Goal: Task Accomplishment & Management: Use online tool/utility

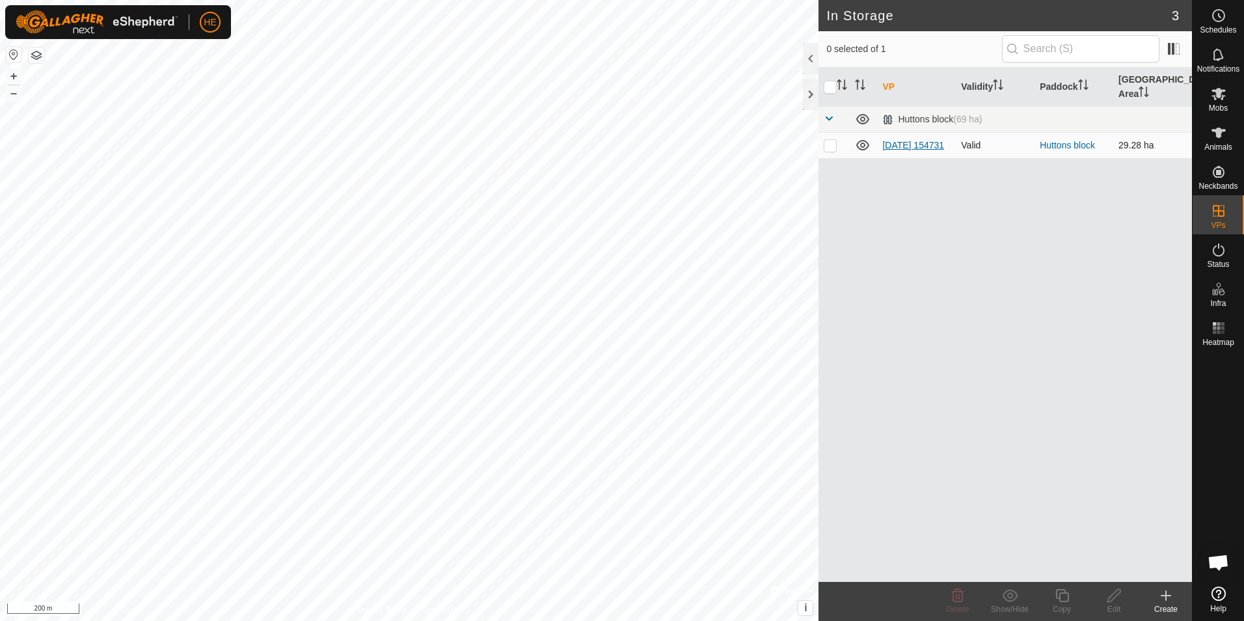
click at [897, 140] on link "[DATE] 154731" at bounding box center [913, 145] width 62 height 10
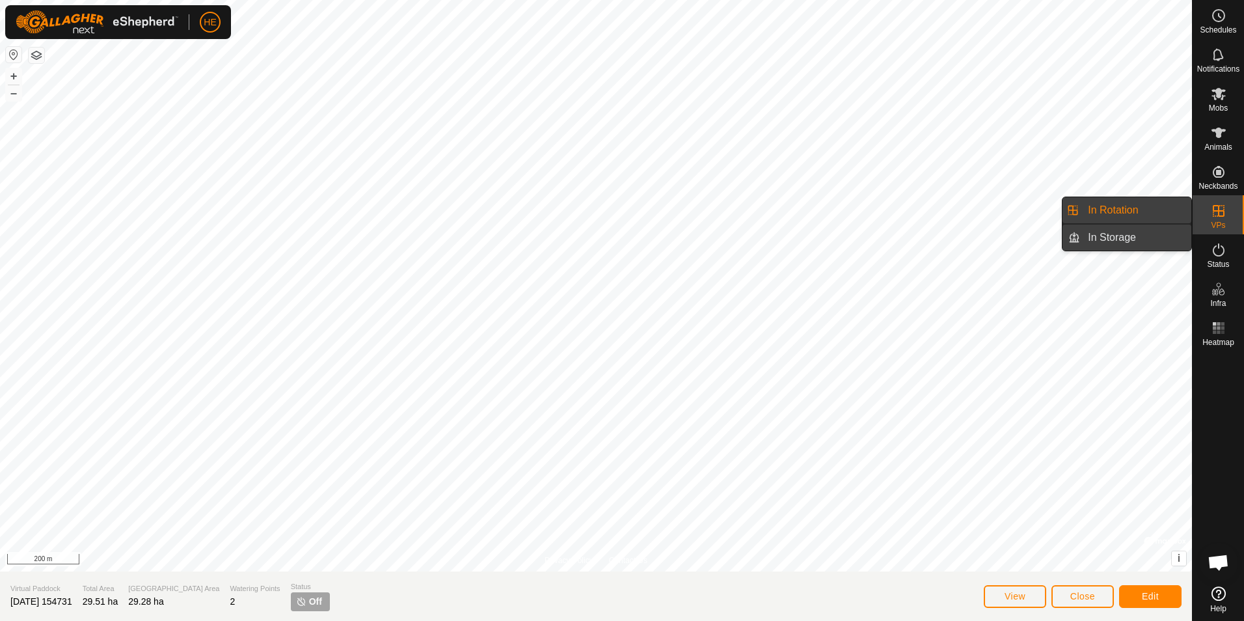
click at [1153, 235] on link "In Storage" at bounding box center [1135, 237] width 111 height 26
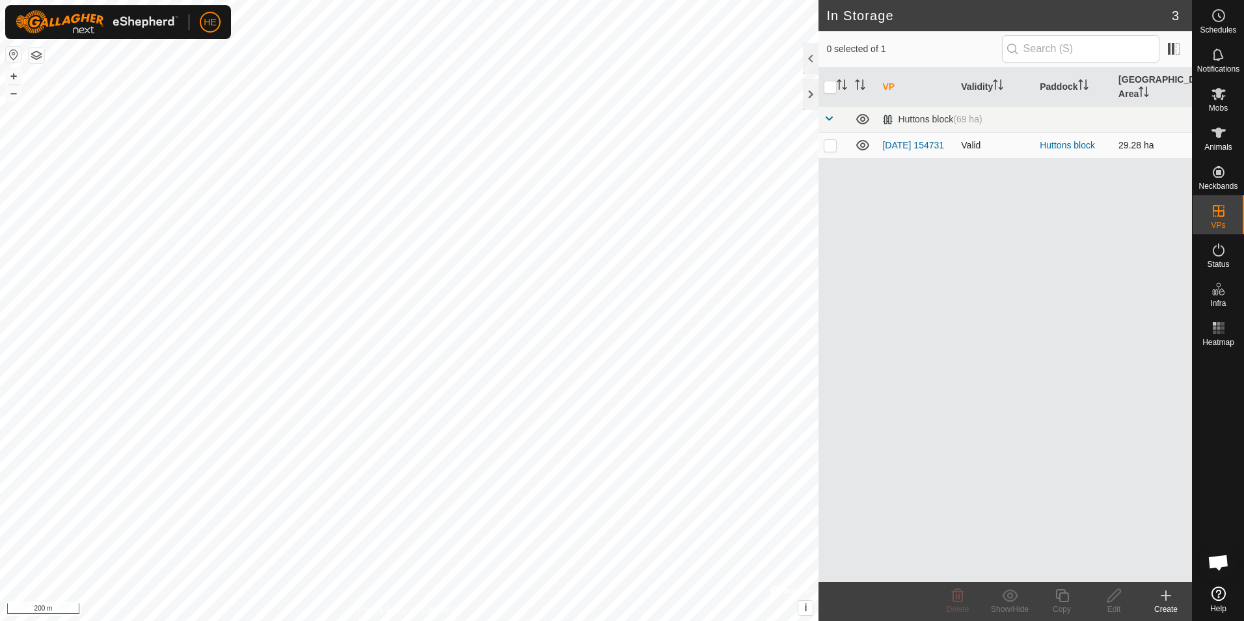
click at [833, 140] on p-checkbox at bounding box center [830, 145] width 13 height 10
checkbox input "true"
click at [831, 140] on p-checkbox at bounding box center [830, 145] width 13 height 10
checkbox input "false"
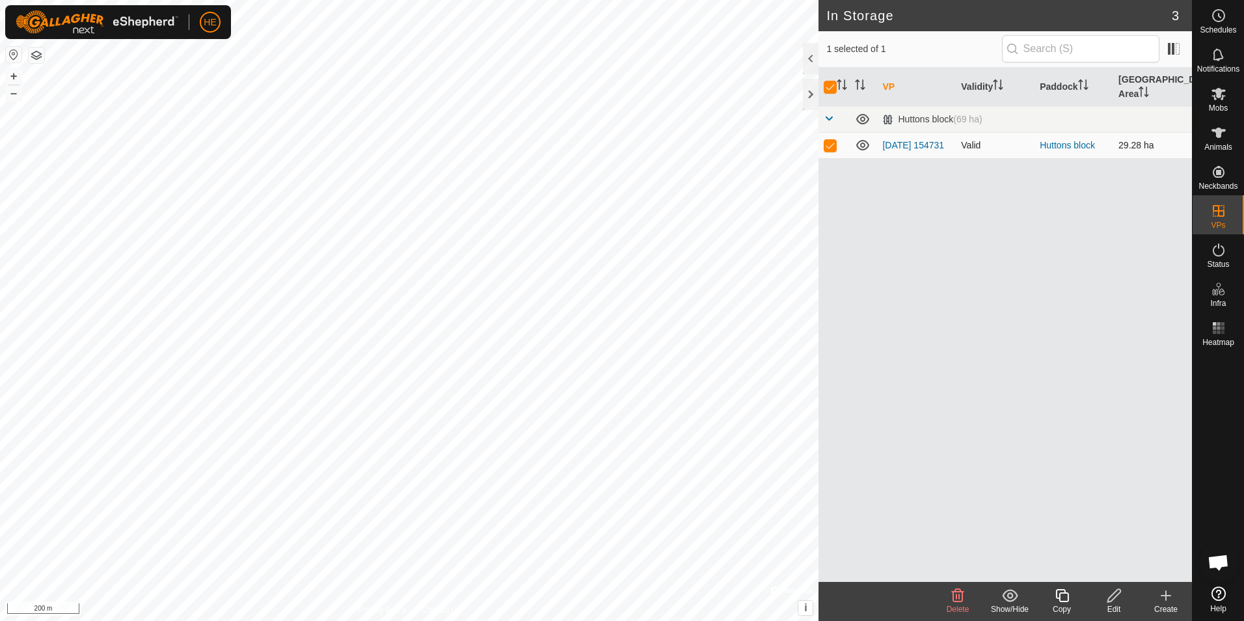
checkbox input "false"
click at [861, 137] on icon at bounding box center [863, 145] width 16 height 16
click at [1052, 140] on link "Huttons block" at bounding box center [1066, 145] width 55 height 10
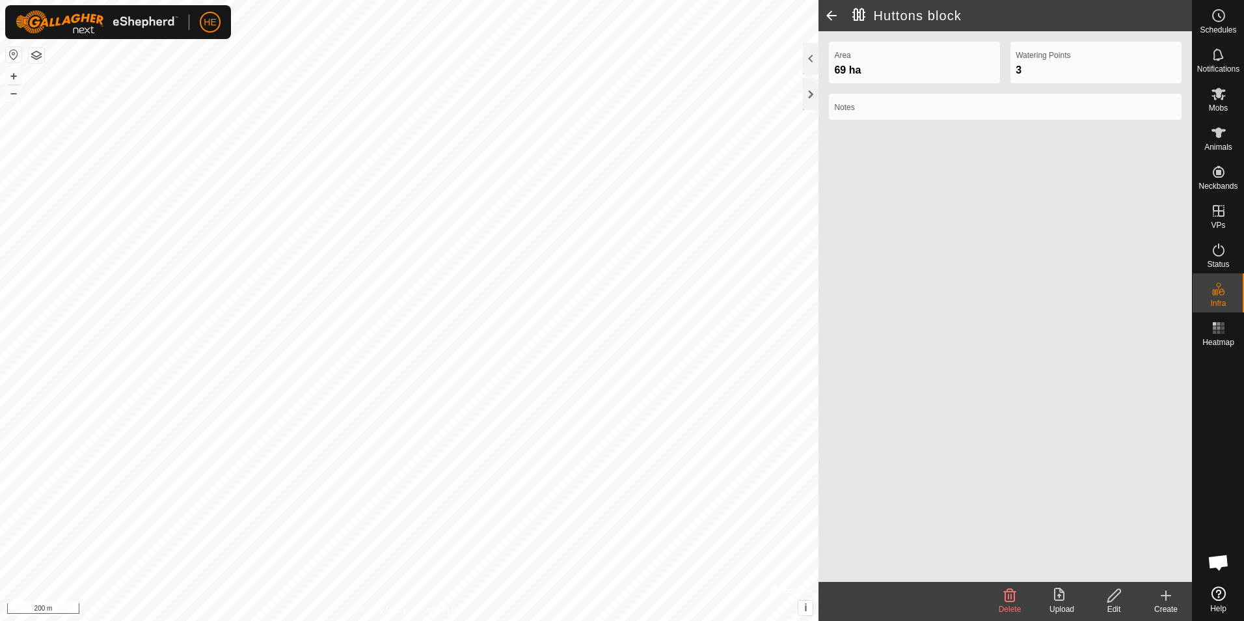
click at [833, 14] on span at bounding box center [831, 15] width 26 height 31
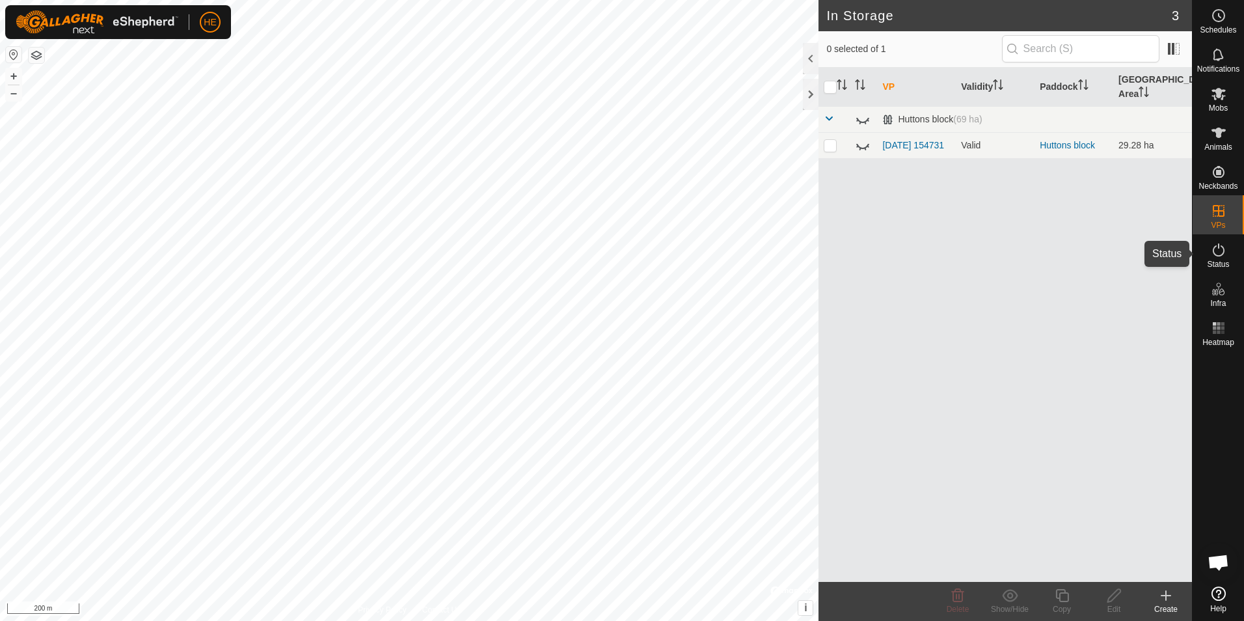
click at [1217, 249] on icon at bounding box center [1219, 250] width 16 height 16
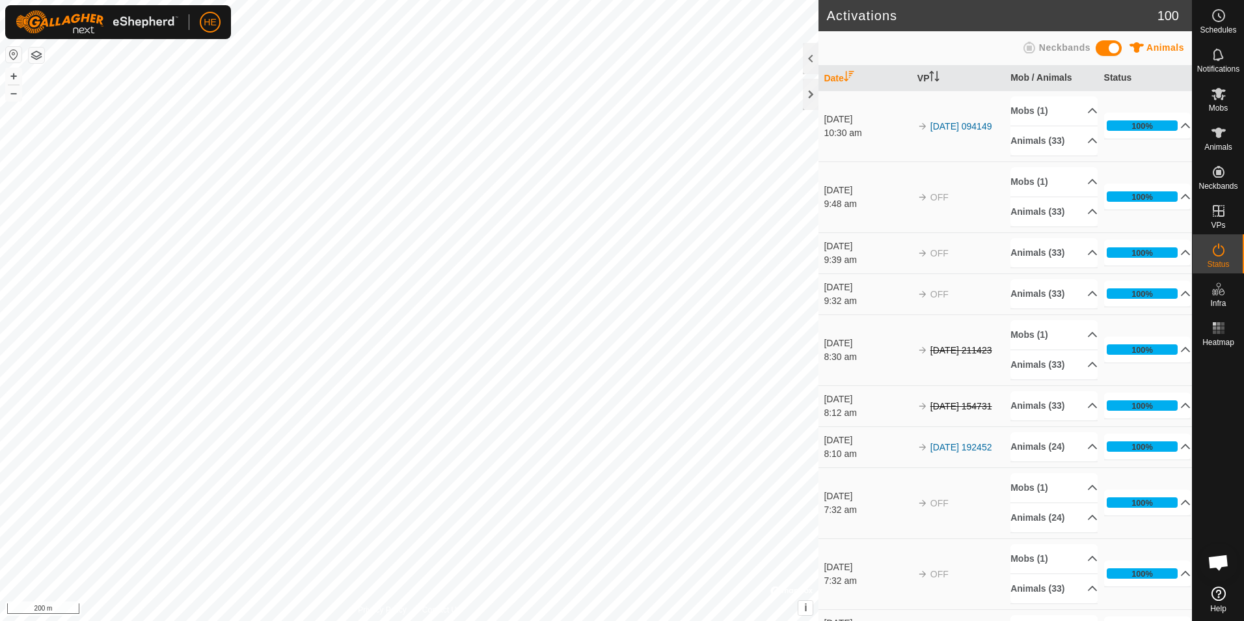
click at [1219, 562] on span "Open chat" at bounding box center [1217, 563] width 21 height 18
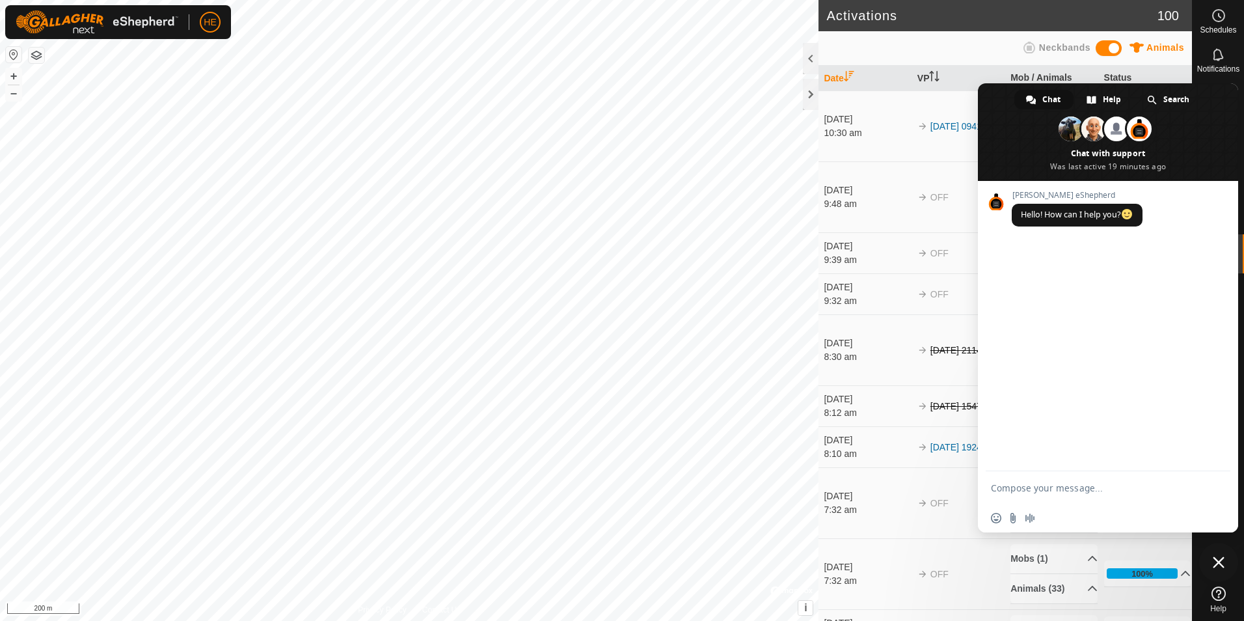
click at [887, 149] on td "7 Oct 2025 10:30 am" at bounding box center [864, 125] width 93 height 71
click at [1218, 15] on icon at bounding box center [1219, 16] width 16 height 16
click at [1218, 16] on icon at bounding box center [1219, 16] width 2 height 4
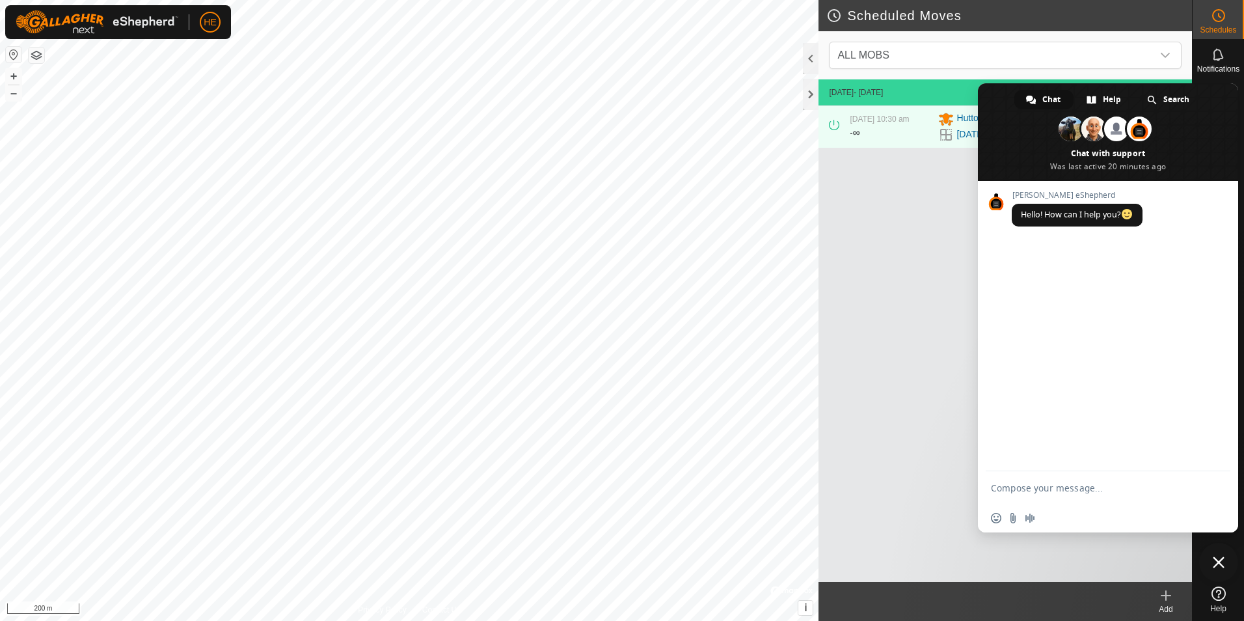
click at [1216, 561] on span "Close chat" at bounding box center [1219, 562] width 12 height 12
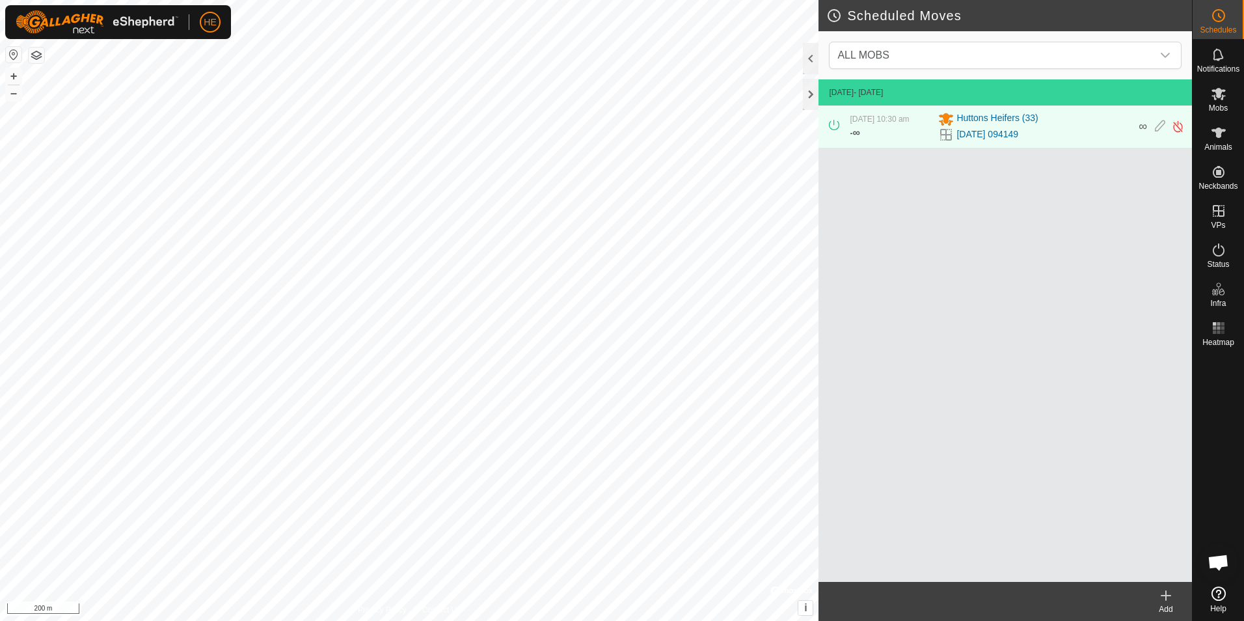
click at [1219, 592] on icon at bounding box center [1218, 593] width 14 height 14
click at [1218, 96] on icon at bounding box center [1218, 94] width 14 height 12
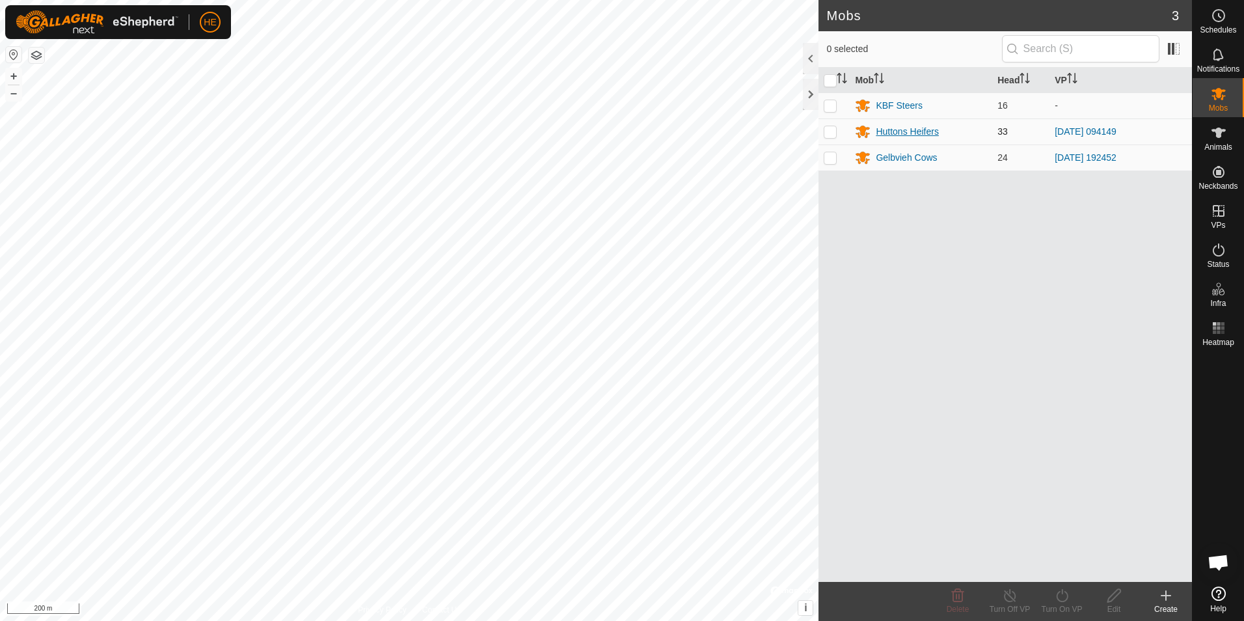
click at [937, 136] on div "Huttons Heifers" at bounding box center [907, 132] width 62 height 14
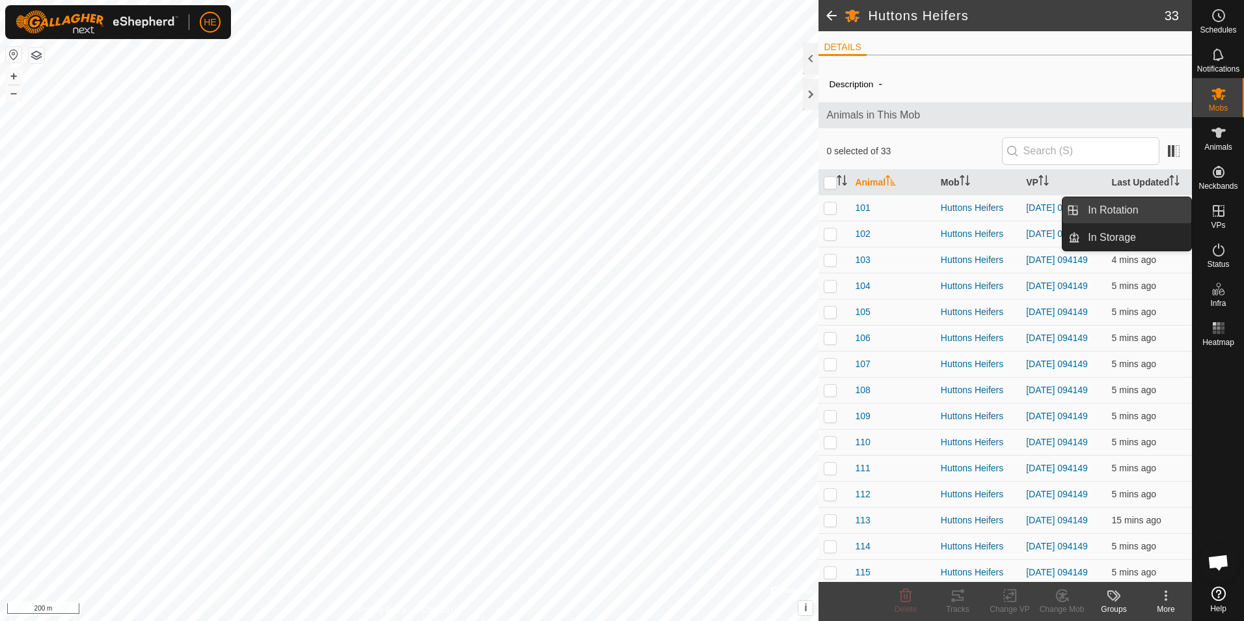
click at [1143, 208] on link "In Rotation" at bounding box center [1135, 210] width 111 height 26
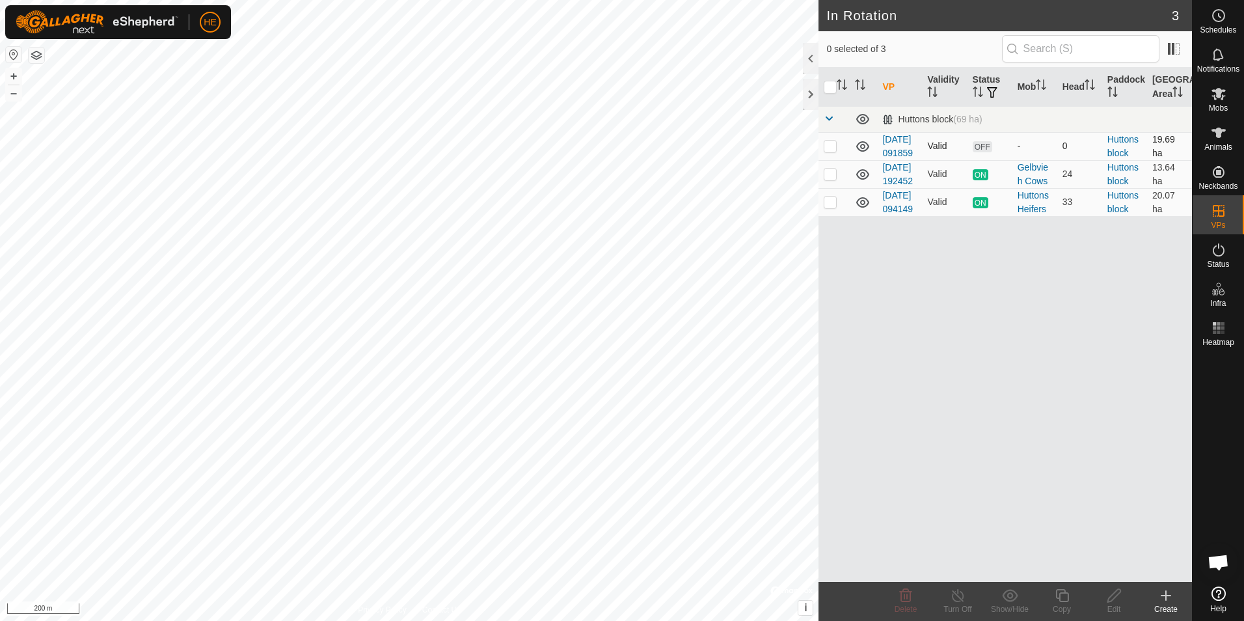
click at [862, 152] on icon at bounding box center [863, 147] width 16 height 16
click at [865, 152] on icon at bounding box center [863, 147] width 16 height 16
click at [831, 151] on p-checkbox at bounding box center [830, 146] width 13 height 10
checkbox input "false"
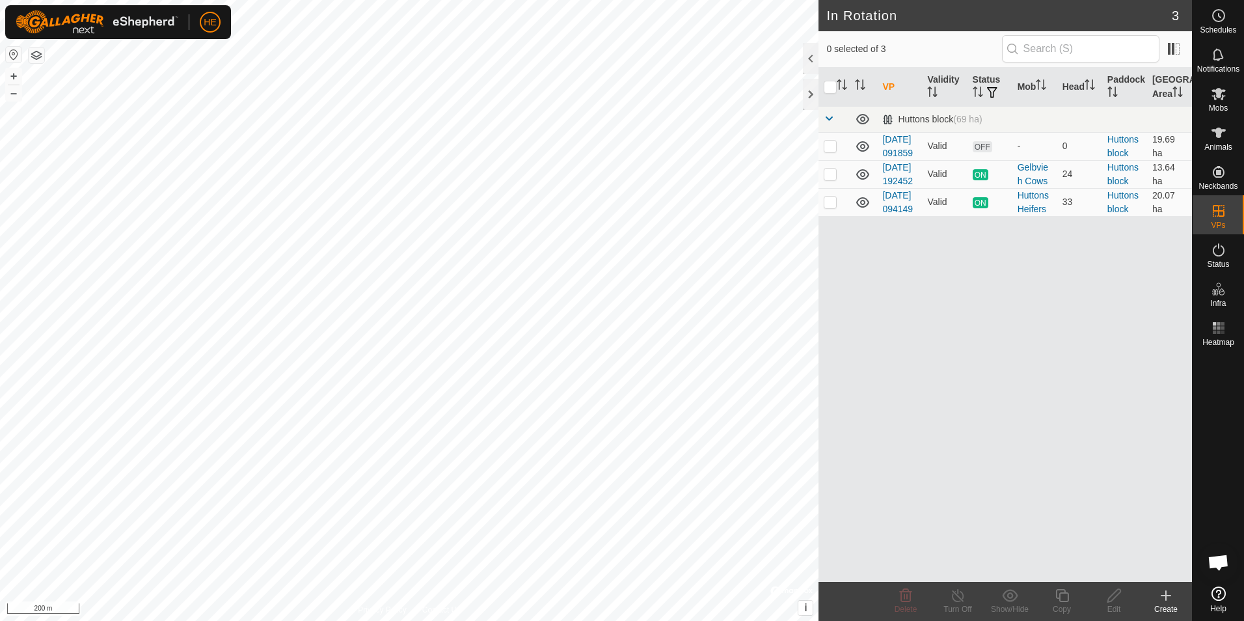
click at [1165, 595] on icon at bounding box center [1165, 595] width 9 height 0
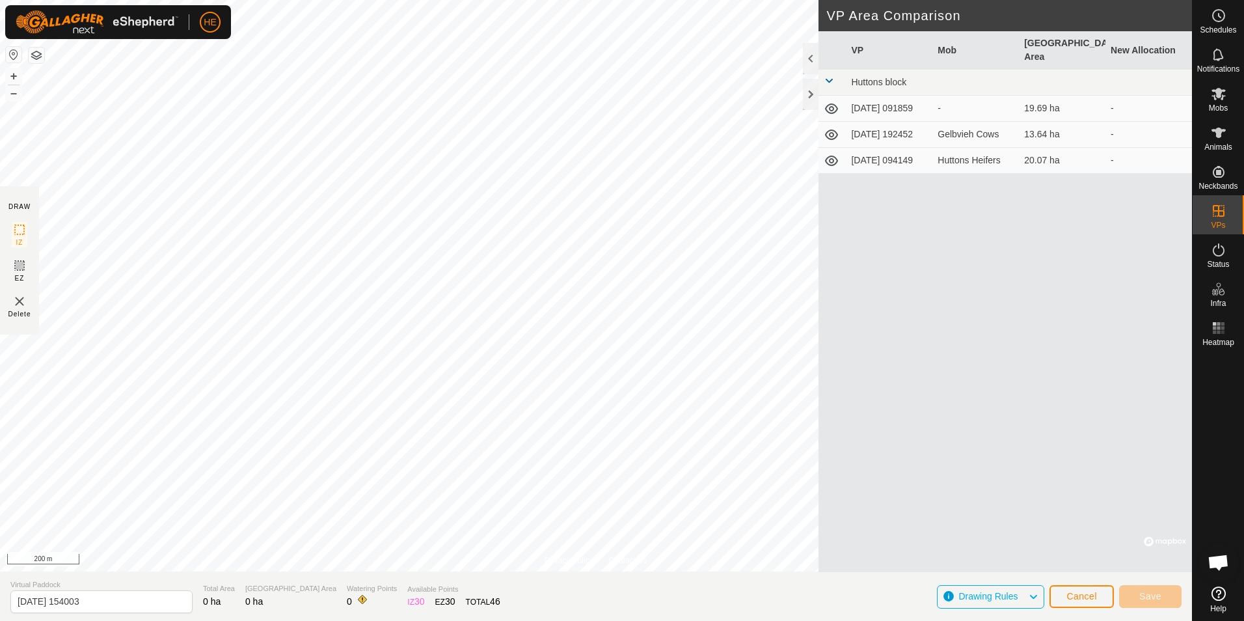
click at [831, 155] on icon at bounding box center [831, 160] width 13 height 10
click at [832, 153] on icon at bounding box center [832, 161] width 16 height 16
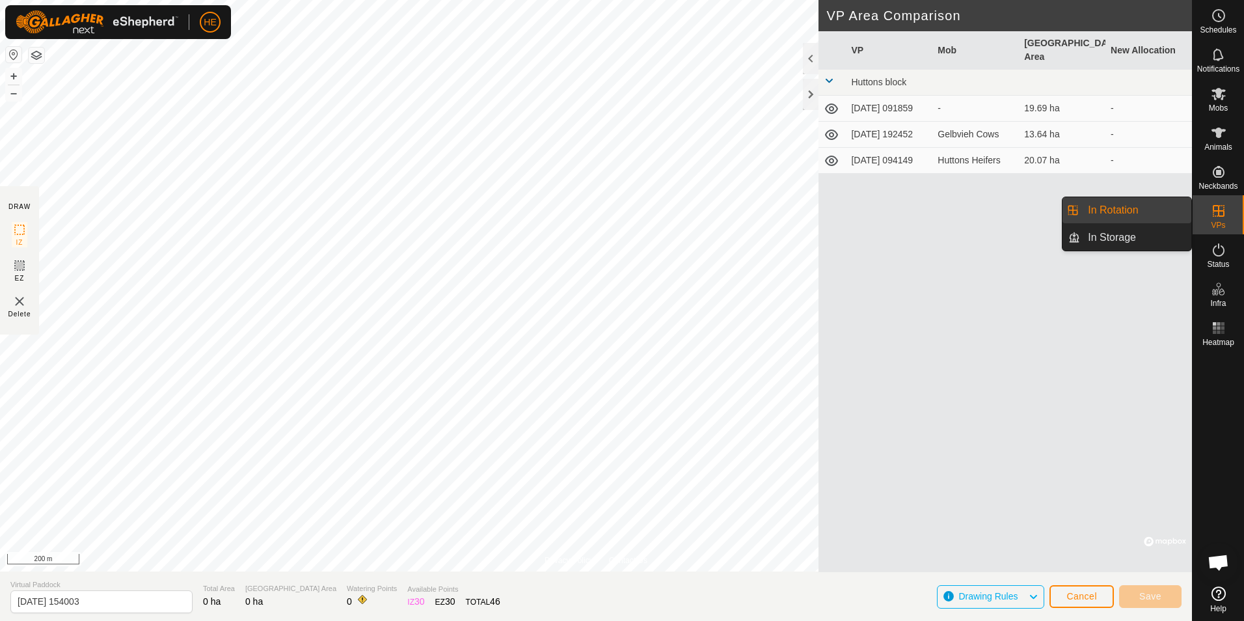
click at [1142, 204] on link "In Rotation" at bounding box center [1135, 210] width 111 height 26
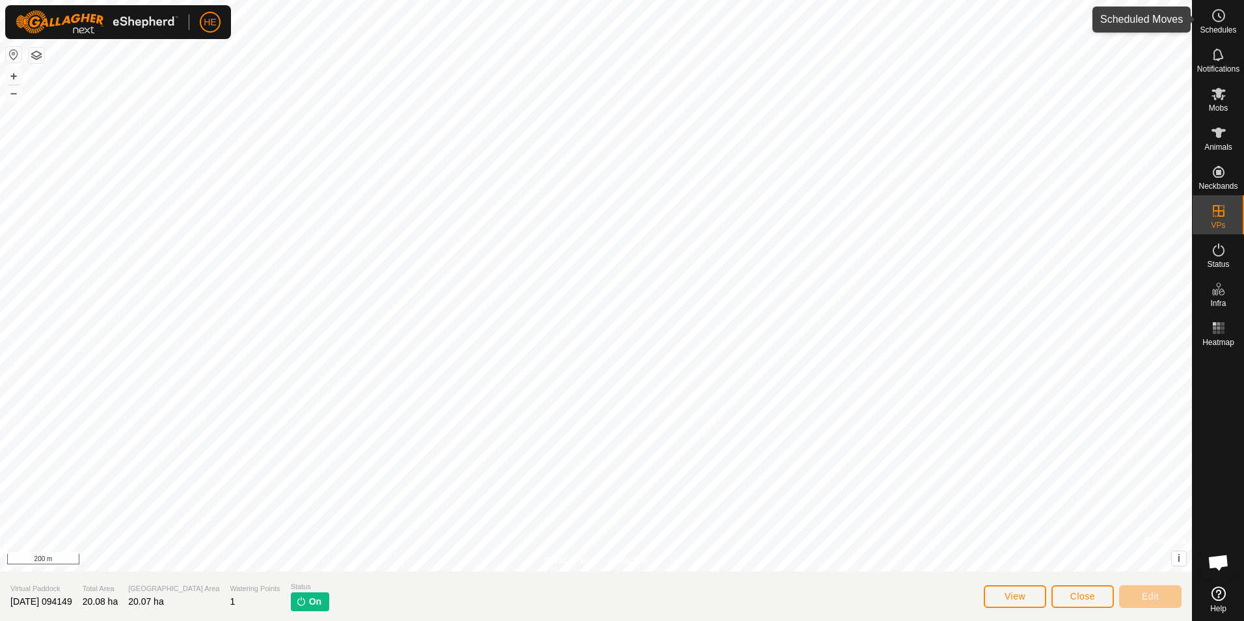
click at [1221, 18] on icon at bounding box center [1219, 16] width 16 height 16
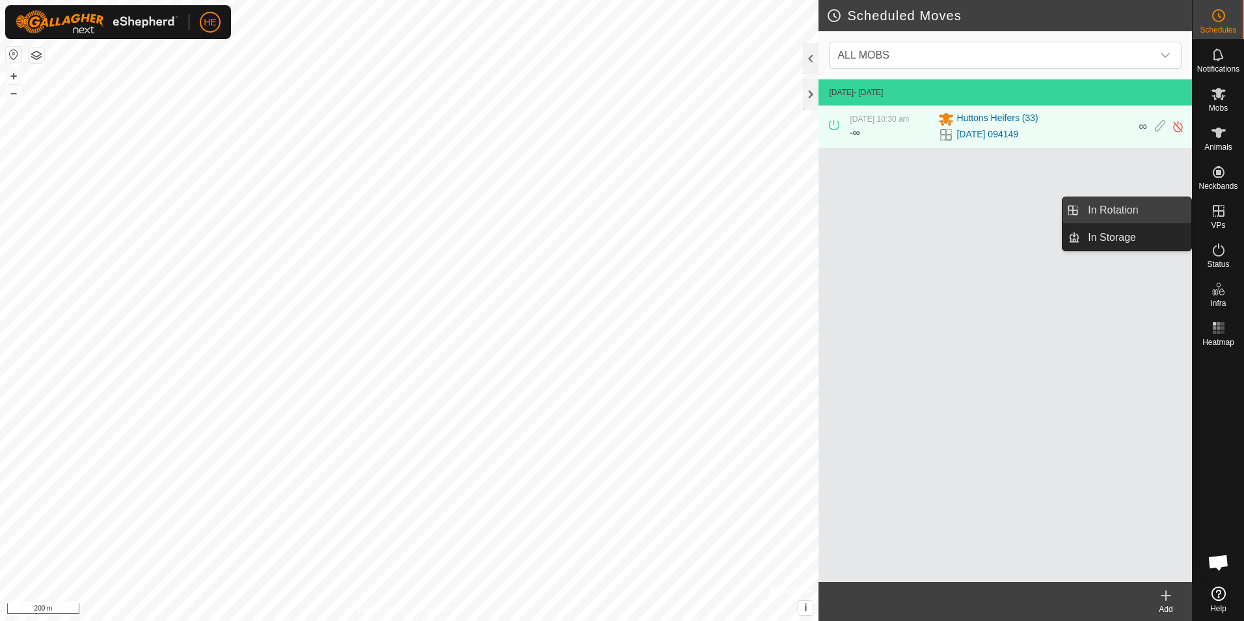
click at [1149, 209] on link "In Rotation" at bounding box center [1135, 210] width 111 height 26
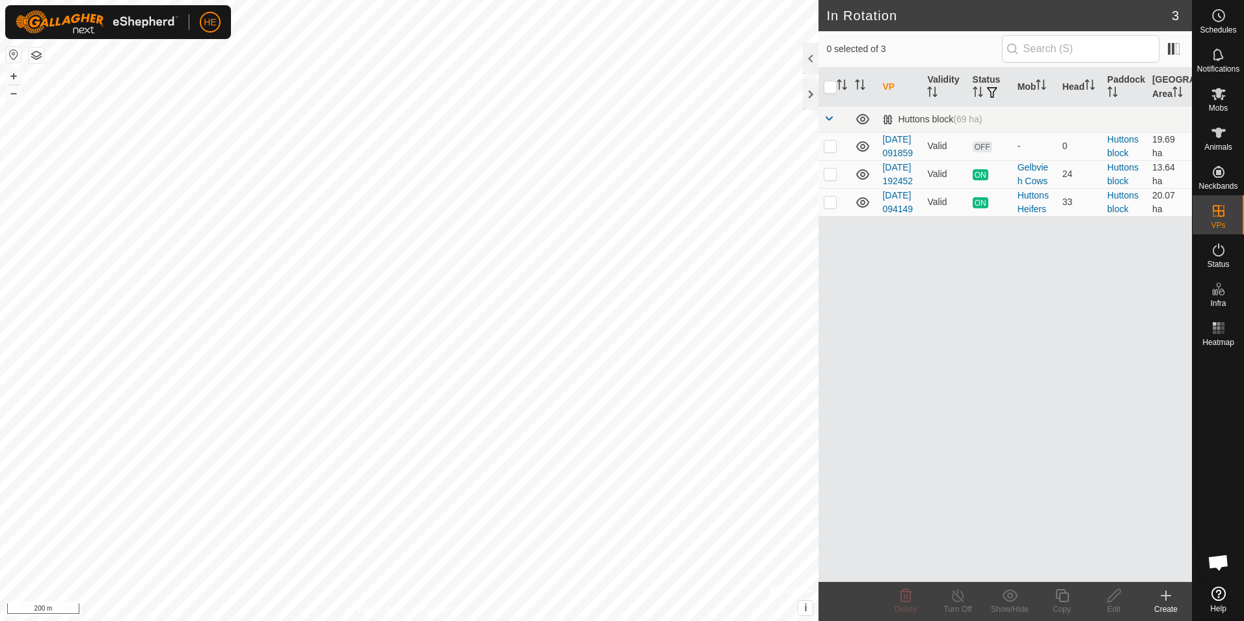
click at [1163, 594] on icon at bounding box center [1166, 595] width 16 height 16
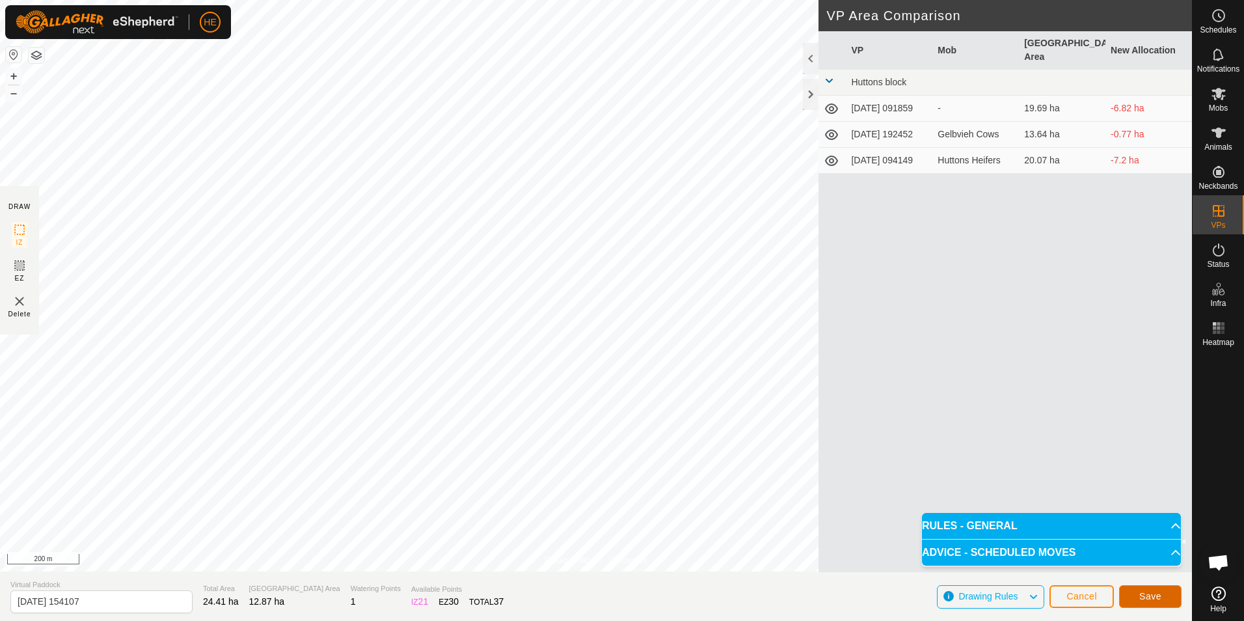
click at [1153, 598] on span "Save" at bounding box center [1150, 596] width 22 height 10
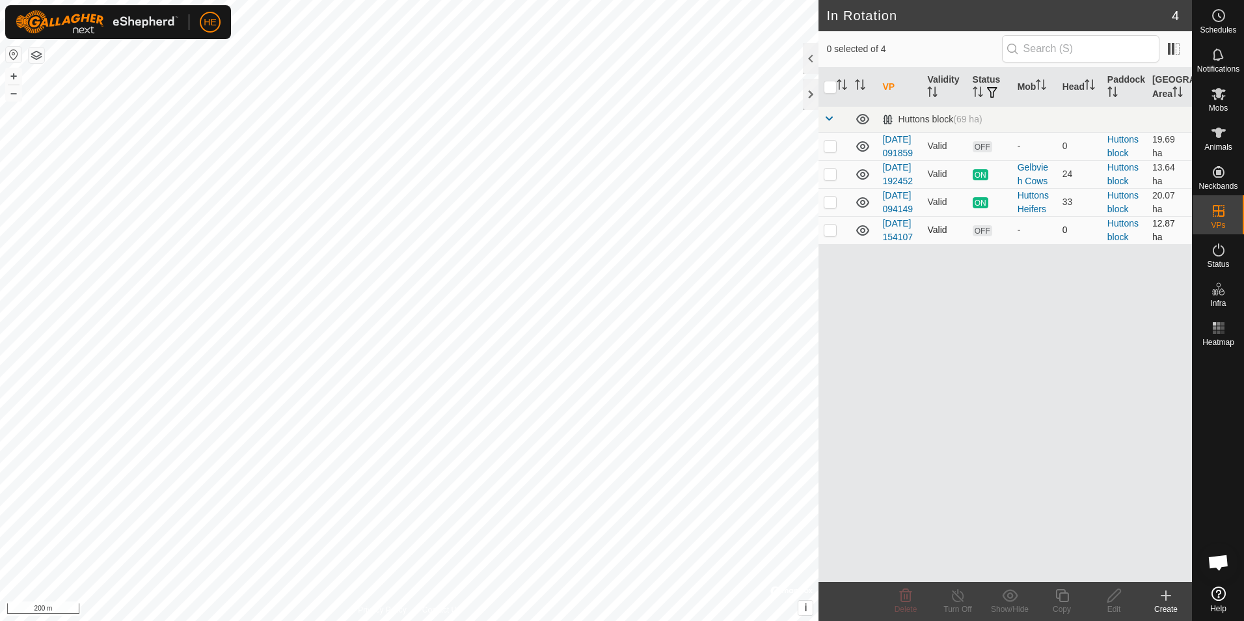
click at [836, 235] on p-checkbox at bounding box center [830, 229] width 13 height 10
checkbox input "true"
click at [1114, 601] on icon at bounding box center [1114, 595] width 16 height 16
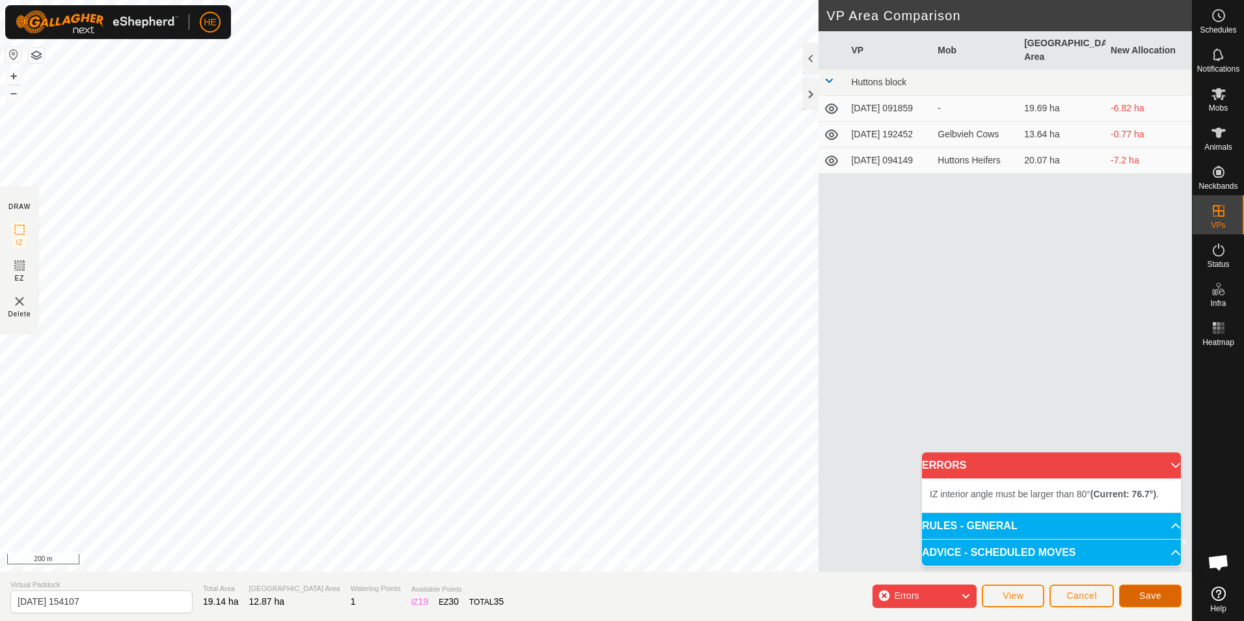
click at [1145, 591] on span "Save" at bounding box center [1150, 595] width 22 height 10
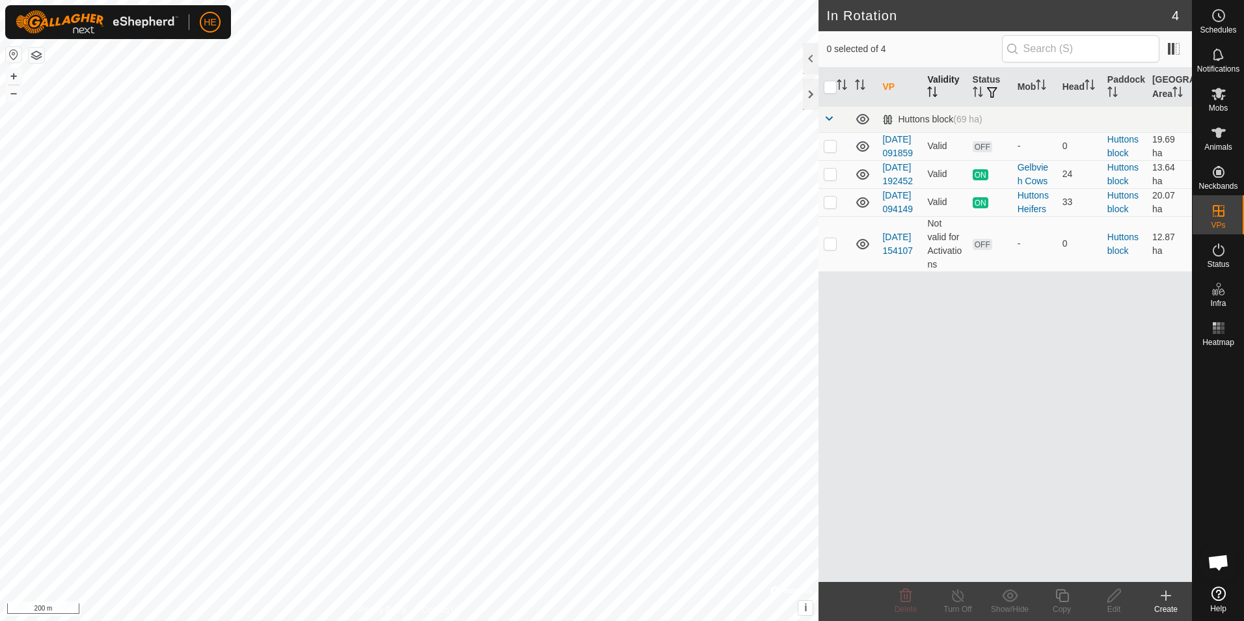
click at [943, 78] on th "Validity" at bounding box center [944, 87] width 45 height 39
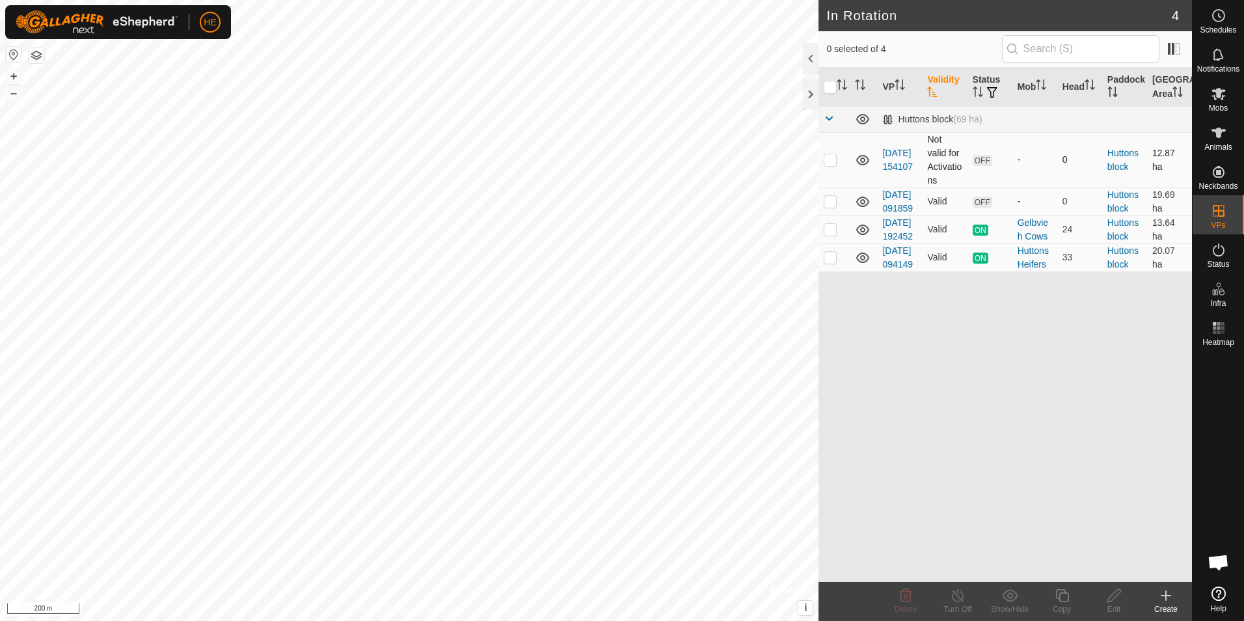
click at [831, 160] on p-checkbox at bounding box center [830, 159] width 13 height 10
checkbox input "true"
click at [1111, 597] on icon at bounding box center [1114, 595] width 16 height 16
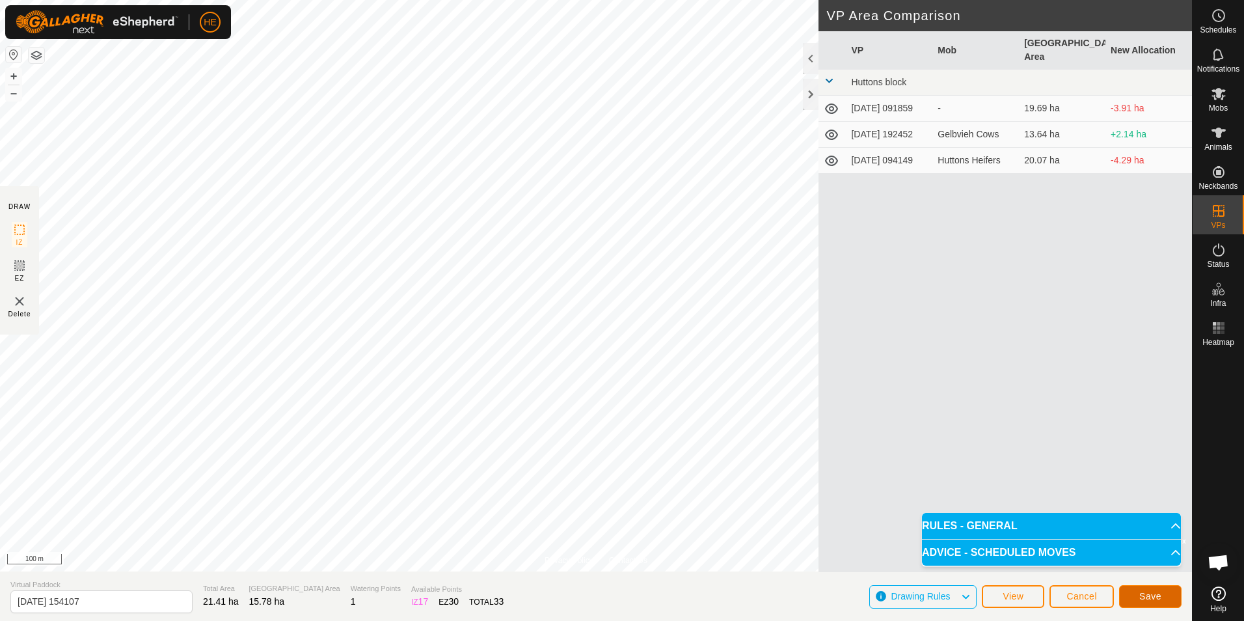
click at [1164, 595] on button "Save" at bounding box center [1150, 596] width 62 height 23
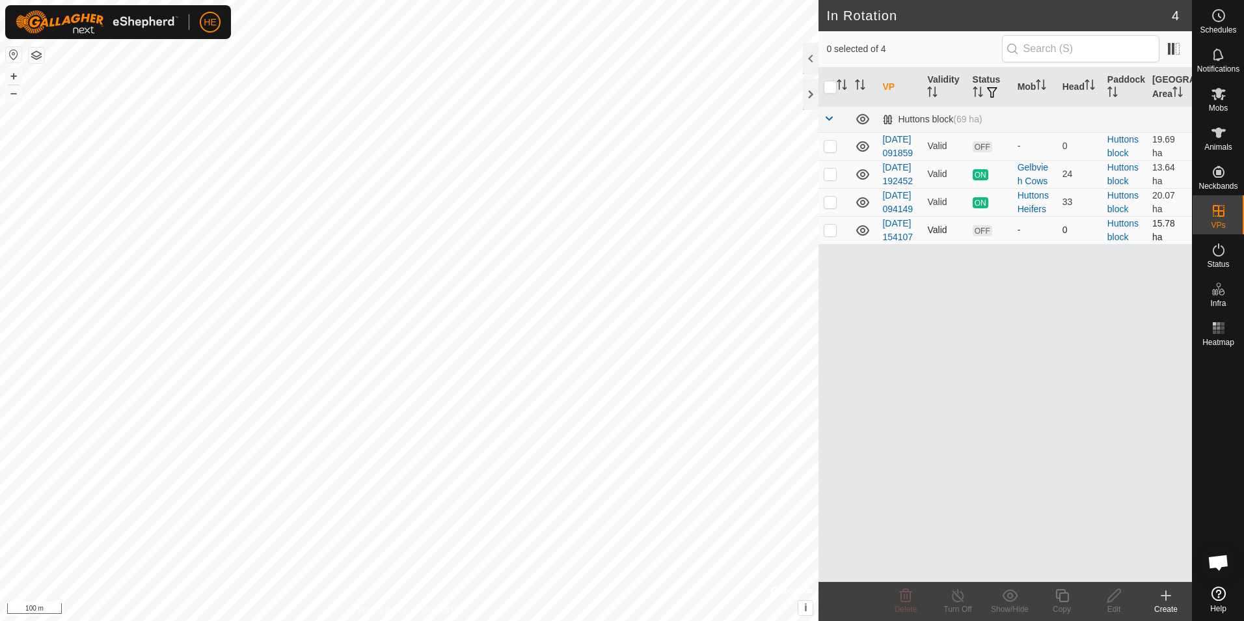
click at [833, 235] on p-checkbox at bounding box center [830, 229] width 13 height 10
checkbox input "true"
click at [1061, 596] on icon at bounding box center [1062, 595] width 16 height 16
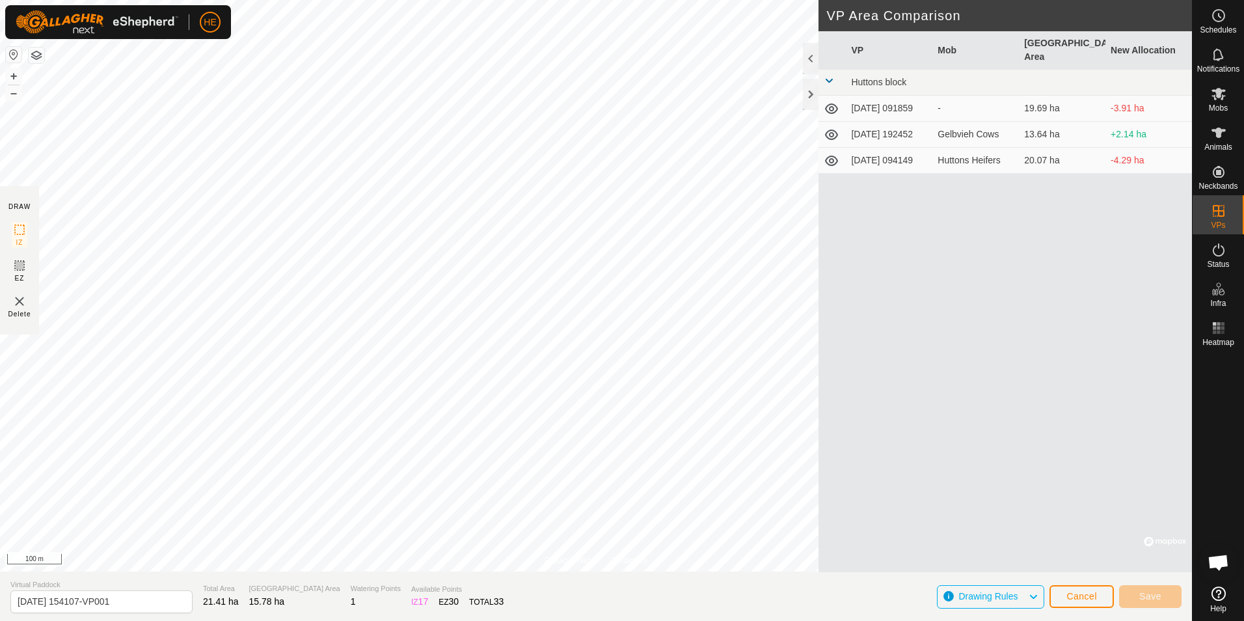
click at [1093, 596] on span "Cancel" at bounding box center [1081, 596] width 31 height 10
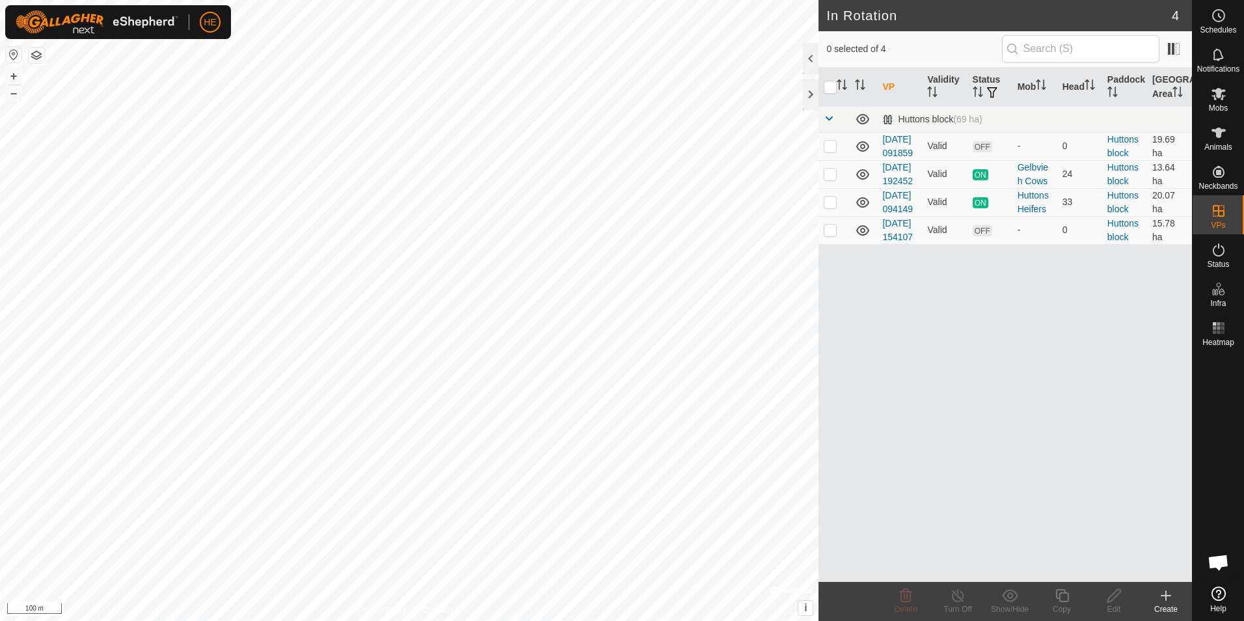
click at [894, 242] on link "[DATE] 154107" at bounding box center [897, 230] width 31 height 24
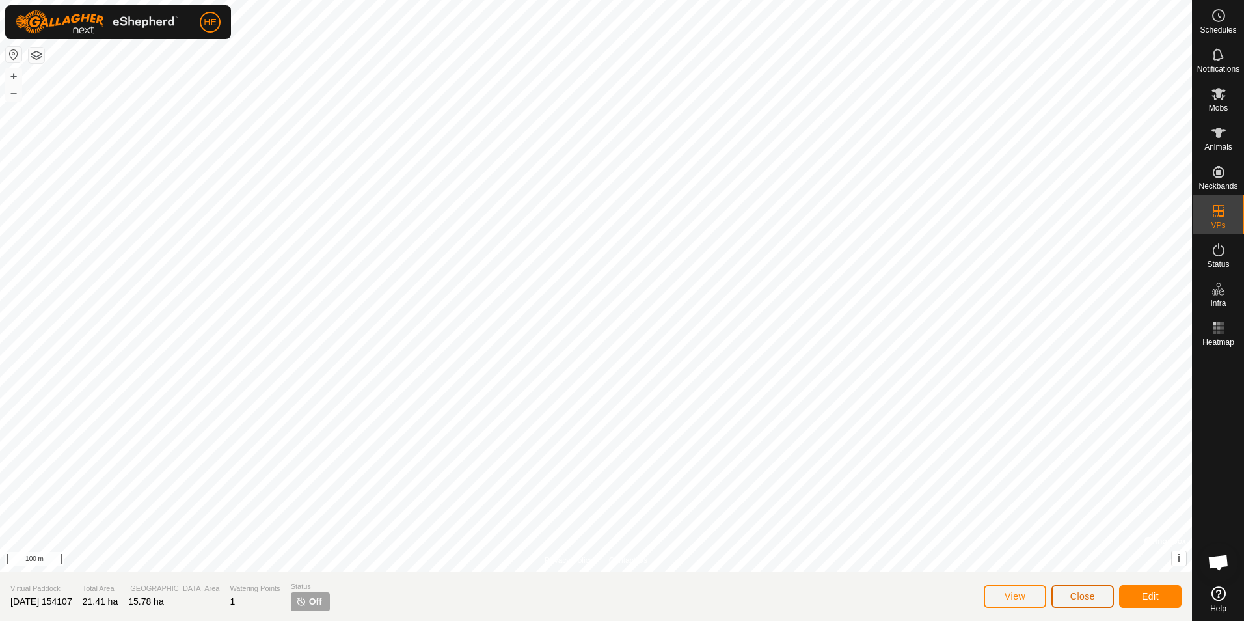
click at [1074, 595] on span "Close" at bounding box center [1082, 596] width 25 height 10
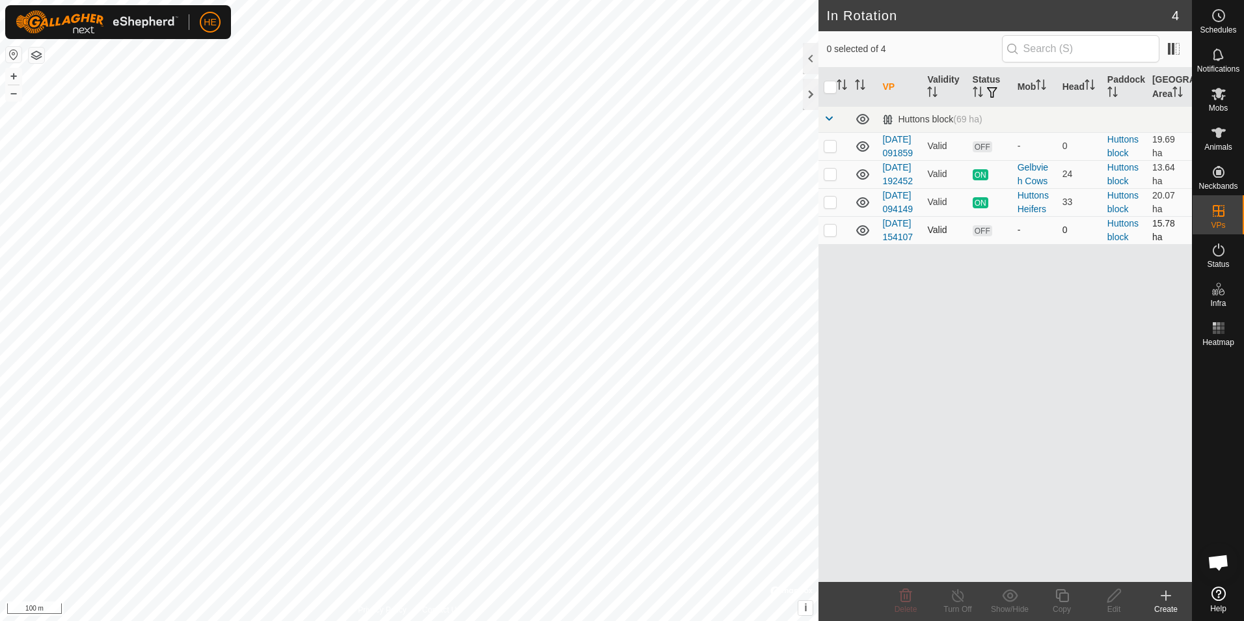
click at [862, 238] on icon at bounding box center [863, 230] width 16 height 16
click at [863, 238] on icon at bounding box center [863, 230] width 16 height 16
click at [831, 235] on p-checkbox at bounding box center [830, 229] width 13 height 10
checkbox input "true"
click at [1066, 596] on icon at bounding box center [1062, 595] width 16 height 16
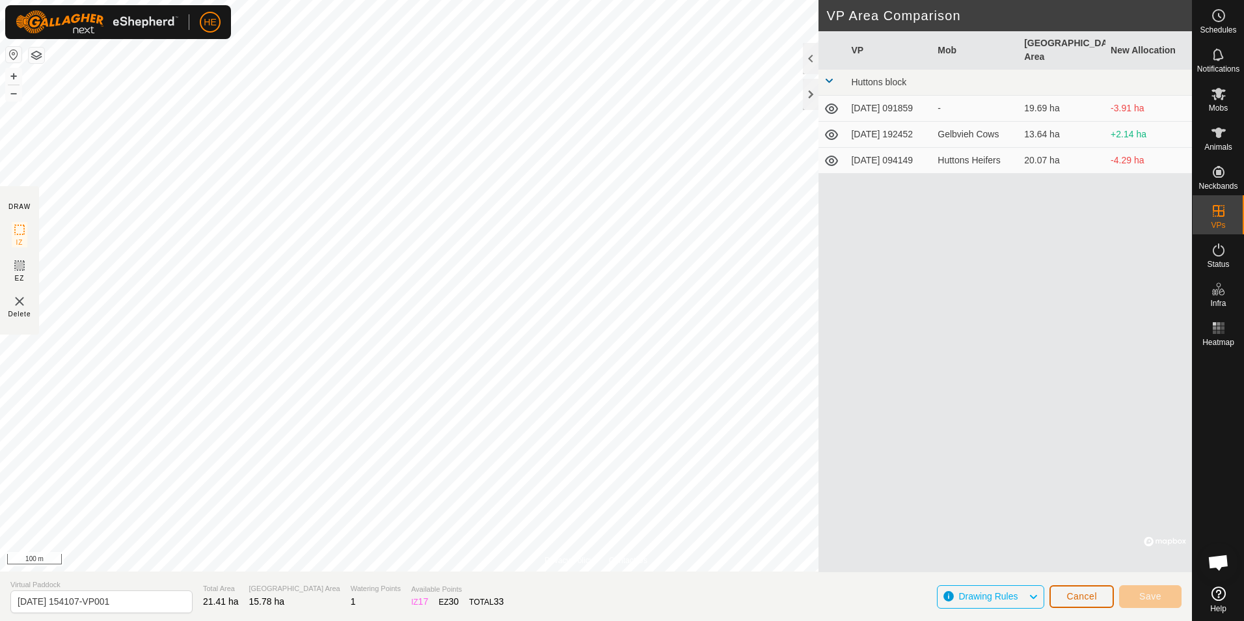
click at [1069, 594] on span "Cancel" at bounding box center [1081, 596] width 31 height 10
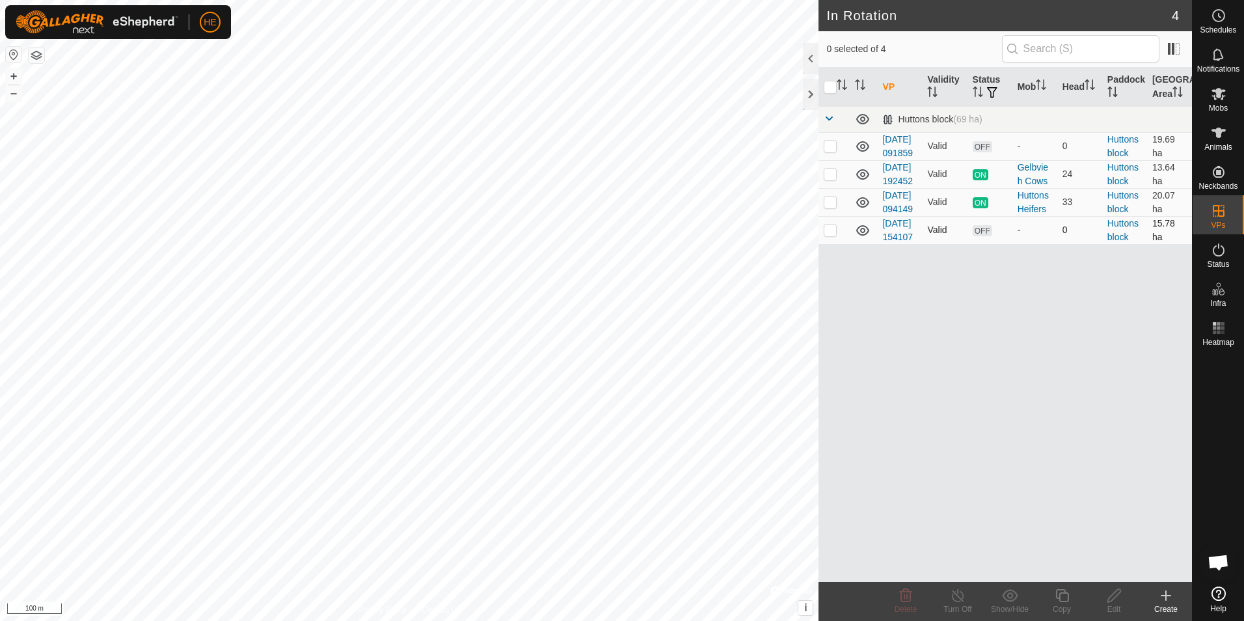
click at [829, 235] on p-checkbox at bounding box center [830, 229] width 13 height 10
checkbox input "true"
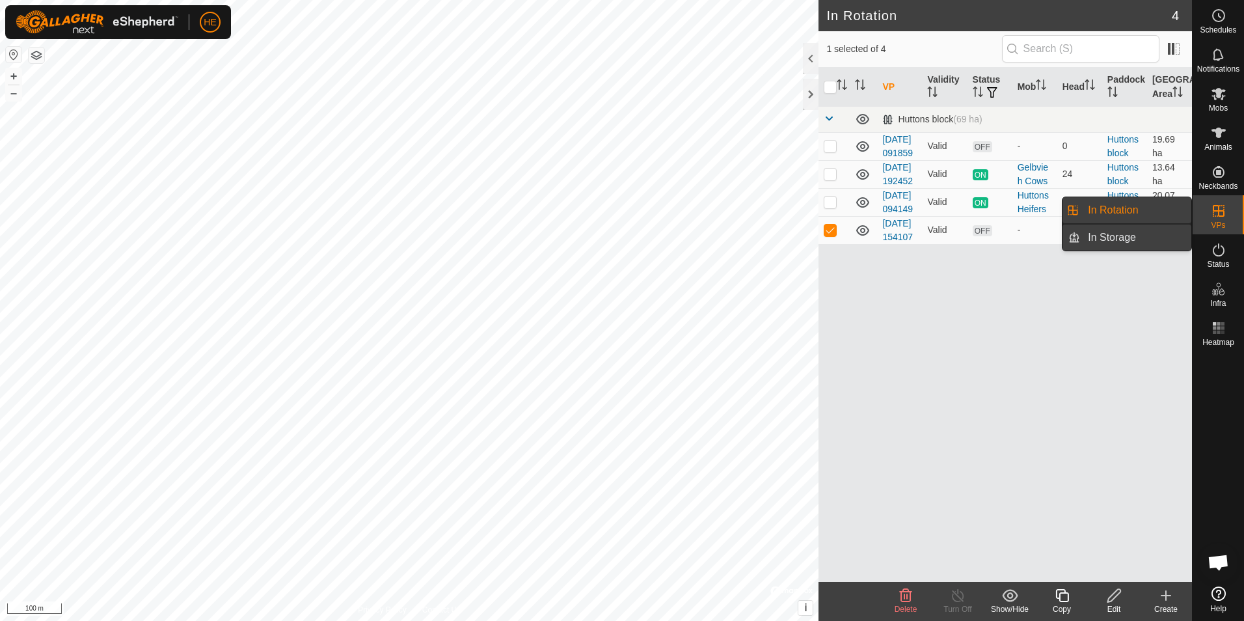
click at [1141, 237] on link "In Storage" at bounding box center [1135, 237] width 111 height 26
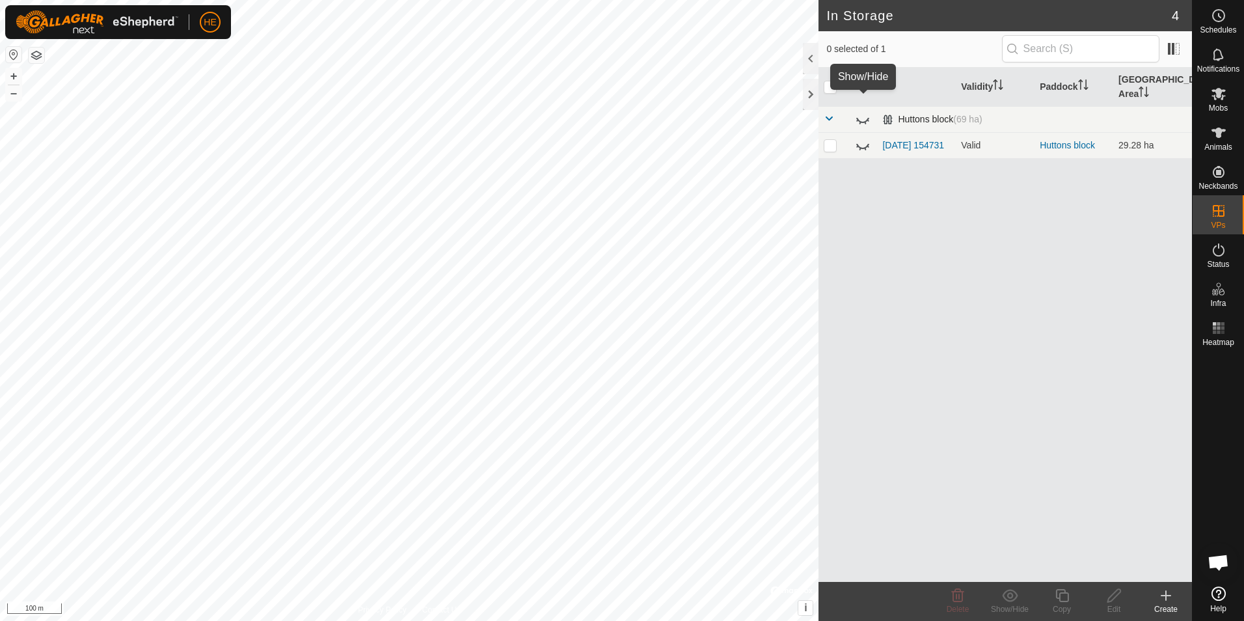
click at [862, 111] on icon at bounding box center [863, 119] width 16 height 16
click at [831, 140] on p-checkbox at bounding box center [830, 145] width 13 height 10
checkbox input "true"
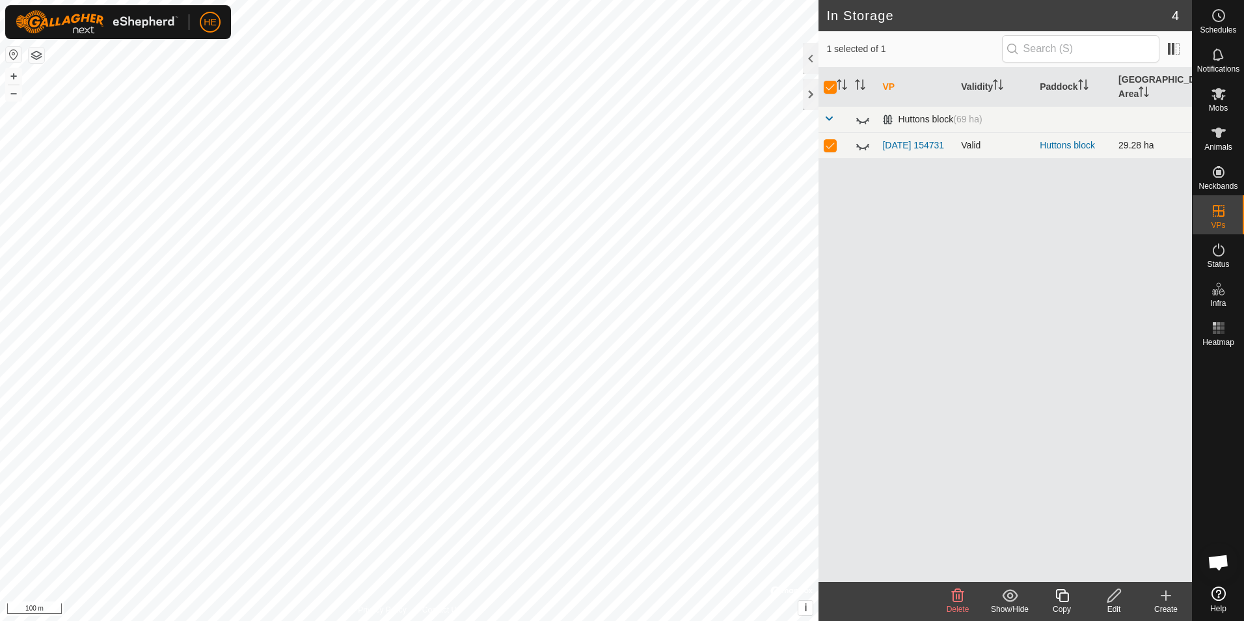
click at [831, 140] on p-checkbox at bounding box center [830, 145] width 13 height 10
checkbox input "false"
click at [834, 140] on p-checkbox at bounding box center [830, 145] width 13 height 10
checkbox input "true"
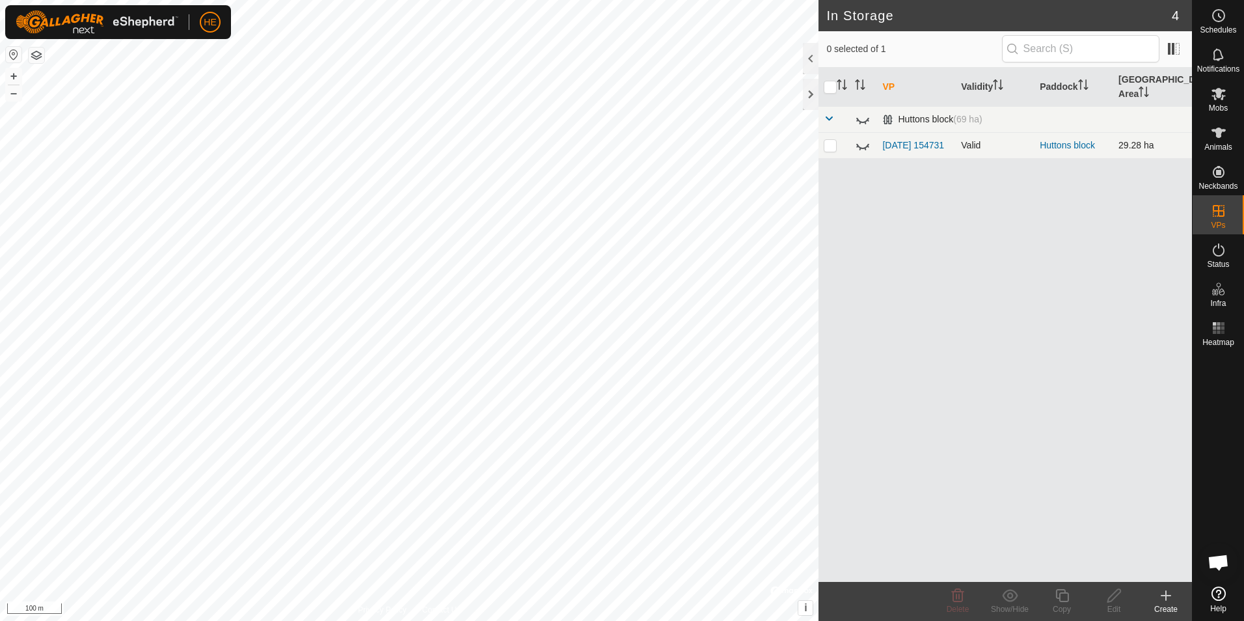
checkbox input "true"
click at [828, 140] on p-checkbox at bounding box center [830, 145] width 13 height 10
checkbox input "false"
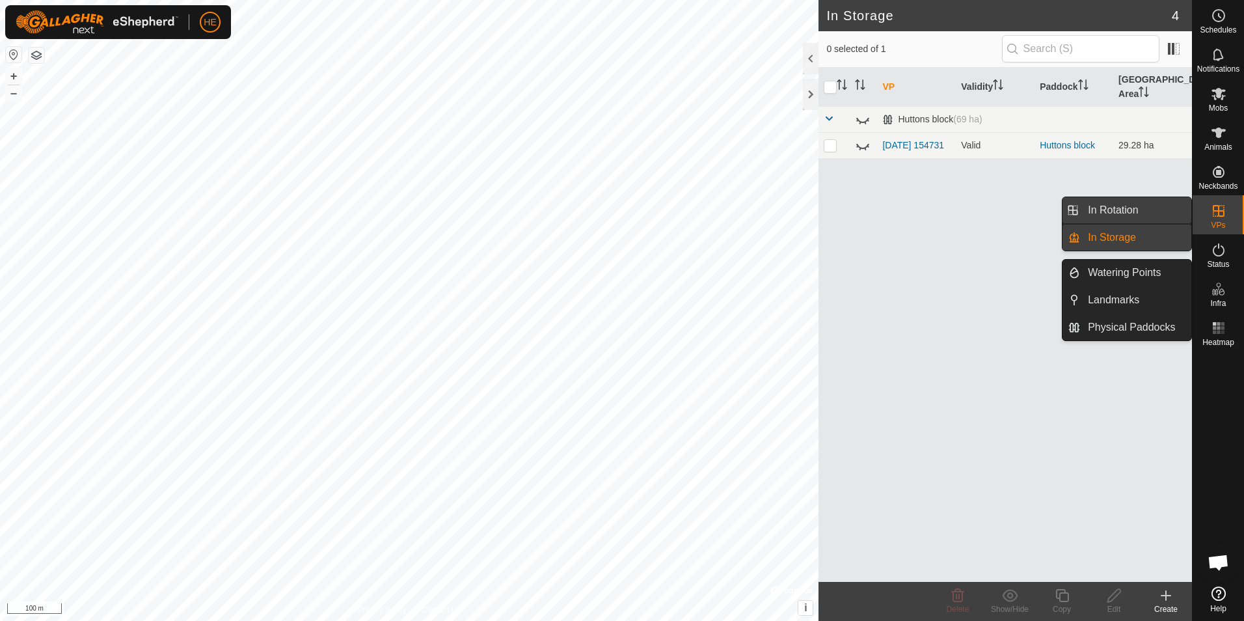
click at [1149, 210] on link "In Rotation" at bounding box center [1135, 210] width 111 height 26
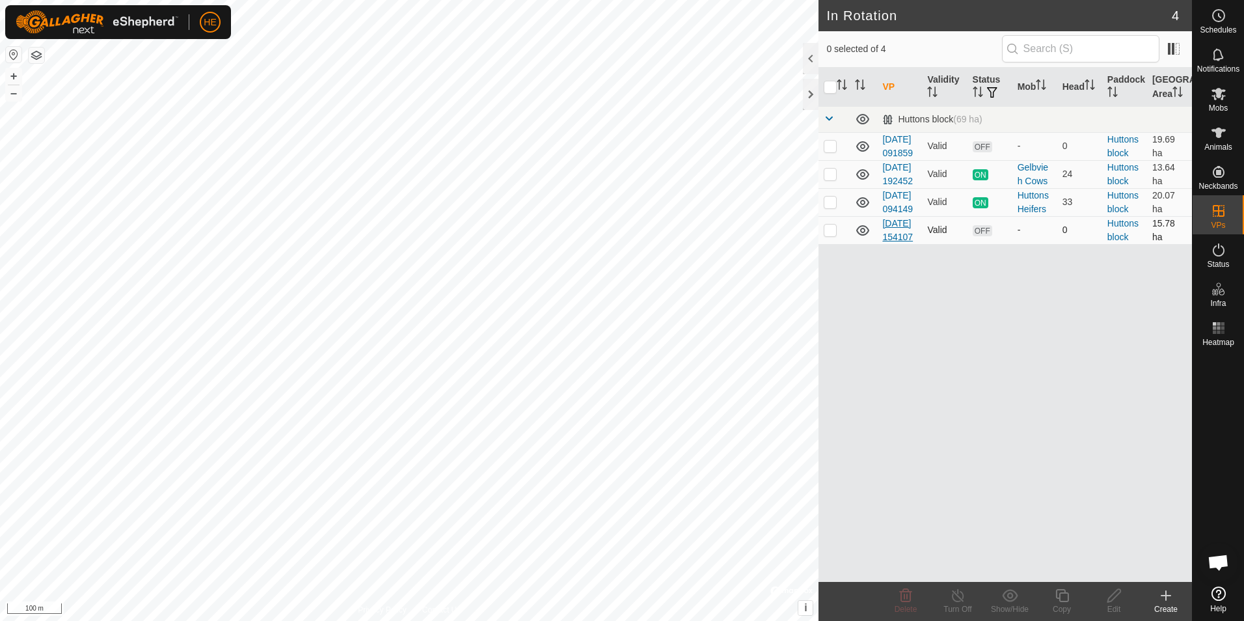
click at [900, 242] on link "2025-10-08 154107" at bounding box center [897, 230] width 31 height 24
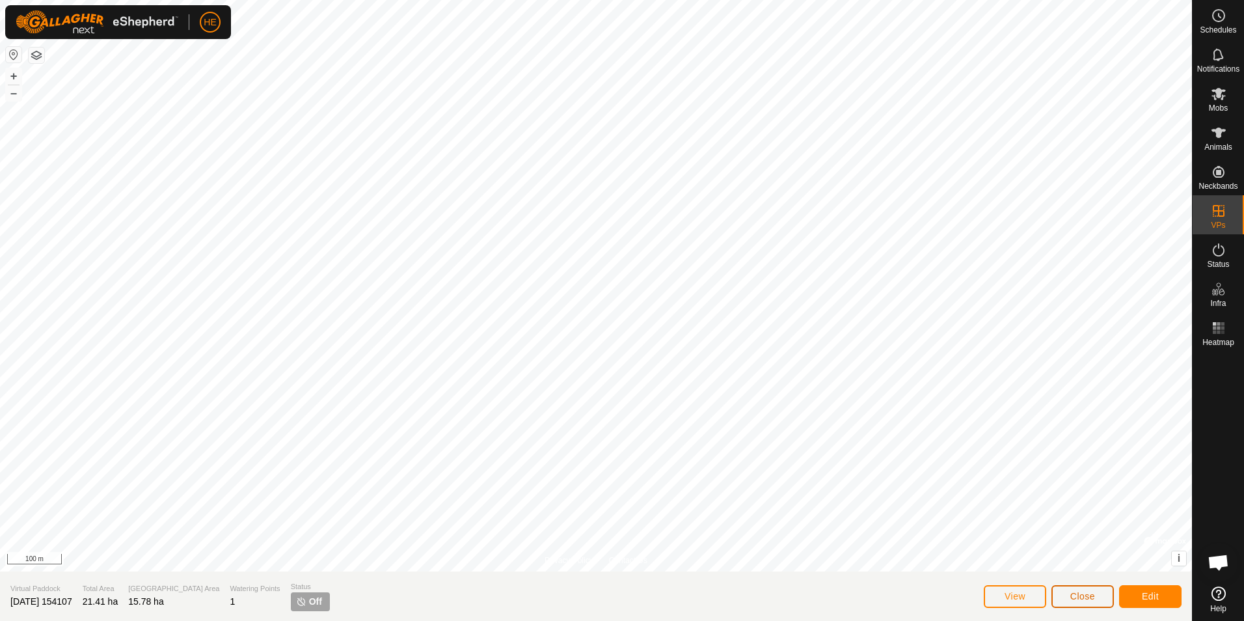
click at [1073, 596] on span "Close" at bounding box center [1082, 596] width 25 height 10
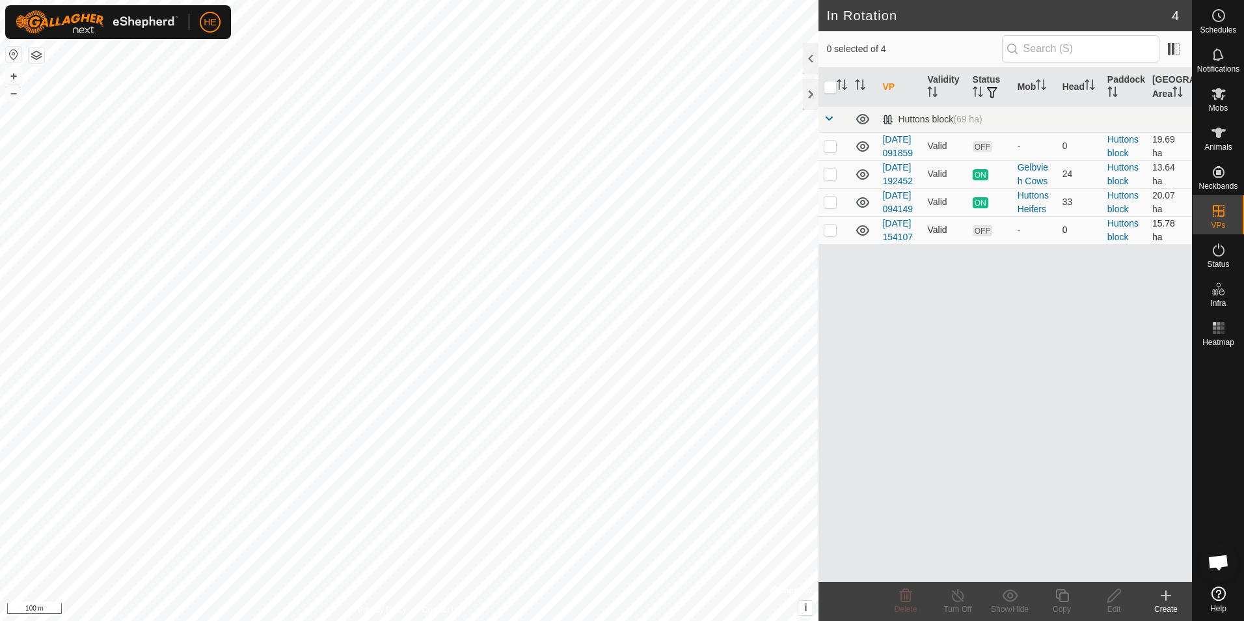
click at [898, 244] on td "[DATE] 154107" at bounding box center [899, 230] width 45 height 28
click at [896, 242] on link "[DATE] 154107" at bounding box center [897, 230] width 31 height 24
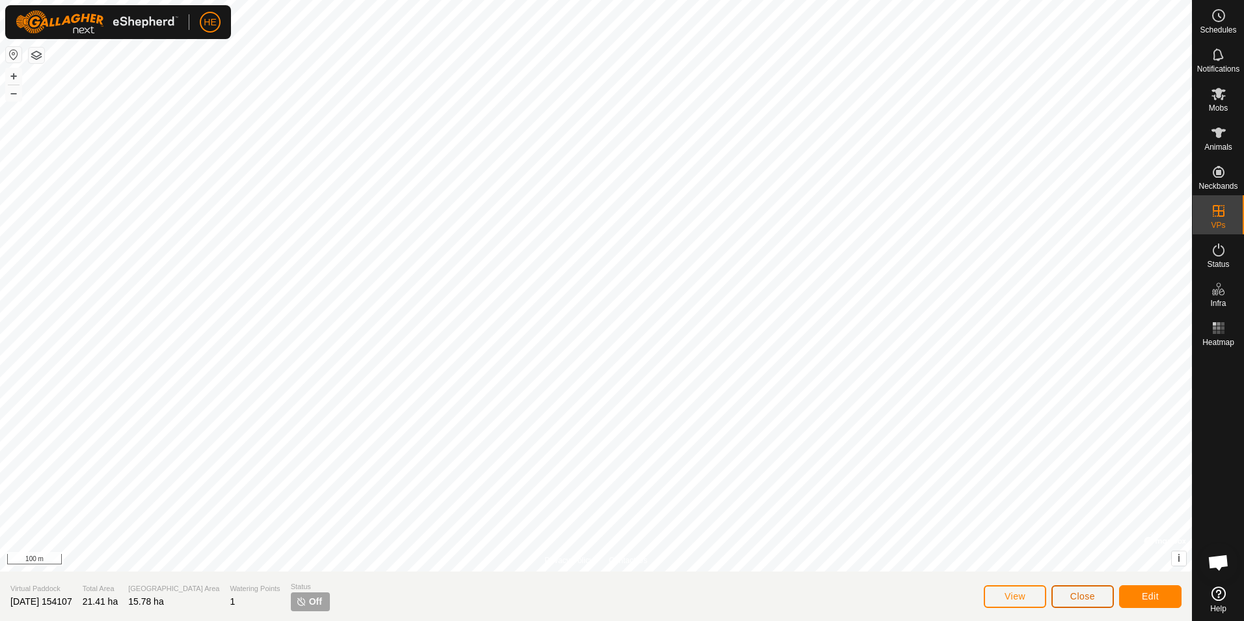
click at [1084, 596] on span "Close" at bounding box center [1082, 596] width 25 height 10
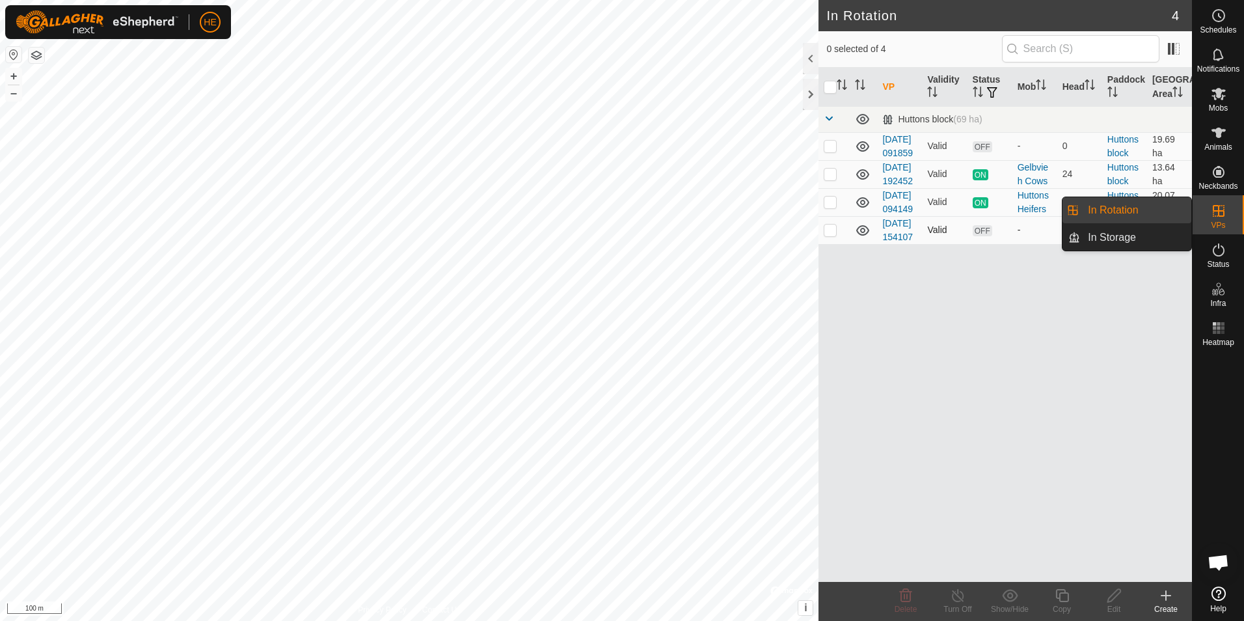
click at [831, 235] on p-checkbox at bounding box center [830, 229] width 13 height 10
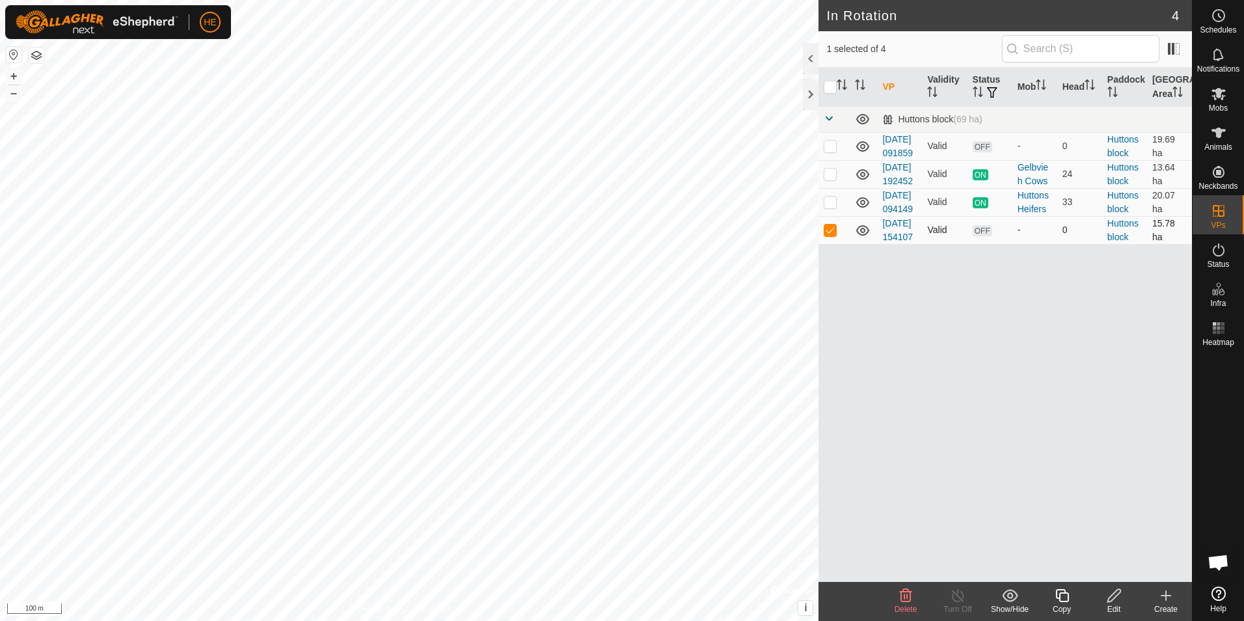
click at [831, 235] on p-checkbox at bounding box center [830, 229] width 13 height 10
checkbox input "false"
click at [830, 207] on p-checkbox at bounding box center [830, 201] width 13 height 10
checkbox input "true"
click at [1062, 596] on icon at bounding box center [1062, 595] width 16 height 16
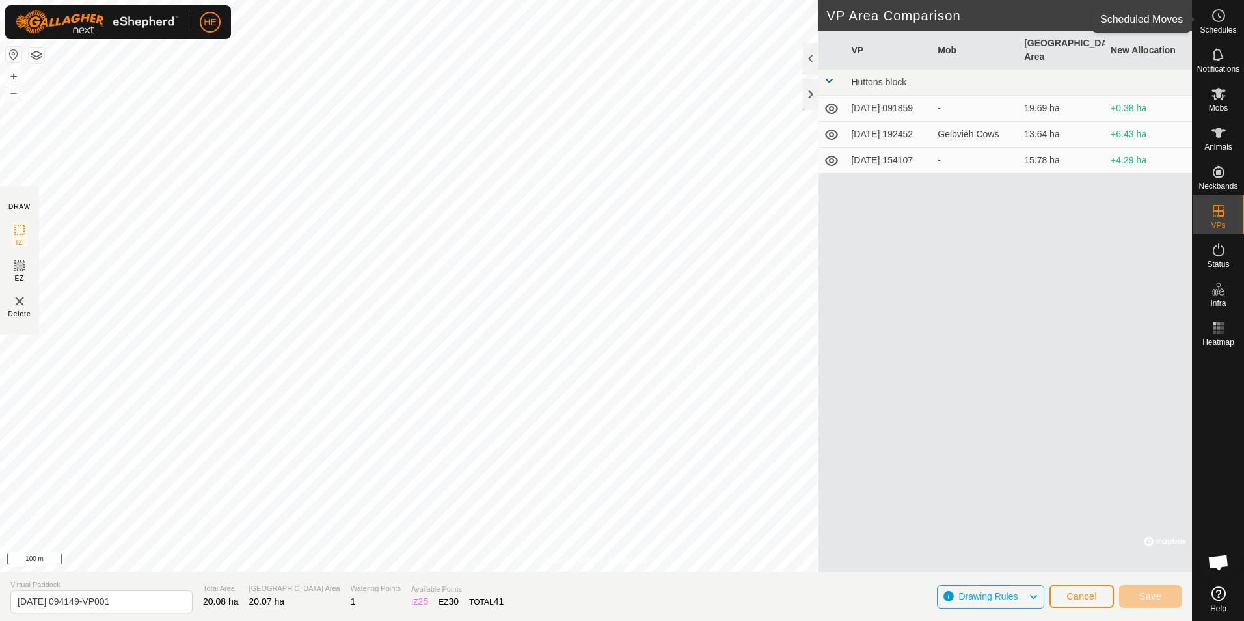
click at [1220, 14] on icon at bounding box center [1219, 16] width 16 height 16
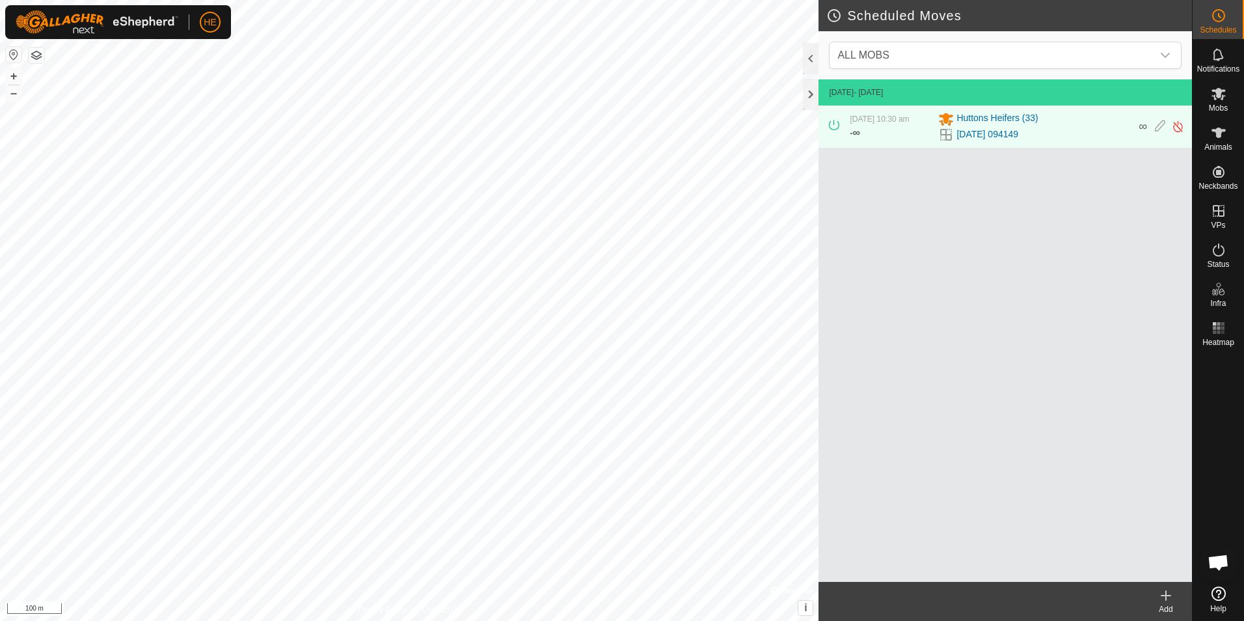
click at [1162, 593] on icon at bounding box center [1166, 595] width 16 height 16
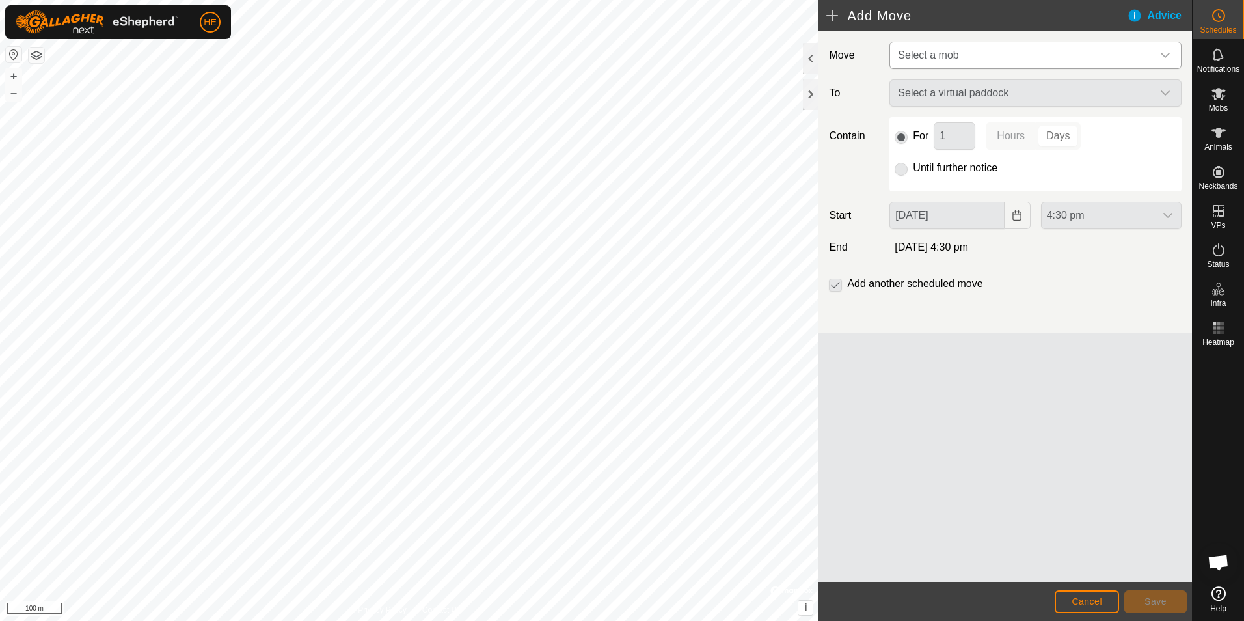
click at [1166, 49] on div "dropdown trigger" at bounding box center [1165, 55] width 26 height 26
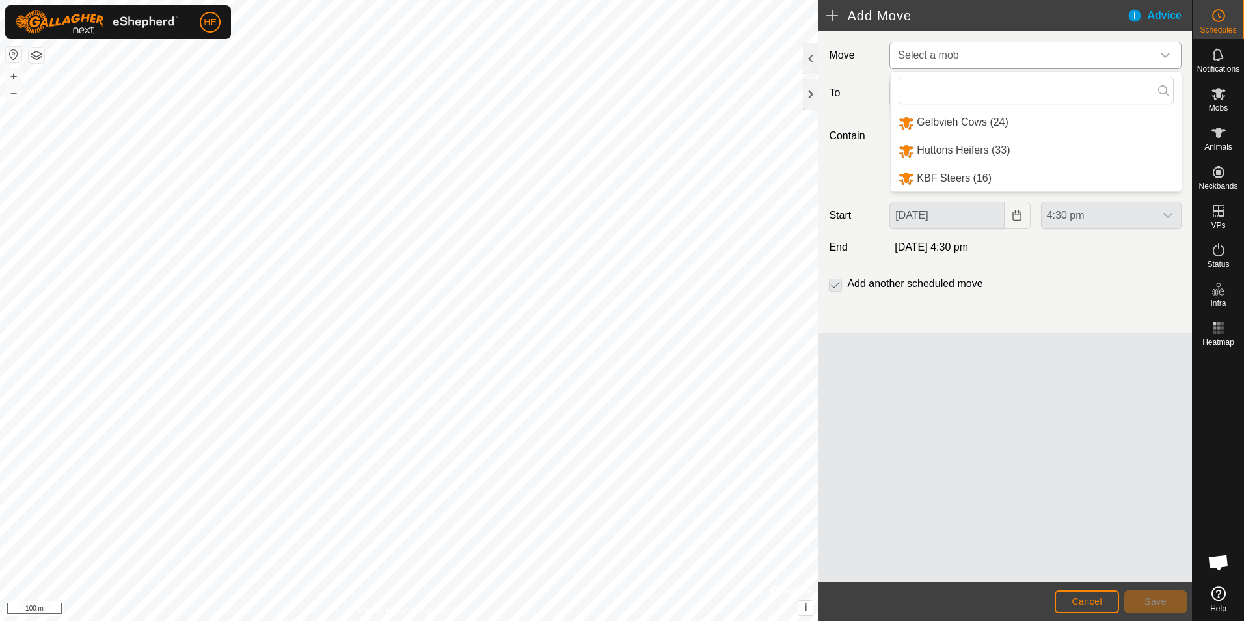
click at [964, 151] on li "Huttons Heifers (33)" at bounding box center [1036, 150] width 291 height 27
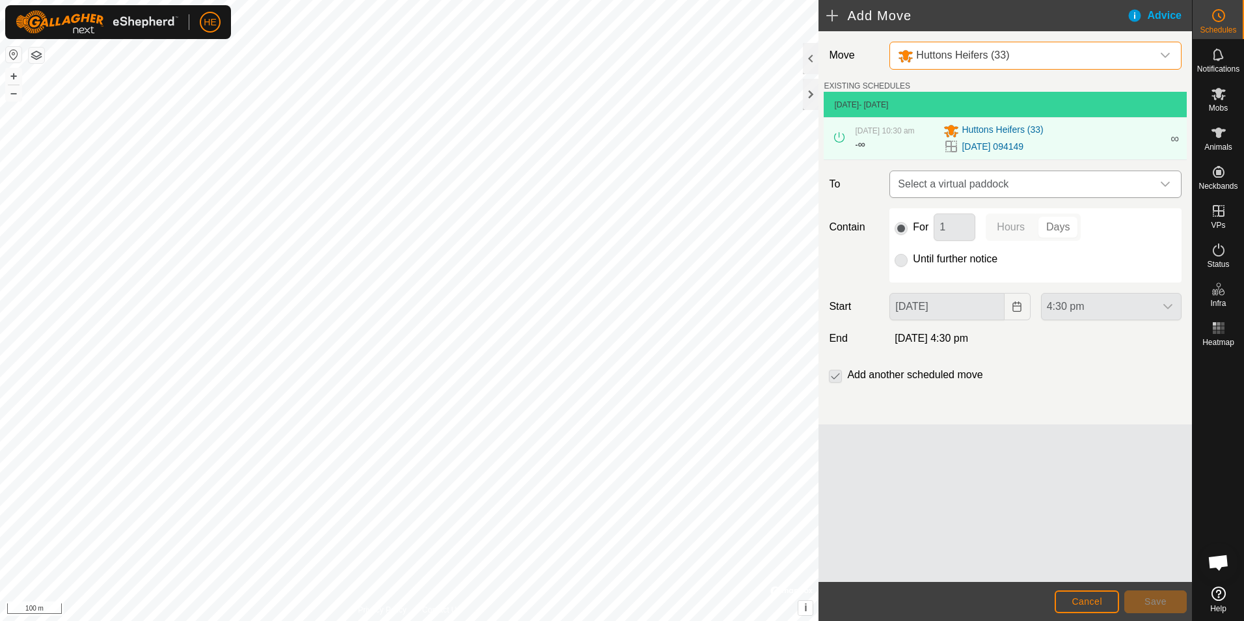
click at [1162, 181] on icon "dropdown trigger" at bounding box center [1165, 184] width 10 height 10
click at [1090, 600] on span "Cancel" at bounding box center [1086, 601] width 31 height 10
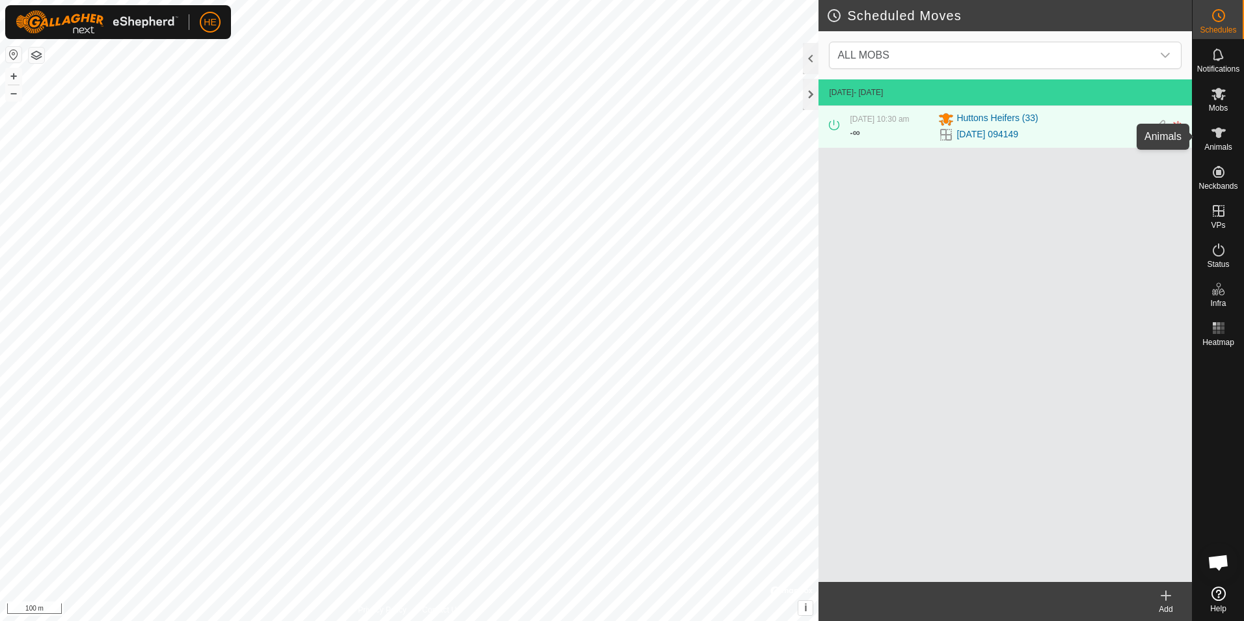
click at [1217, 135] on icon at bounding box center [1218, 132] width 14 height 10
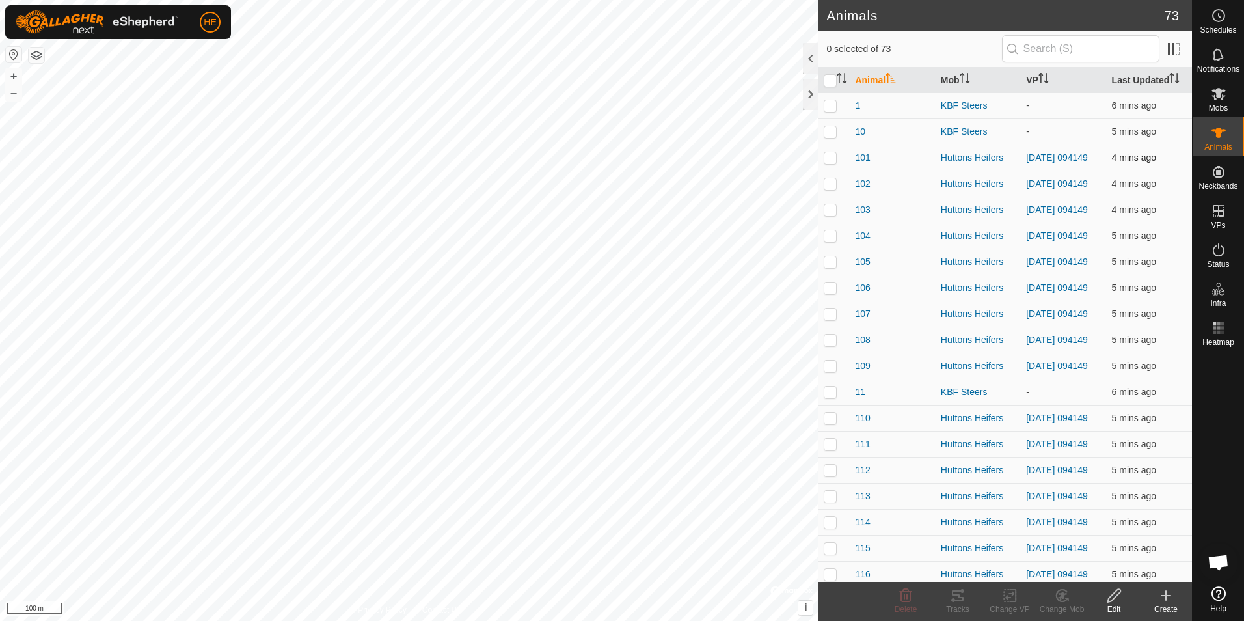
click at [829, 159] on p-checkbox at bounding box center [830, 157] width 13 height 10
checkbox input "true"
click at [829, 81] on input "checkbox" at bounding box center [830, 80] width 13 height 13
checkbox input "true"
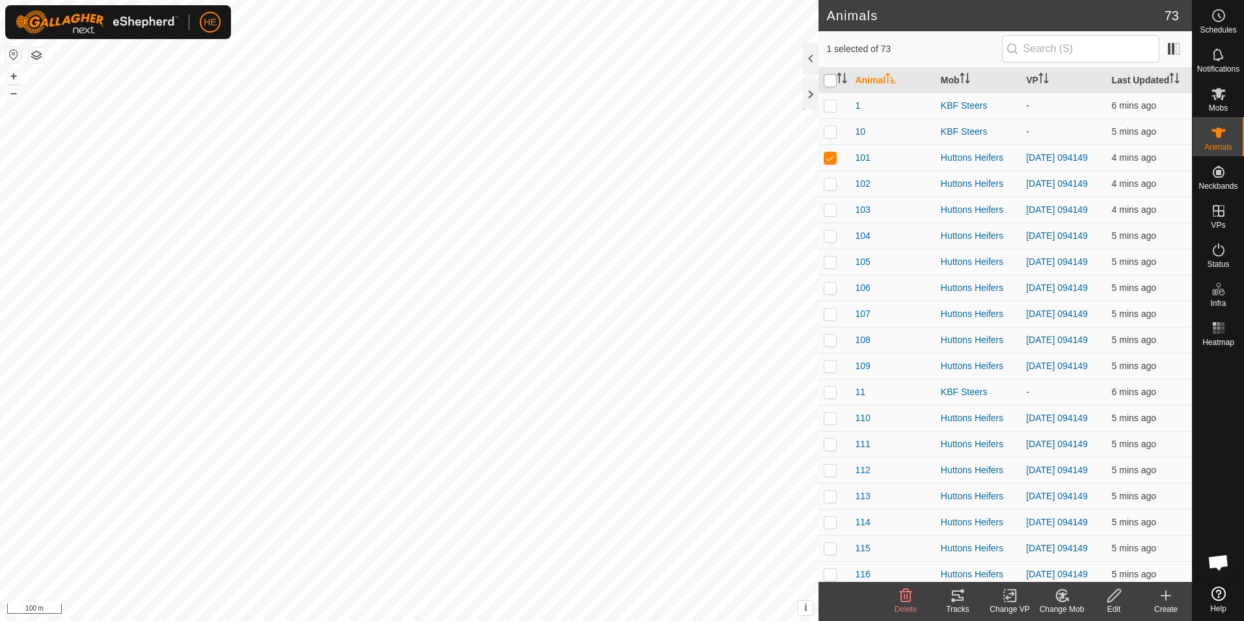
checkbox input "true"
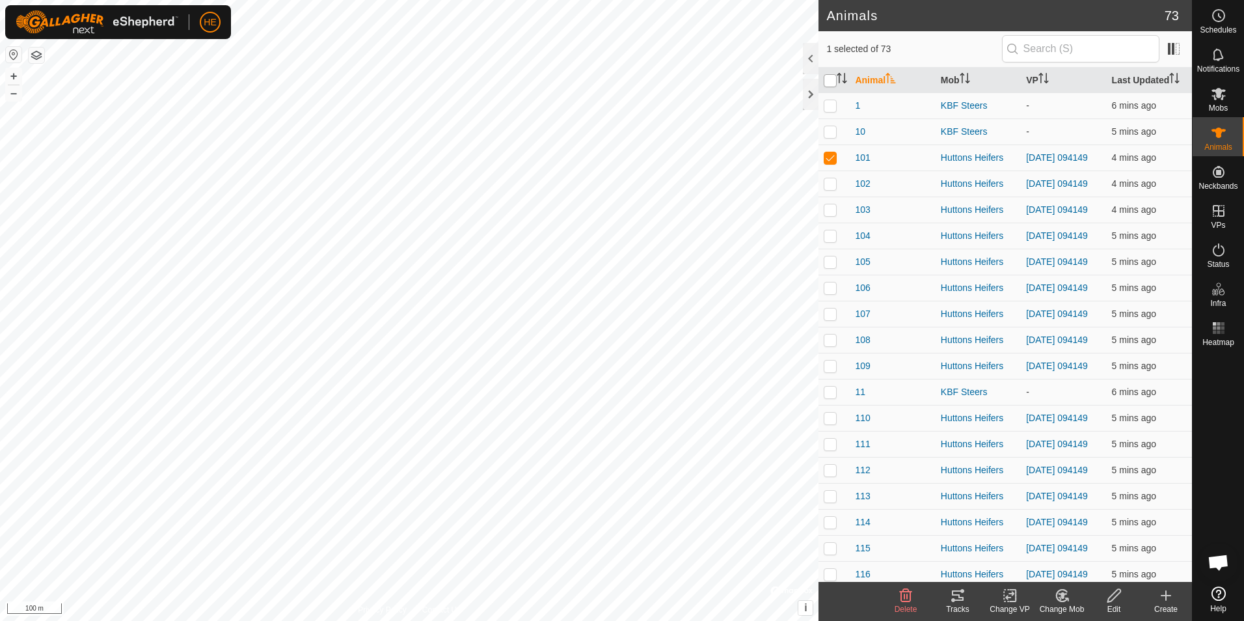
checkbox input "true"
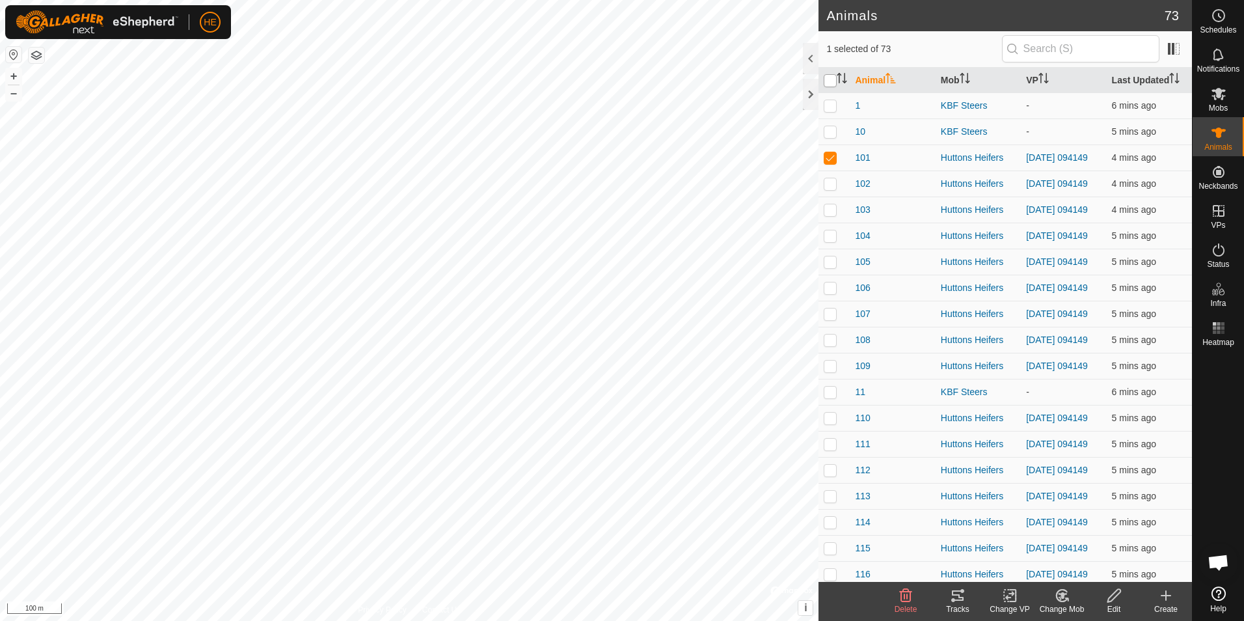
checkbox input "true"
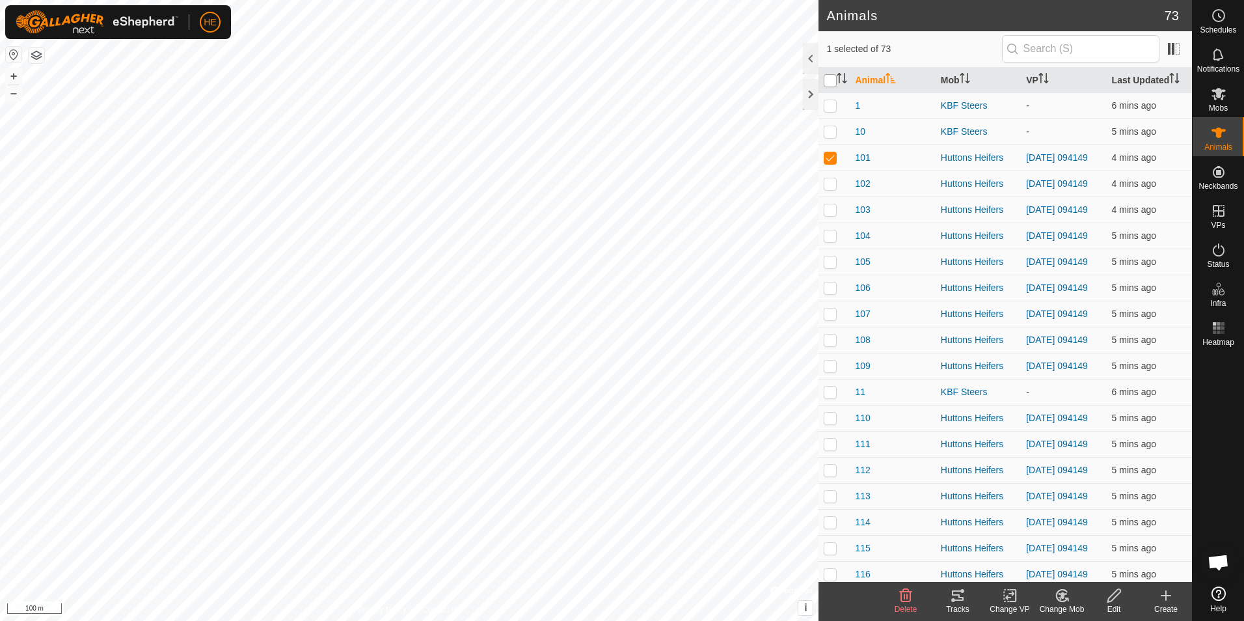
checkbox input "true"
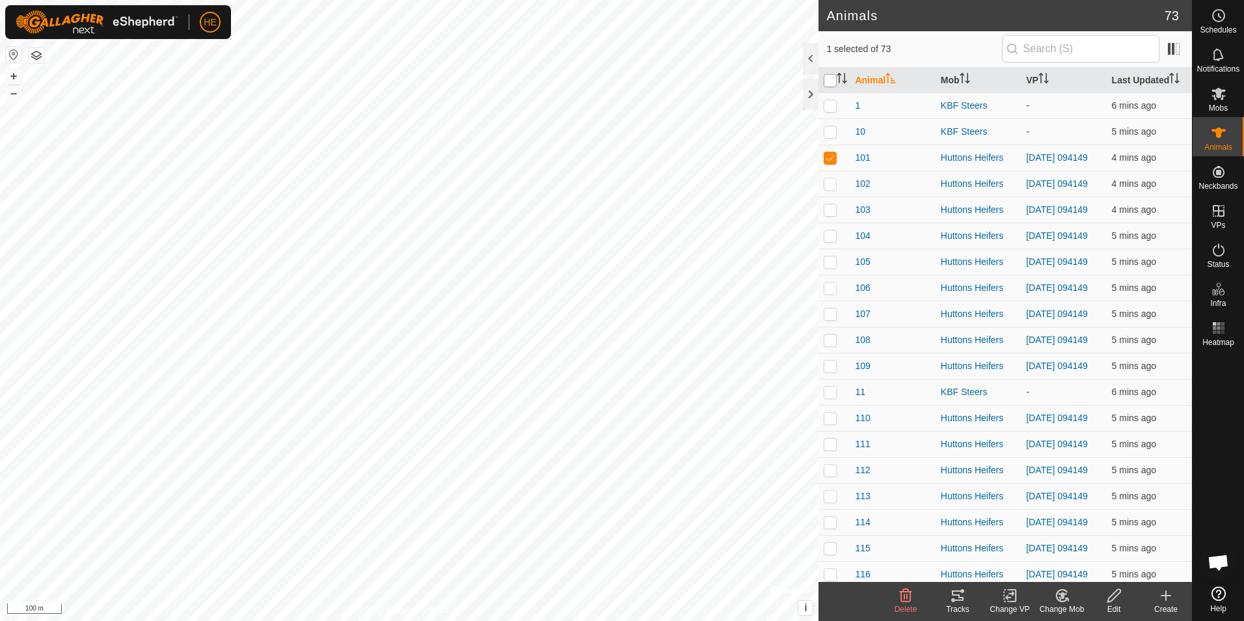
checkbox input "true"
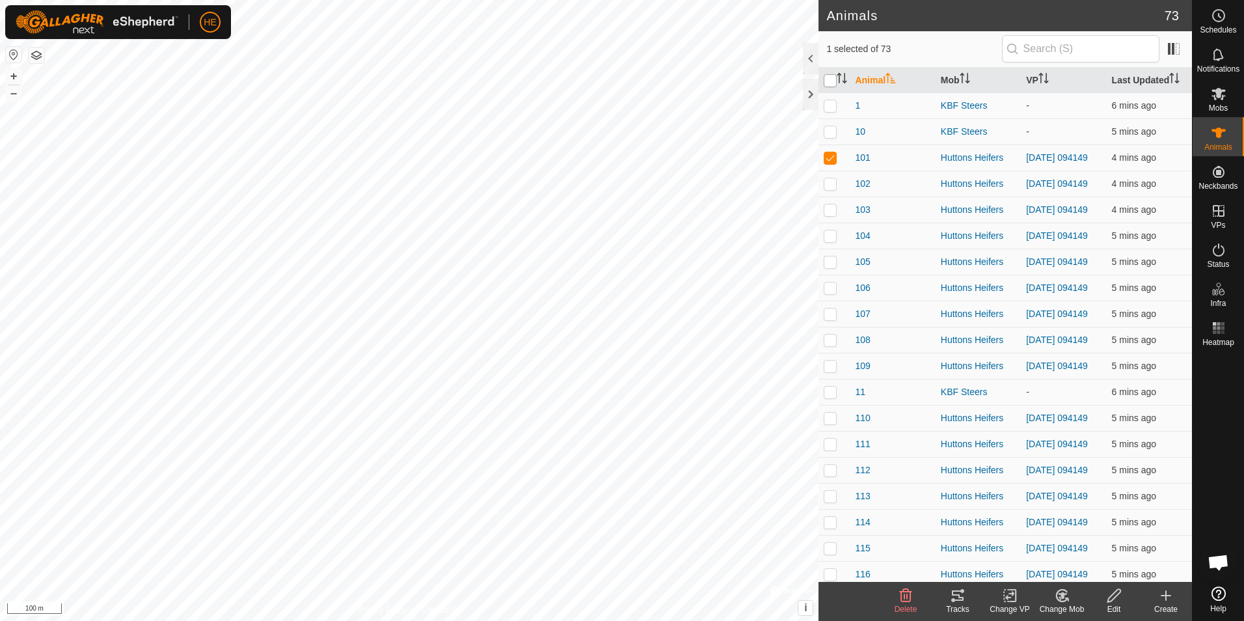
checkbox input "true"
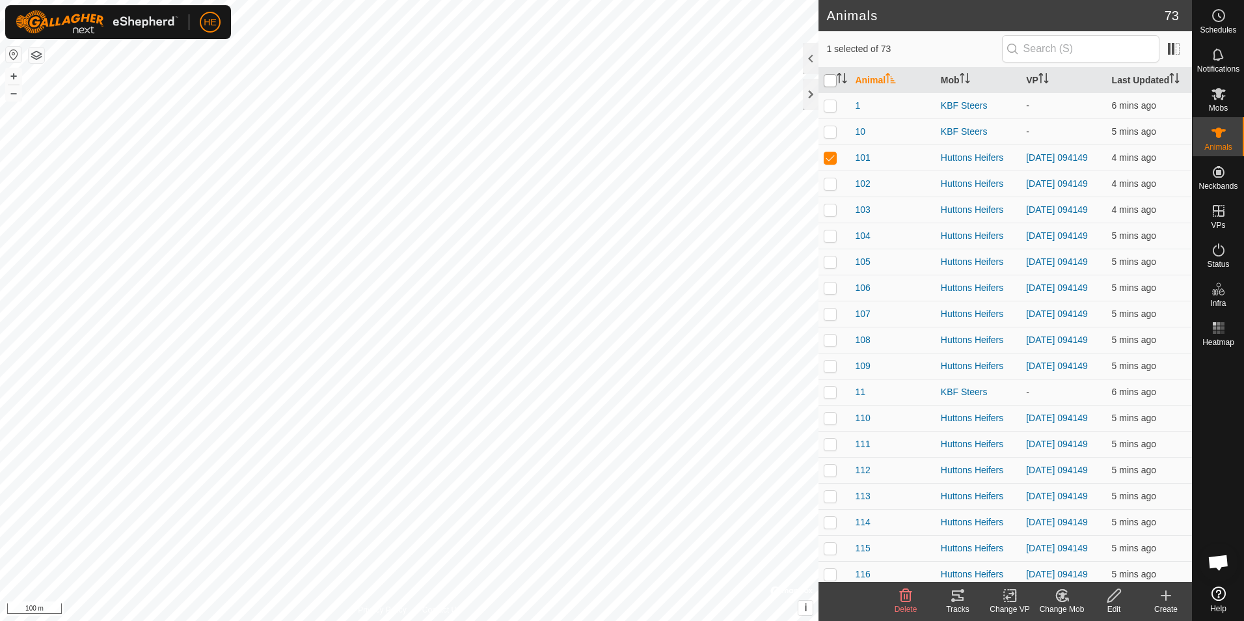
checkbox input "true"
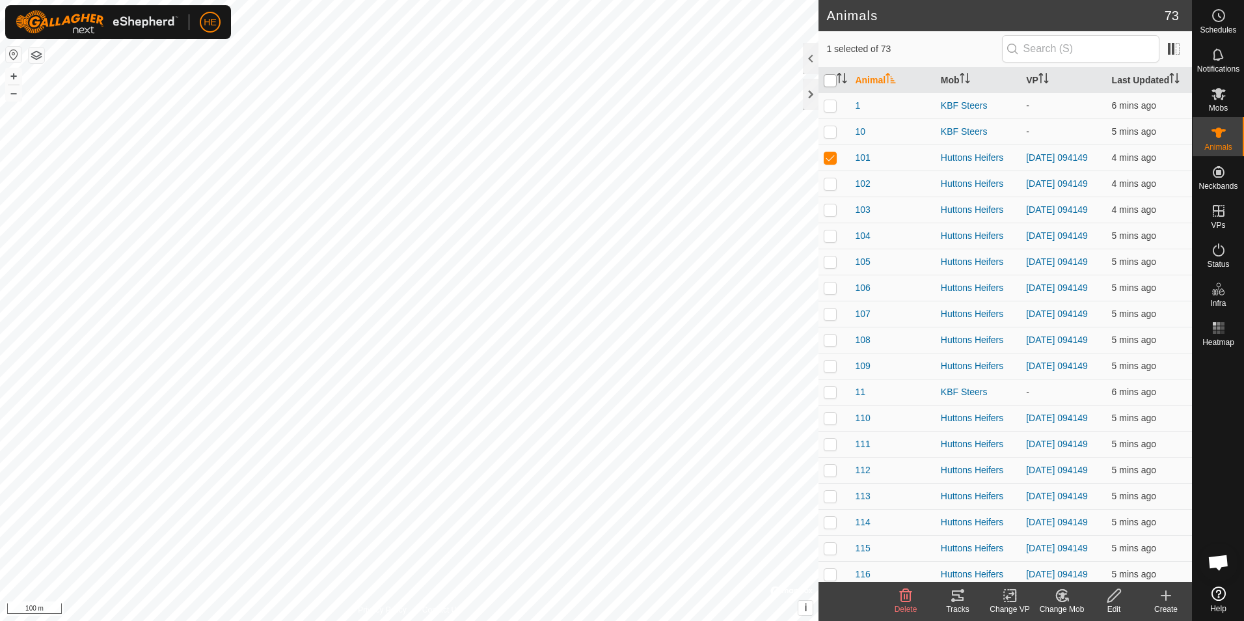
checkbox input "true"
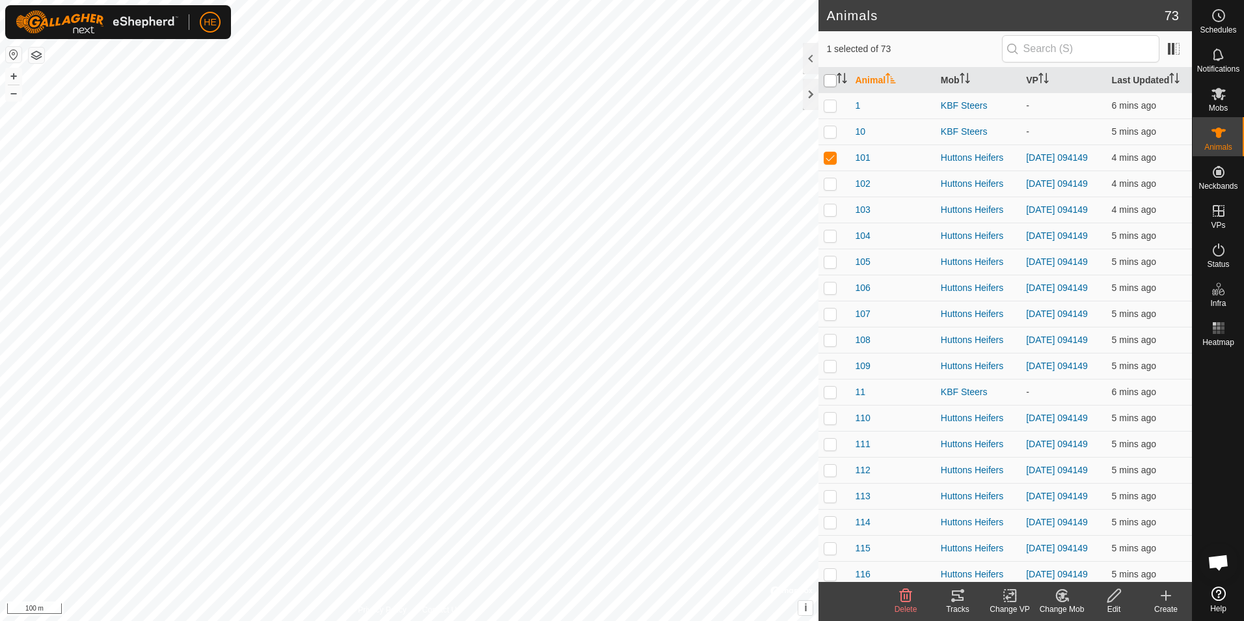
checkbox input "true"
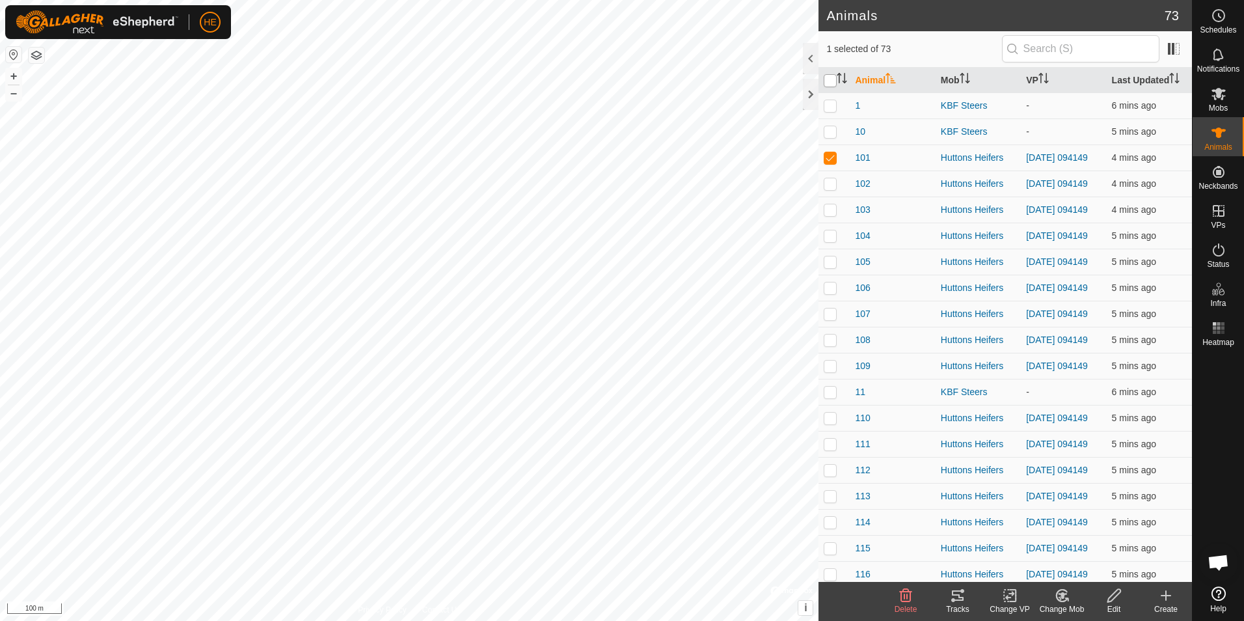
checkbox input "true"
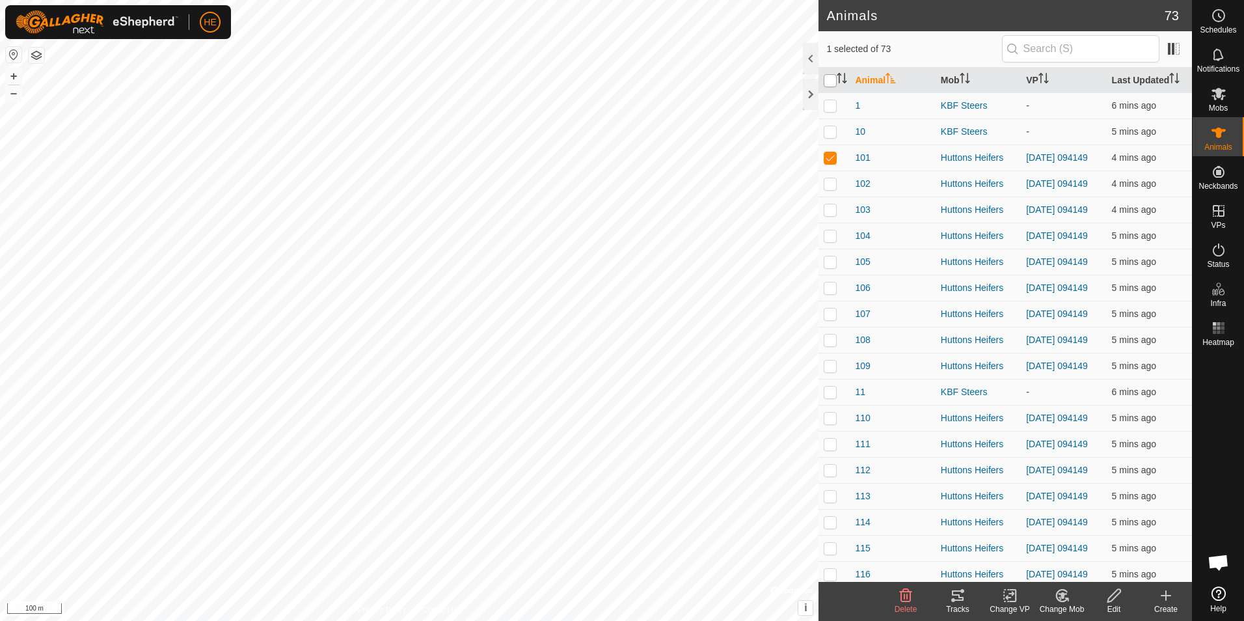
checkbox input "true"
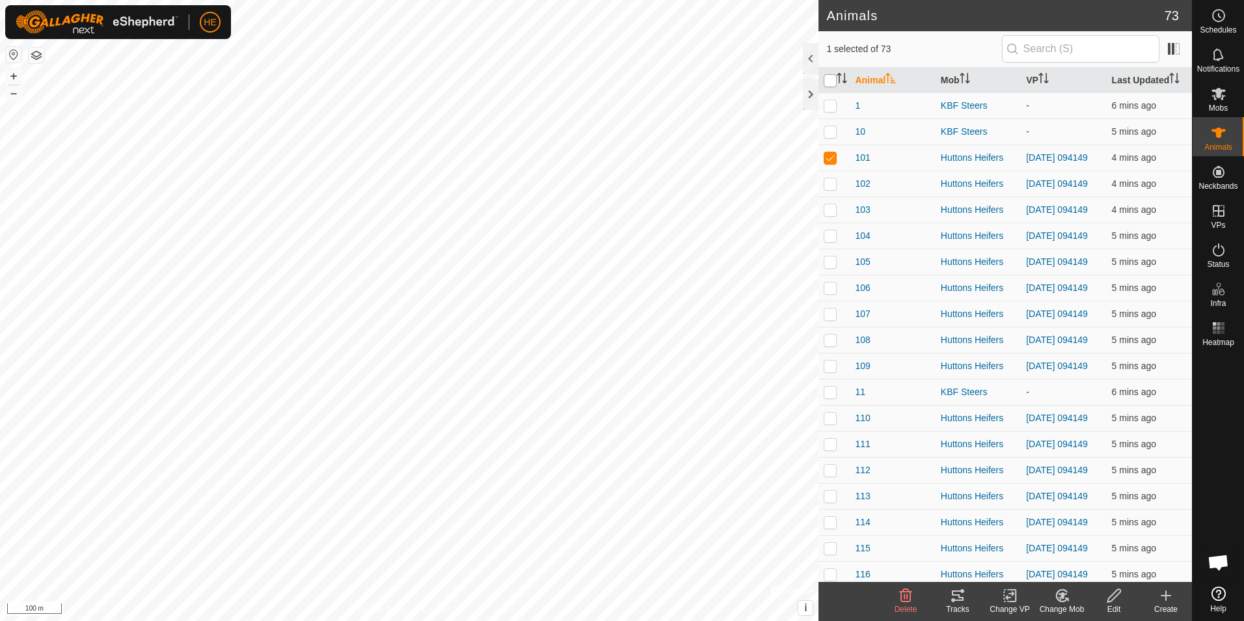
checkbox input "true"
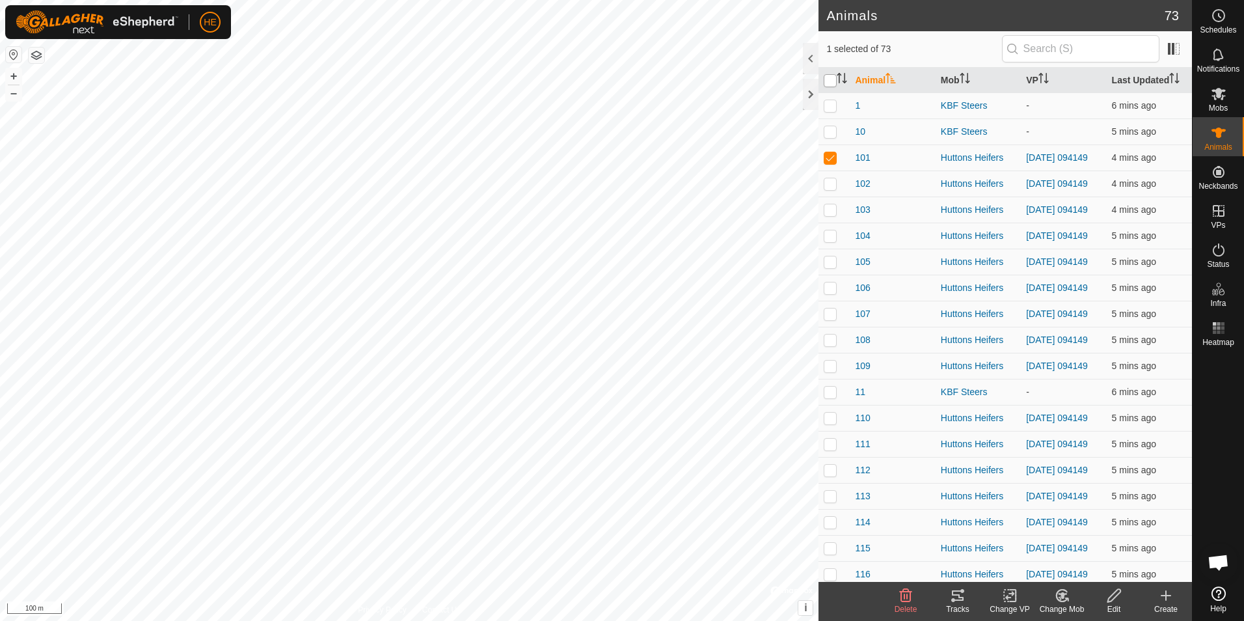
checkbox input "true"
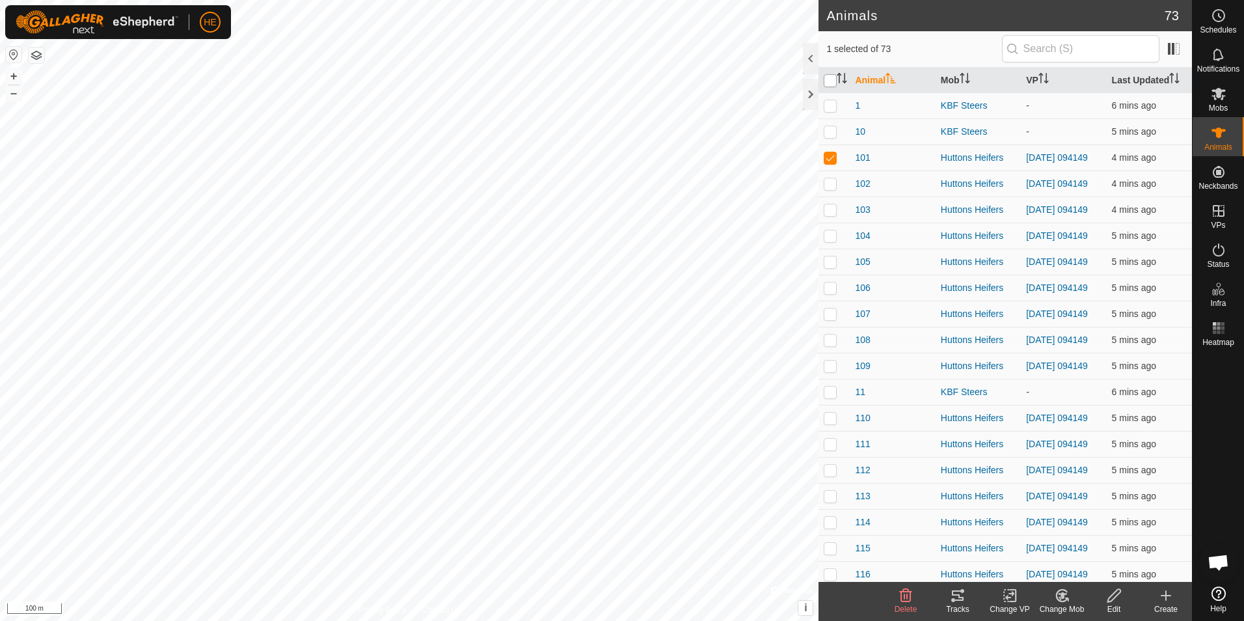
checkbox input "true"
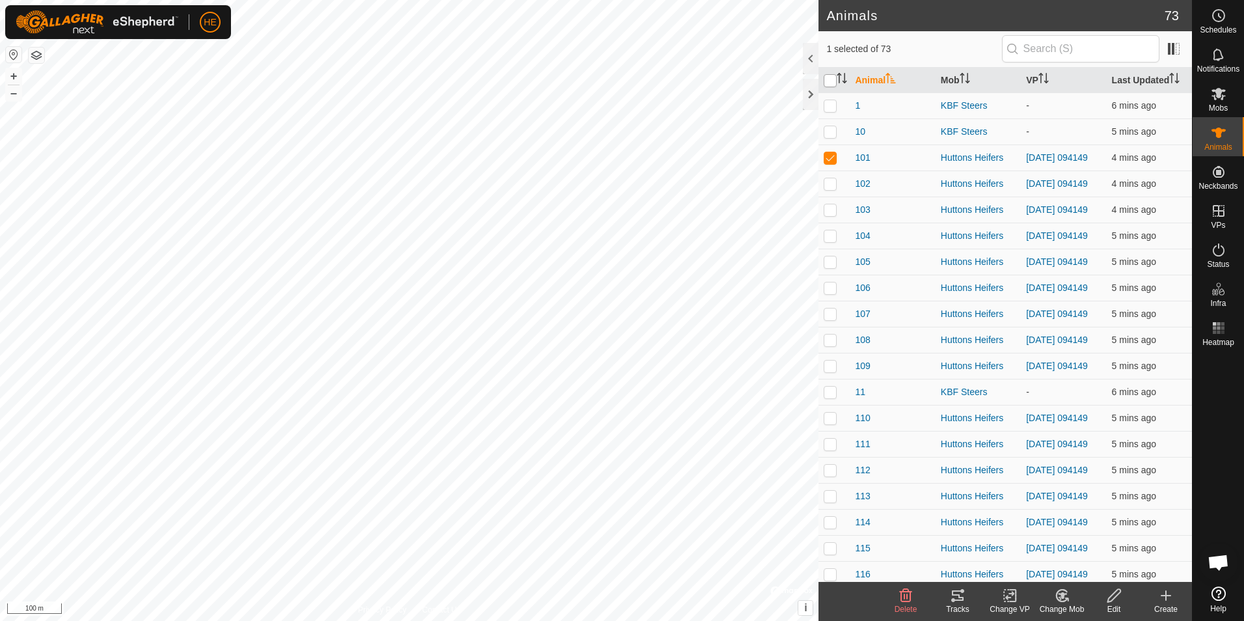
checkbox input "true"
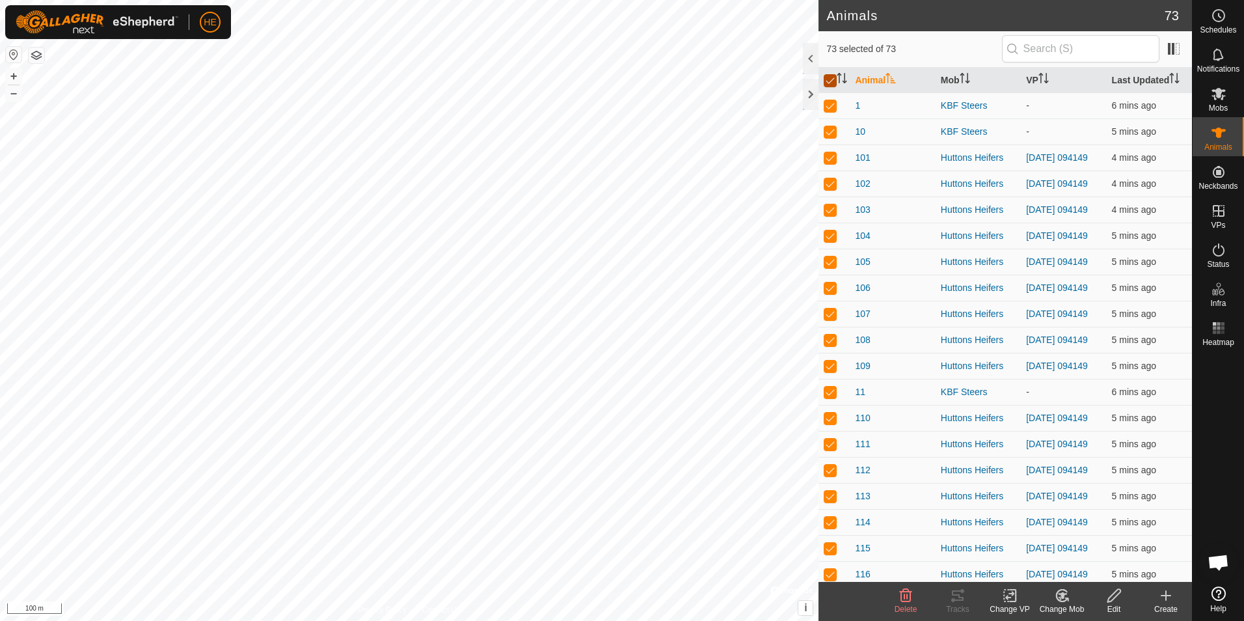
click at [829, 81] on input "checkbox" at bounding box center [830, 80] width 13 height 13
checkbox input "false"
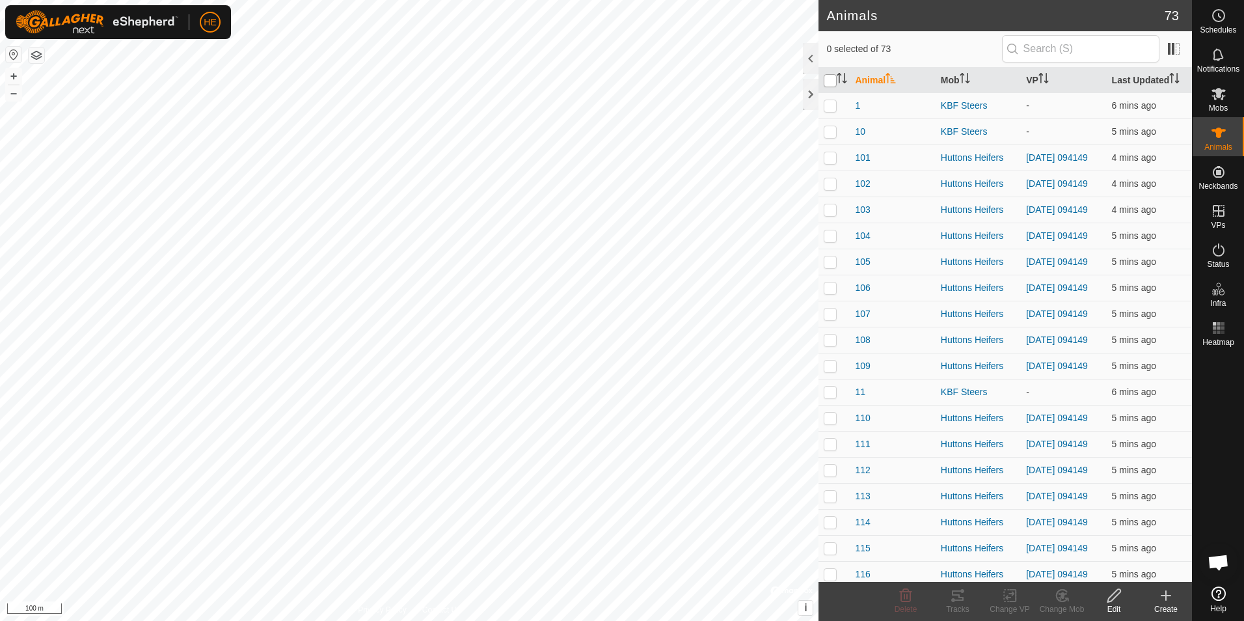
checkbox input "false"
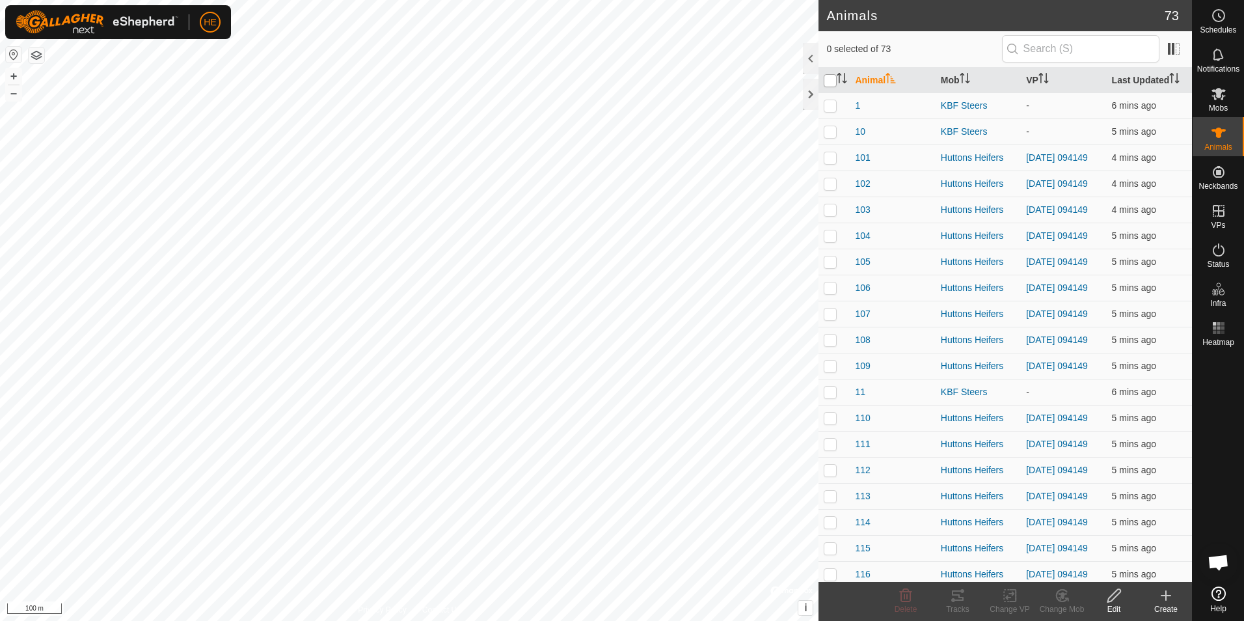
checkbox input "false"
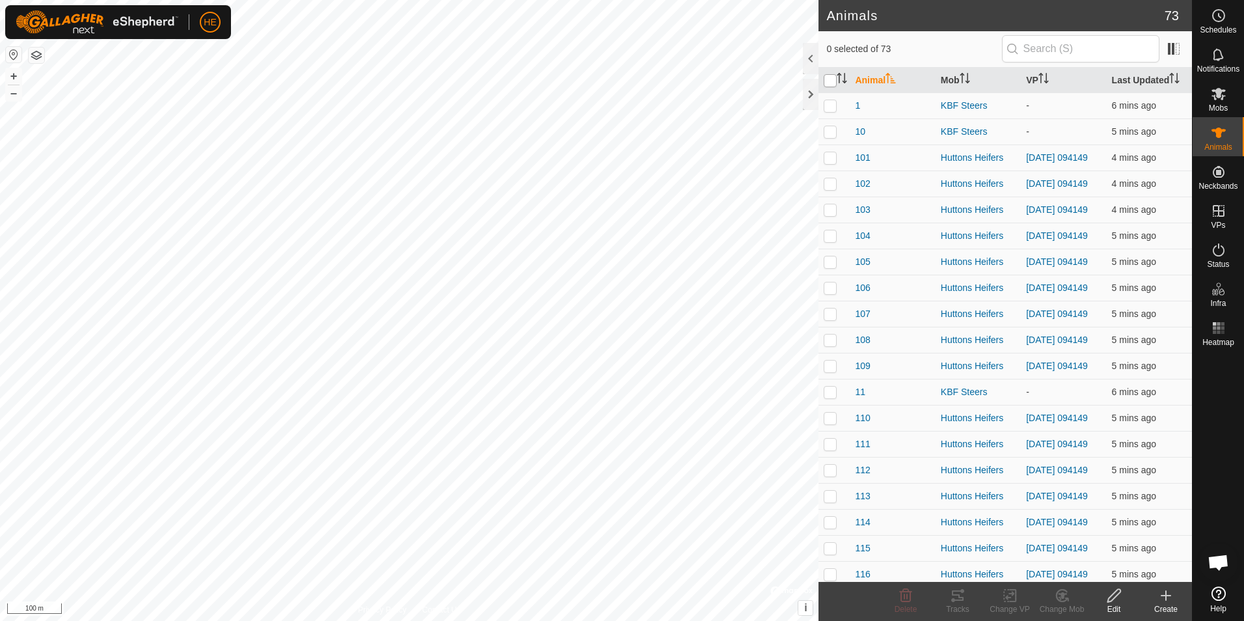
checkbox input "false"
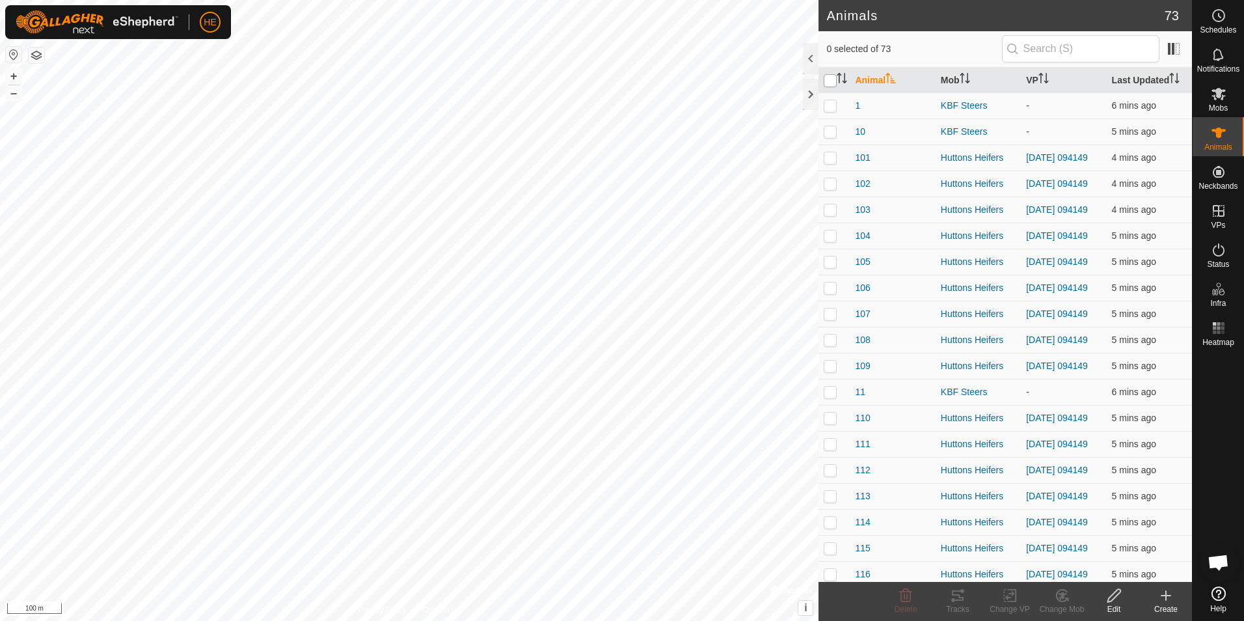
checkbox input "false"
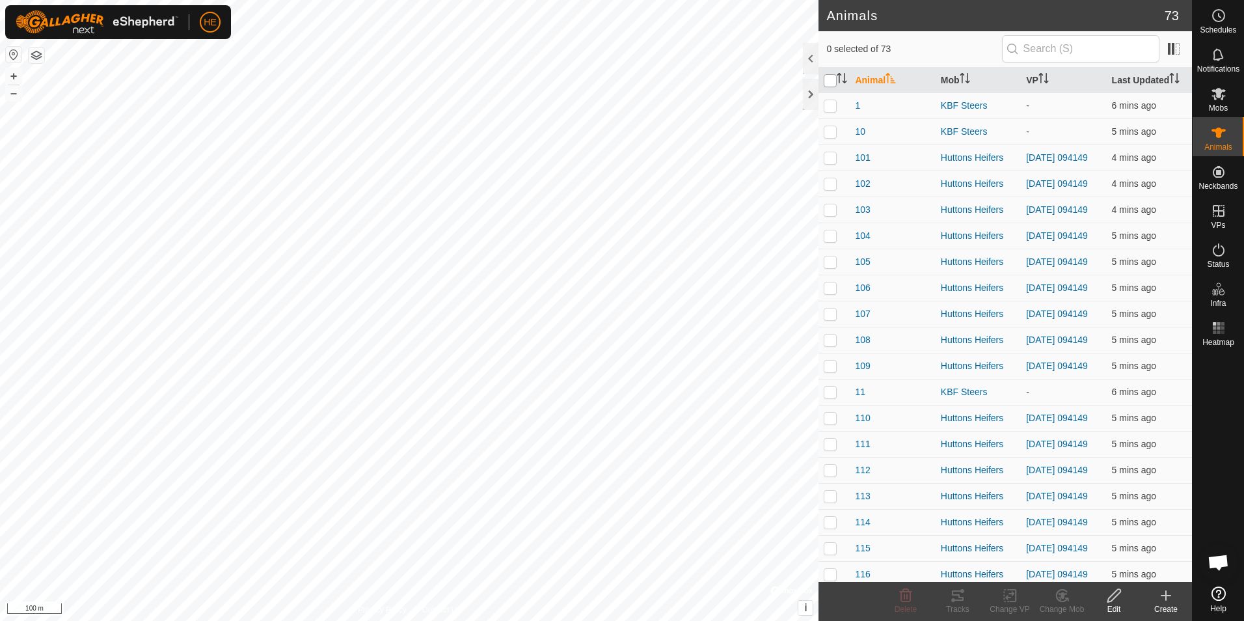
checkbox input "false"
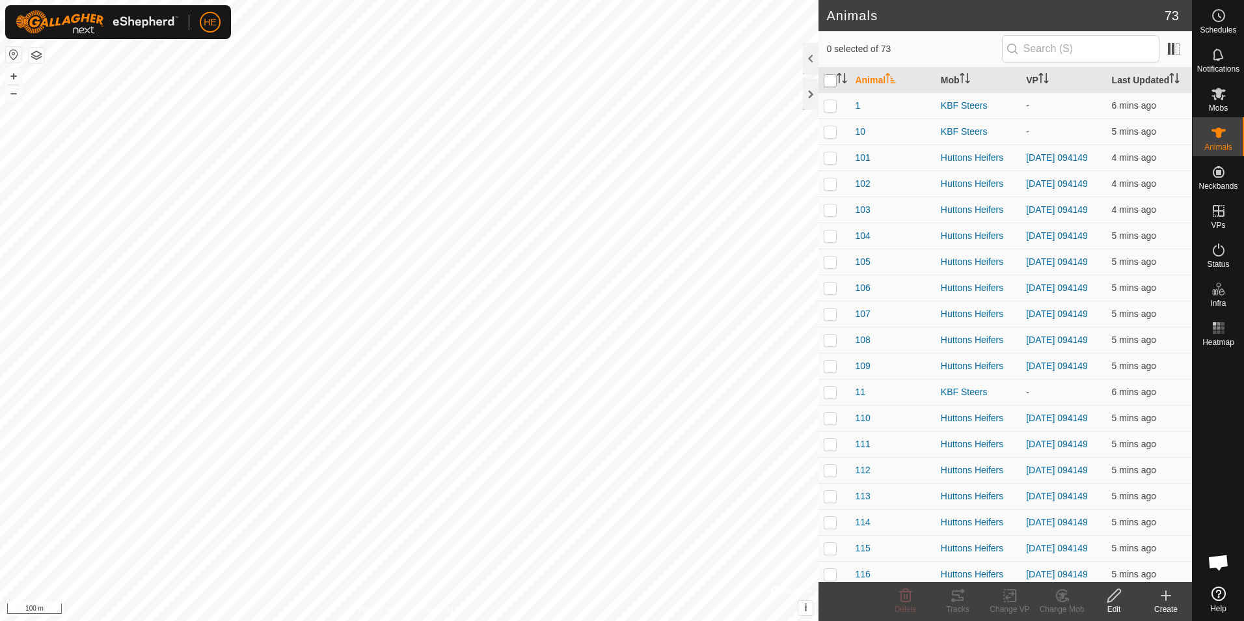
checkbox input "false"
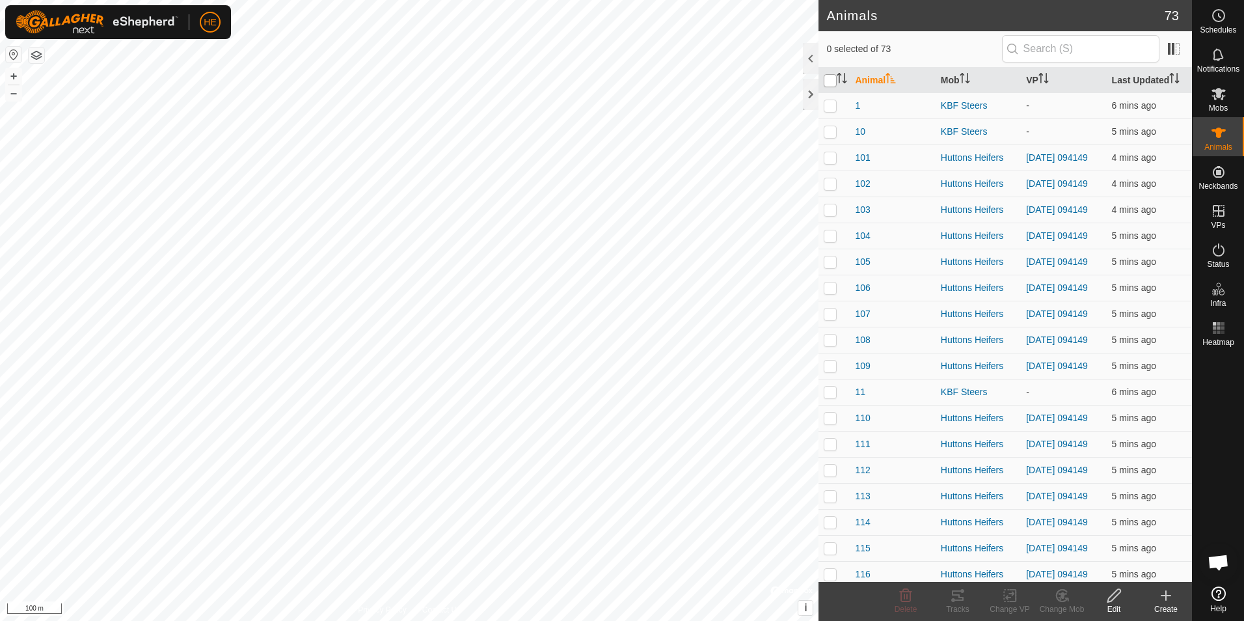
checkbox input "false"
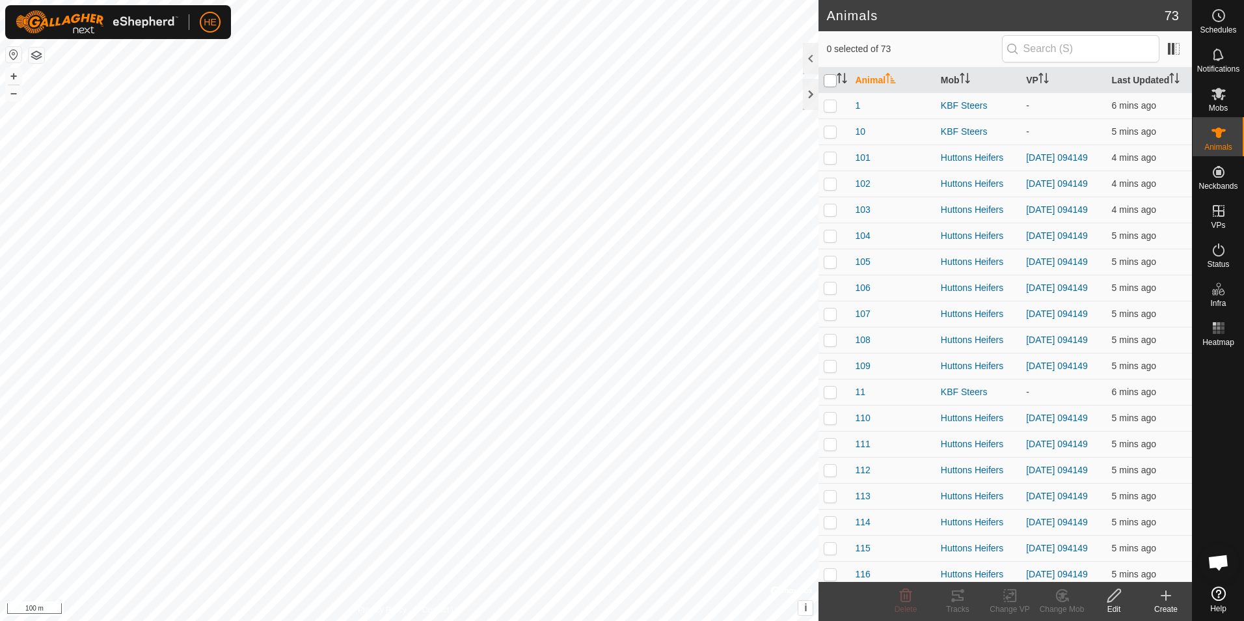
checkbox input "false"
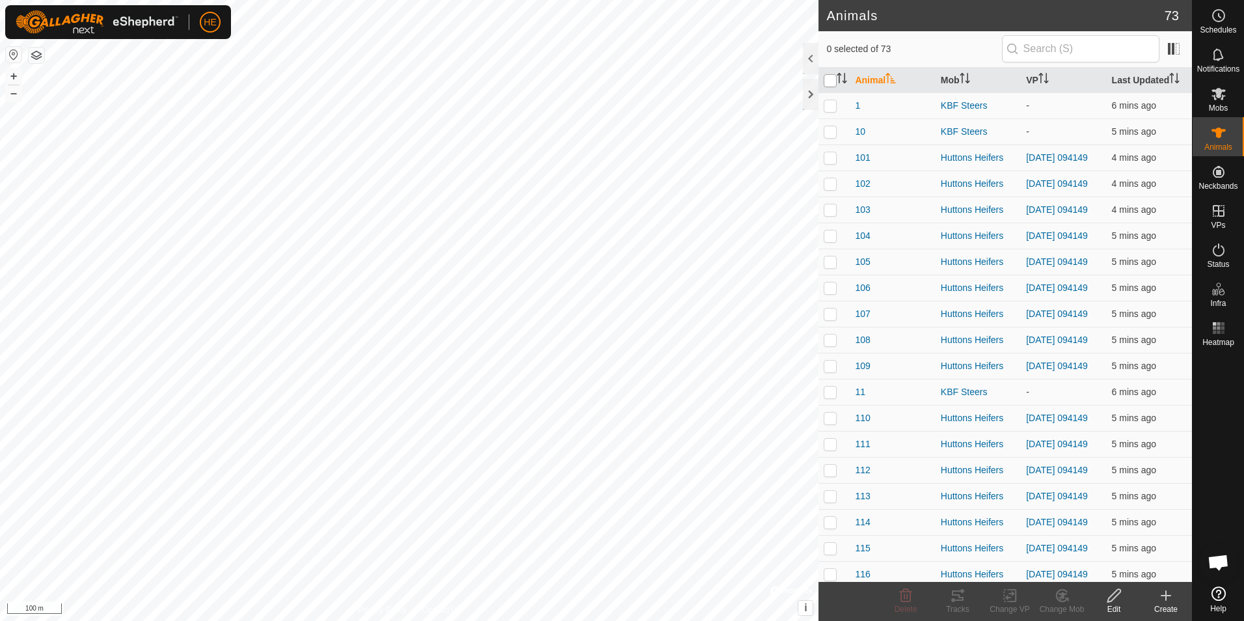
checkbox input "false"
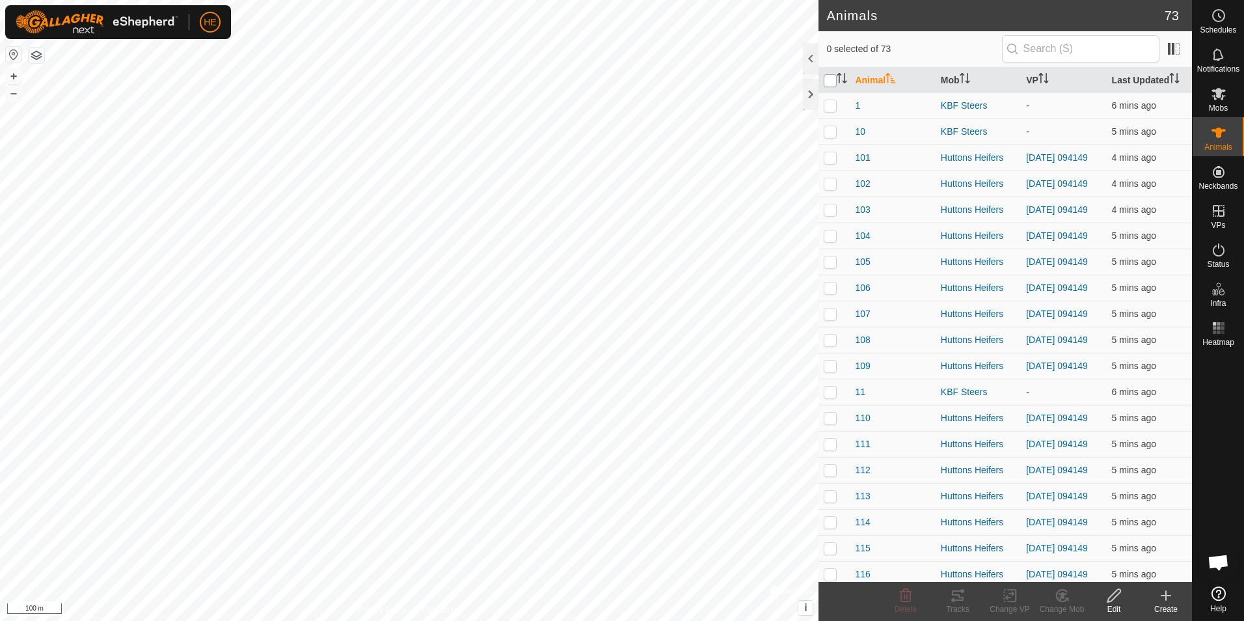
checkbox input "false"
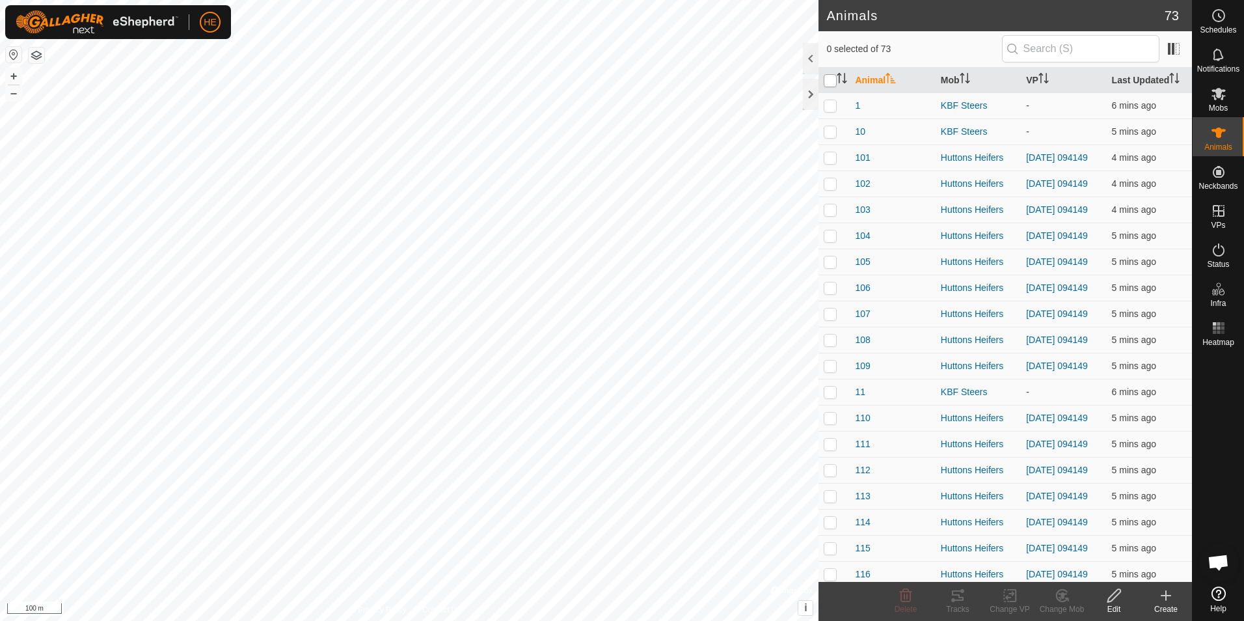
checkbox input "false"
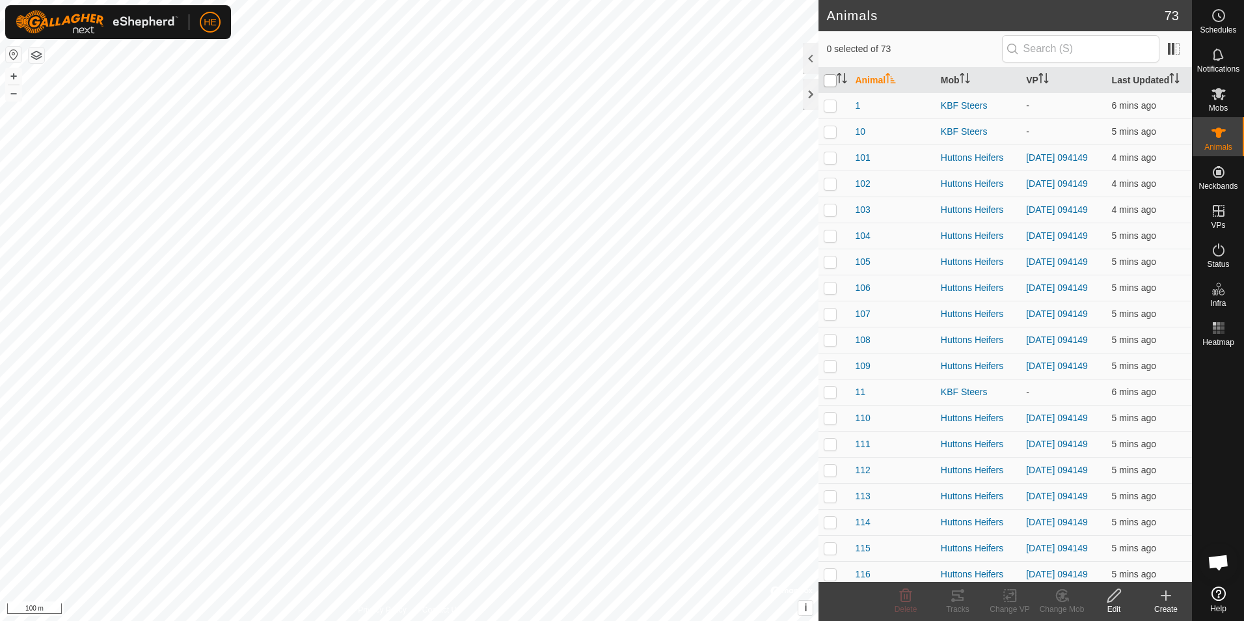
checkbox input "false"
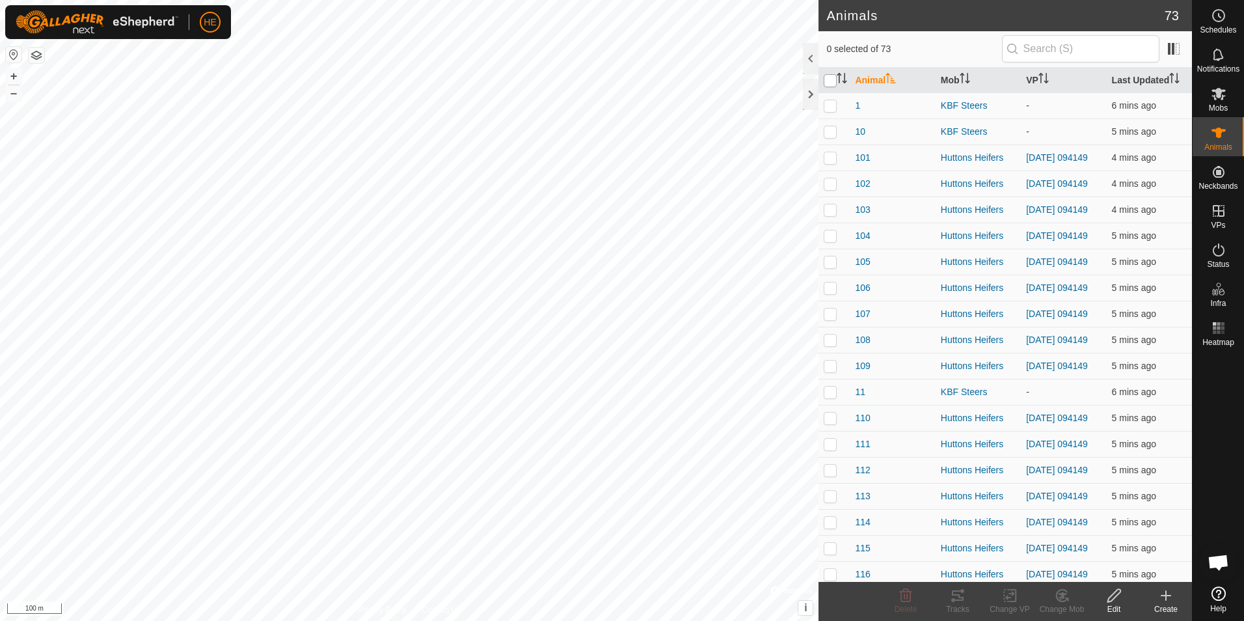
checkbox input "false"
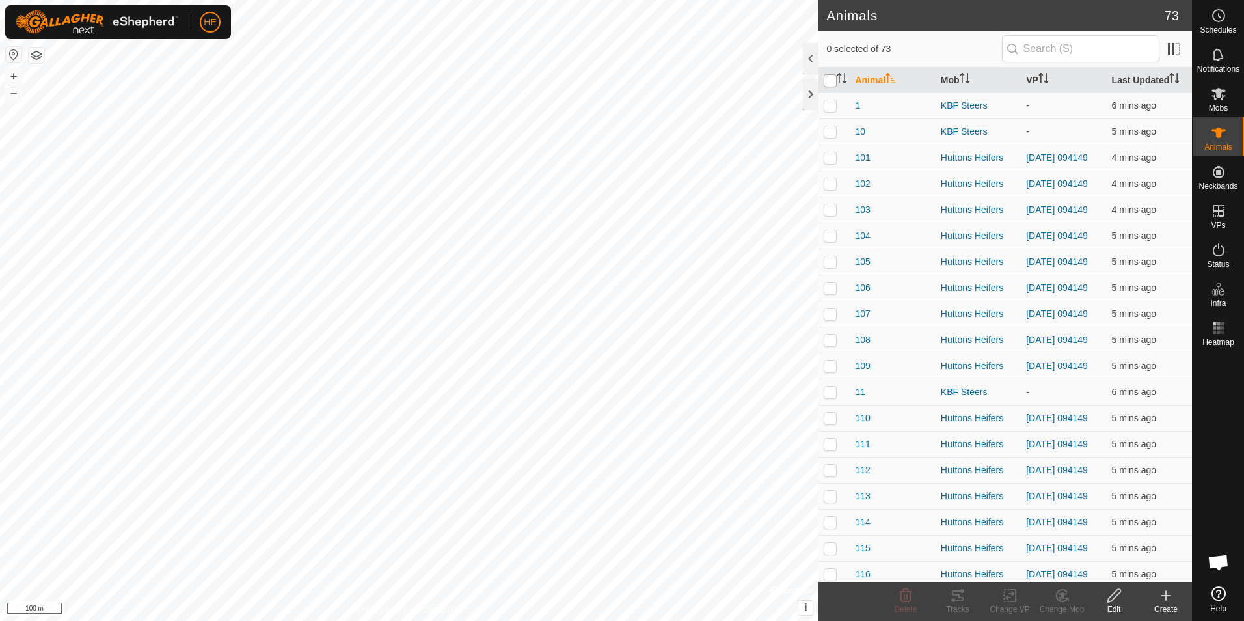
checkbox input "false"
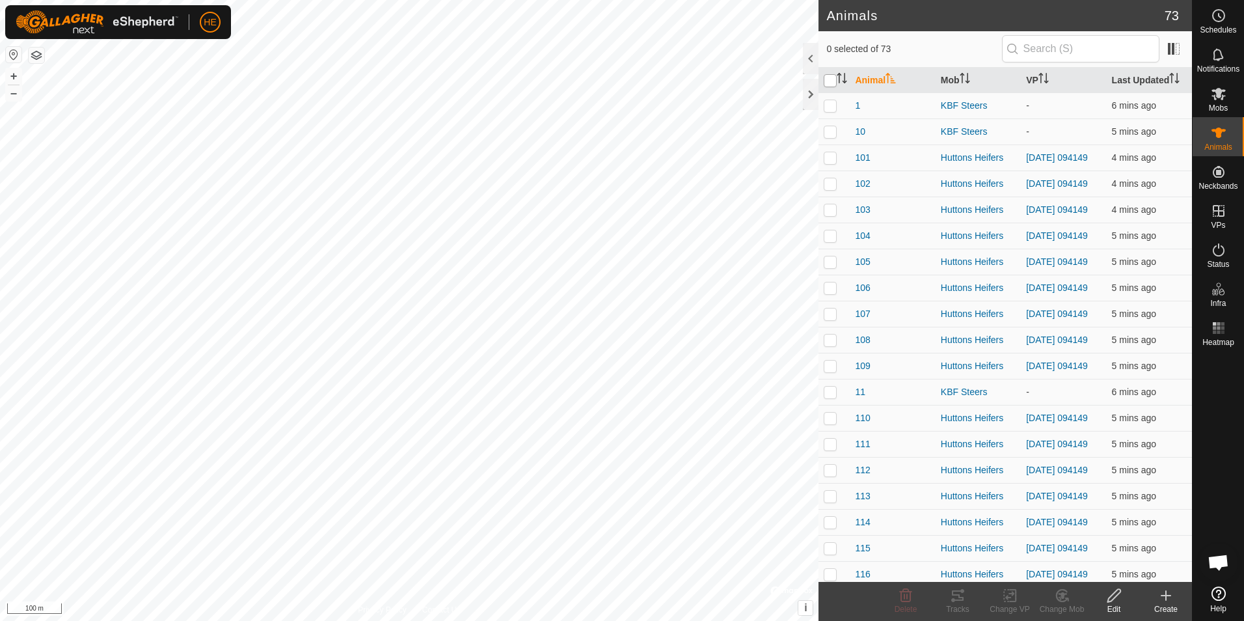
checkbox input "false"
click at [828, 157] on p-checkbox at bounding box center [830, 157] width 13 height 10
checkbox input "true"
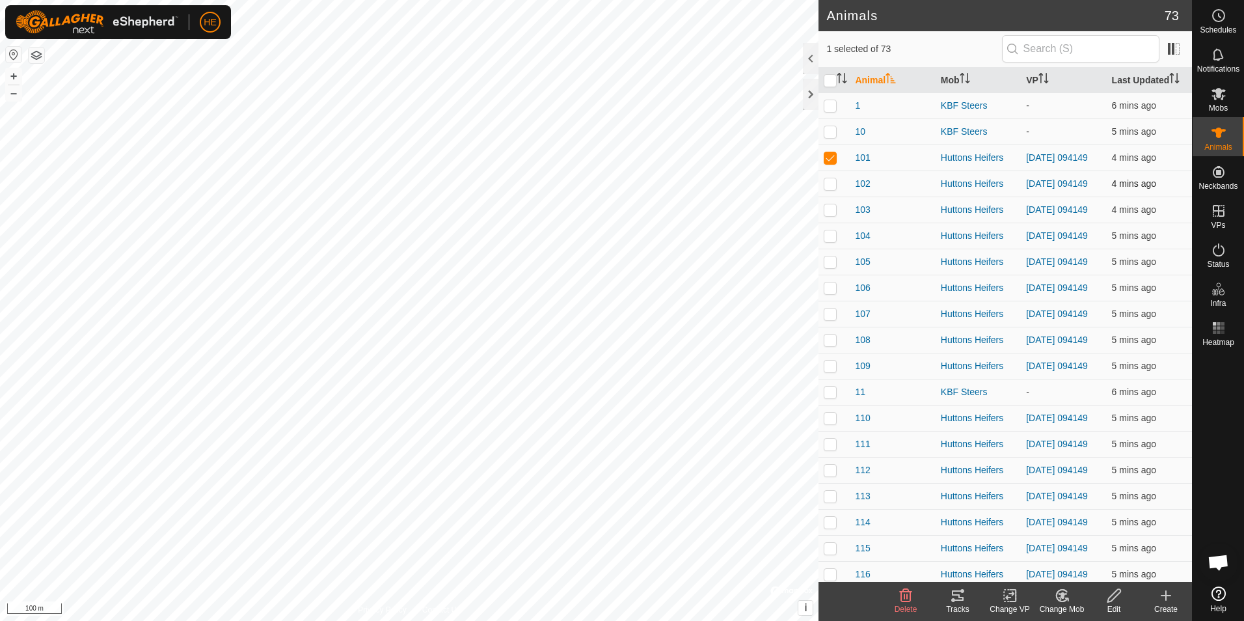
click at [829, 186] on p-checkbox at bounding box center [830, 183] width 13 height 10
checkbox input "true"
click at [829, 215] on p-checkbox at bounding box center [830, 209] width 13 height 10
checkbox input "true"
click at [828, 241] on p-tablecheckbox at bounding box center [830, 235] width 13 height 10
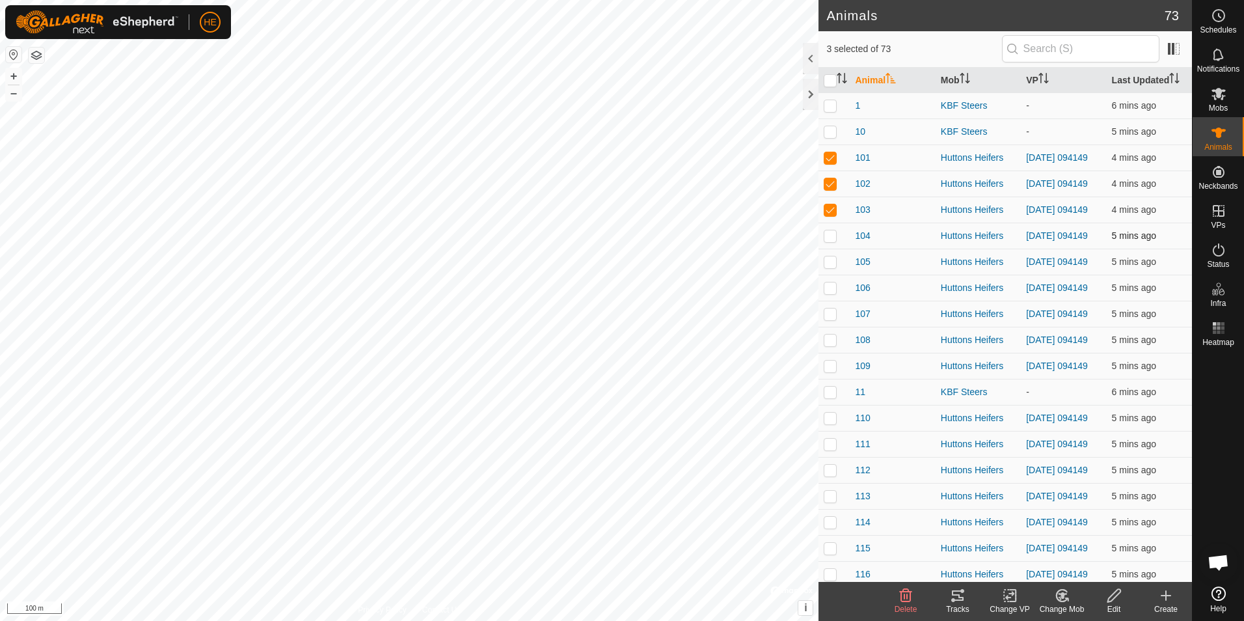
checkbox input "true"
click at [829, 267] on p-checkbox at bounding box center [830, 261] width 13 height 10
checkbox input "true"
click at [830, 293] on p-checkbox at bounding box center [830, 287] width 13 height 10
checkbox input "true"
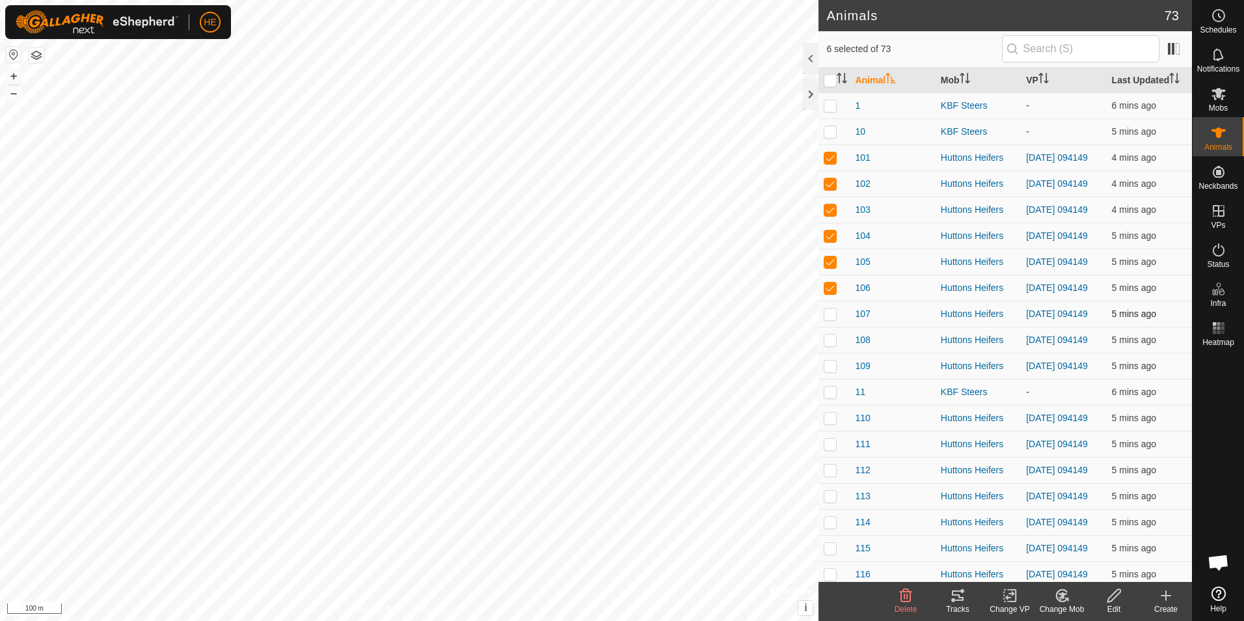
click at [829, 319] on p-checkbox at bounding box center [830, 313] width 13 height 10
checkbox input "true"
click at [831, 345] on p-checkbox at bounding box center [830, 339] width 13 height 10
checkbox input "true"
click at [828, 371] on p-checkbox at bounding box center [830, 365] width 13 height 10
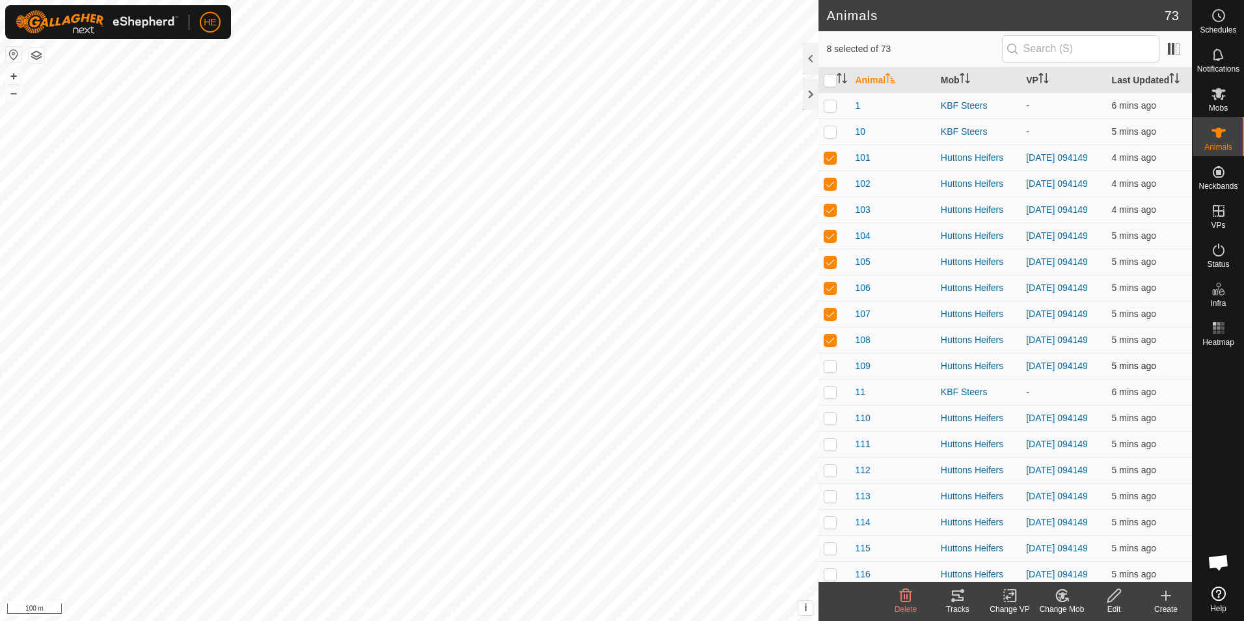
checkbox input "true"
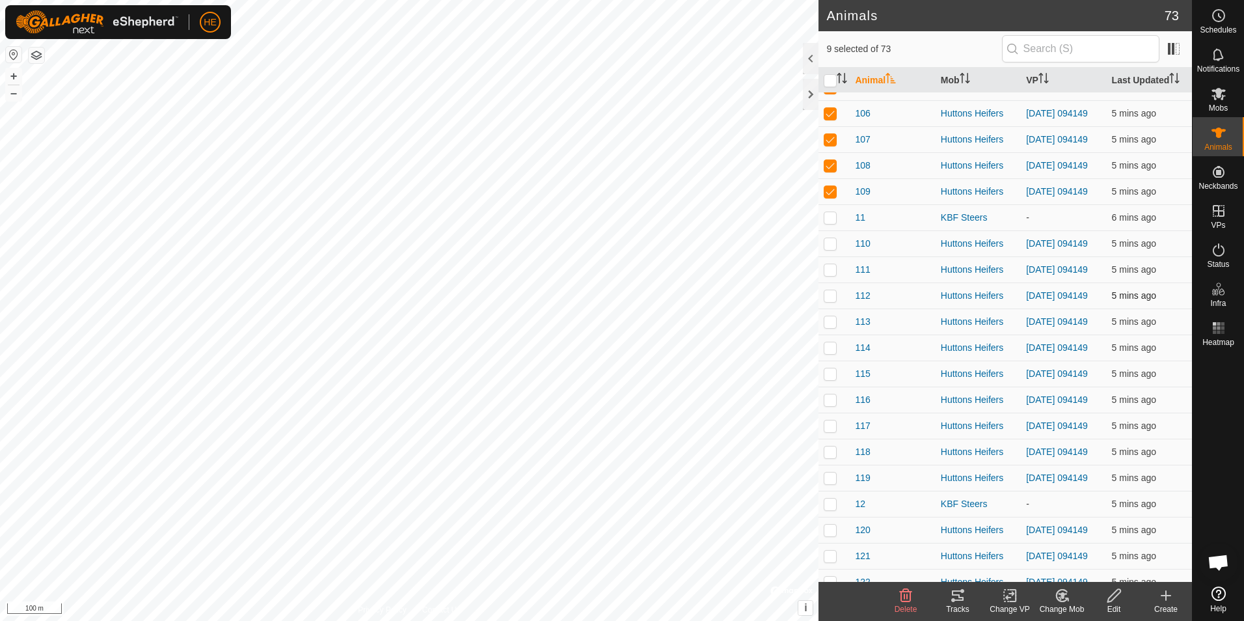
scroll to position [195, 0]
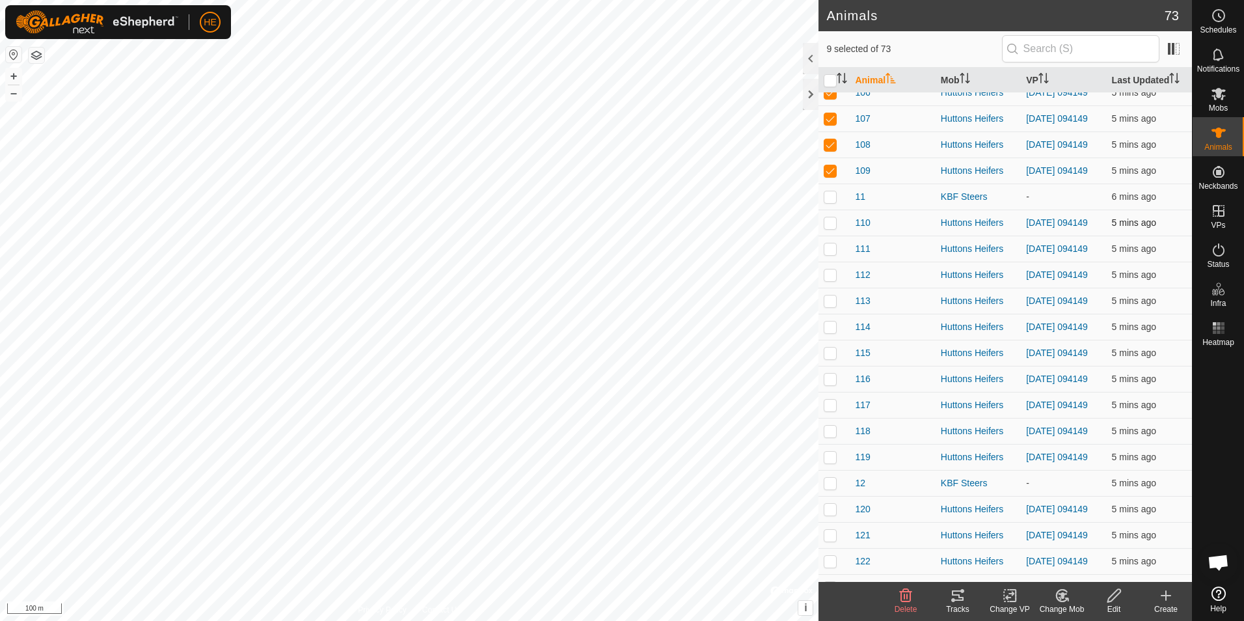
click at [829, 228] on p-checkbox at bounding box center [830, 222] width 13 height 10
checkbox input "true"
click at [829, 254] on p-checkbox at bounding box center [830, 248] width 13 height 10
checkbox input "true"
click at [826, 280] on p-checkbox at bounding box center [830, 274] width 13 height 10
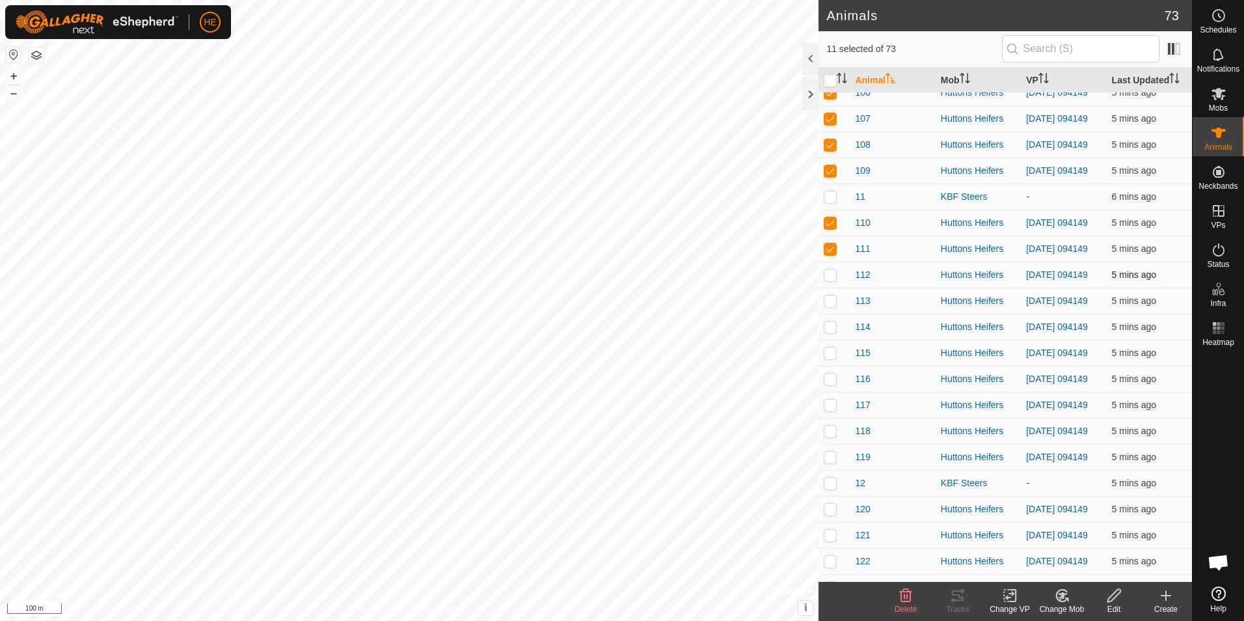
checkbox input "true"
drag, startPoint x: 828, startPoint y: 324, endPoint x: 829, endPoint y: 331, distance: 7.2
click at [828, 306] on p-checkbox at bounding box center [830, 300] width 13 height 10
checkbox input "true"
click at [833, 332] on p-checkbox at bounding box center [830, 326] width 13 height 10
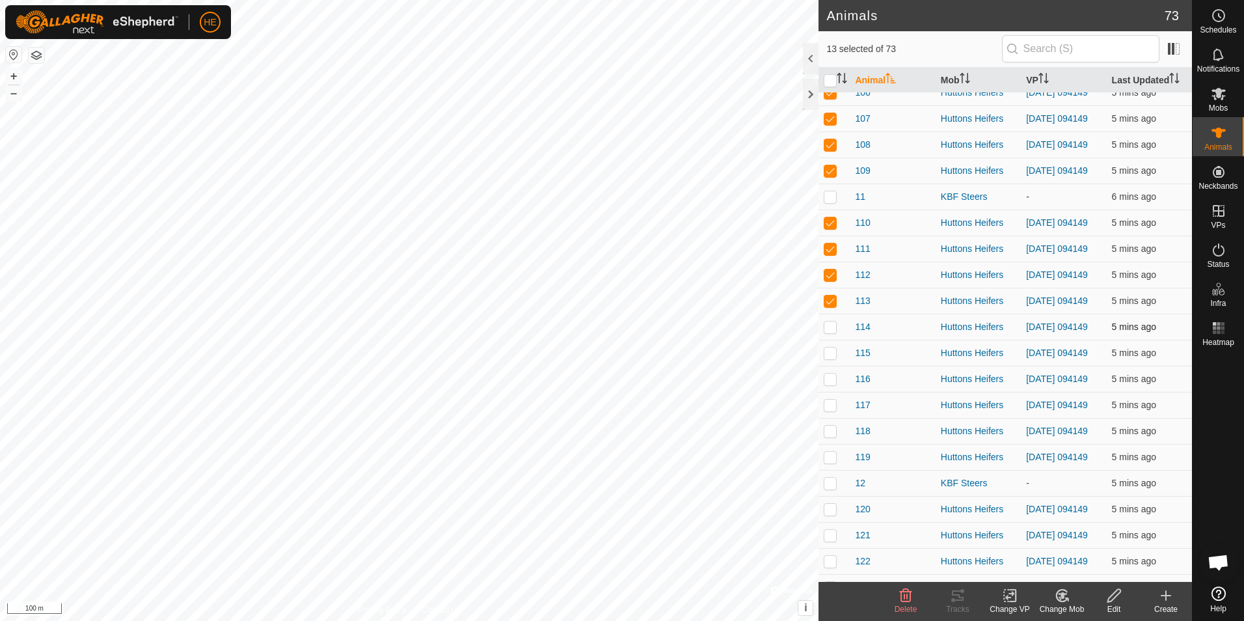
checkbox input "true"
click at [825, 358] on p-checkbox at bounding box center [830, 352] width 13 height 10
checkbox input "true"
click at [834, 384] on p-checkbox at bounding box center [830, 378] width 13 height 10
checkbox input "true"
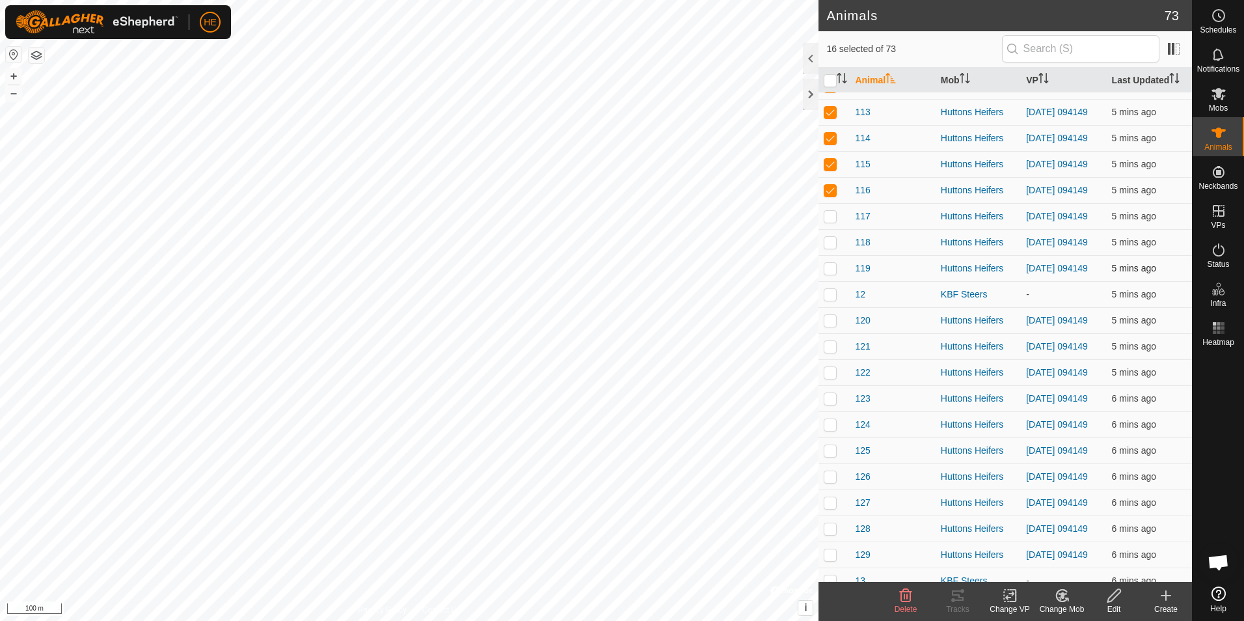
scroll to position [390, 0]
click at [831, 215] on p-checkbox at bounding box center [830, 209] width 13 height 10
checkbox input "true"
drag, startPoint x: 825, startPoint y: 269, endPoint x: 828, endPoint y: 281, distance: 12.6
click at [825, 241] on p-checkbox at bounding box center [830, 235] width 13 height 10
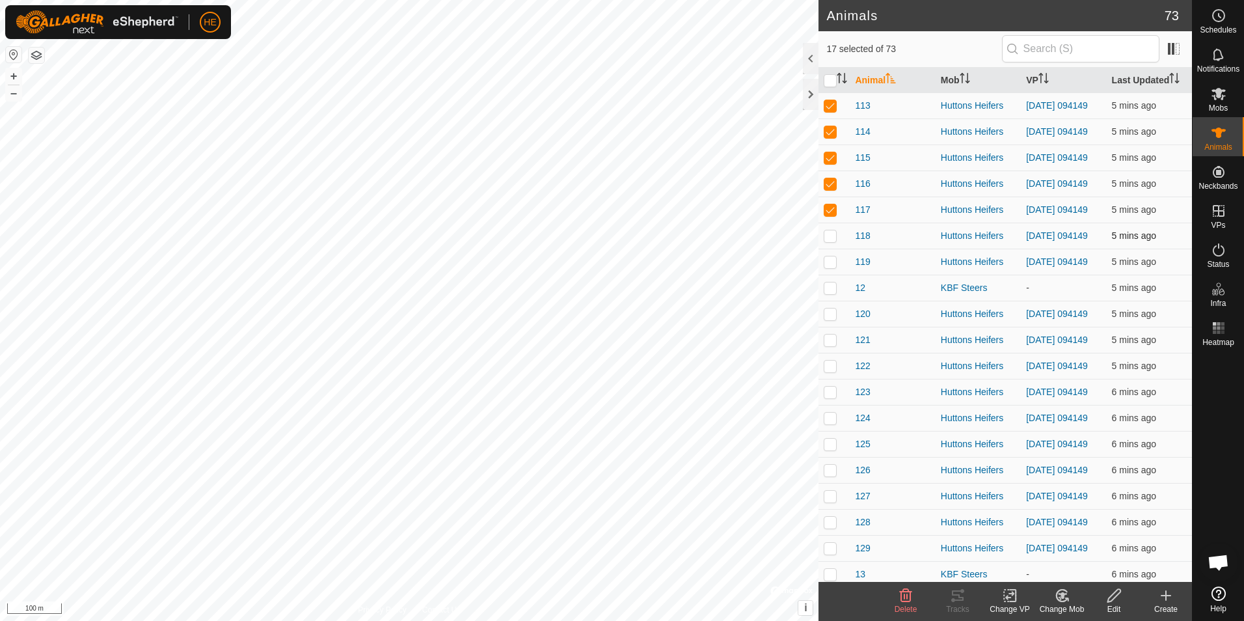
checkbox input "true"
click at [832, 267] on p-checkbox at bounding box center [830, 261] width 13 height 10
checkbox input "true"
click at [827, 319] on p-checkbox at bounding box center [830, 313] width 13 height 10
checkbox input "true"
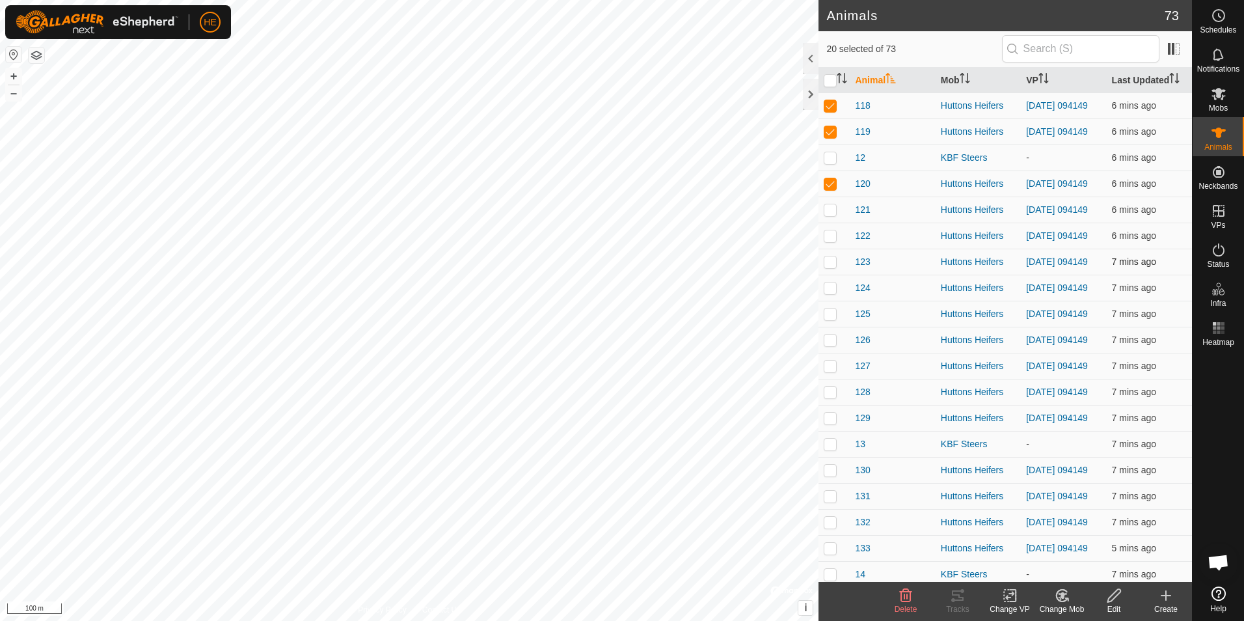
scroll to position [585, 0]
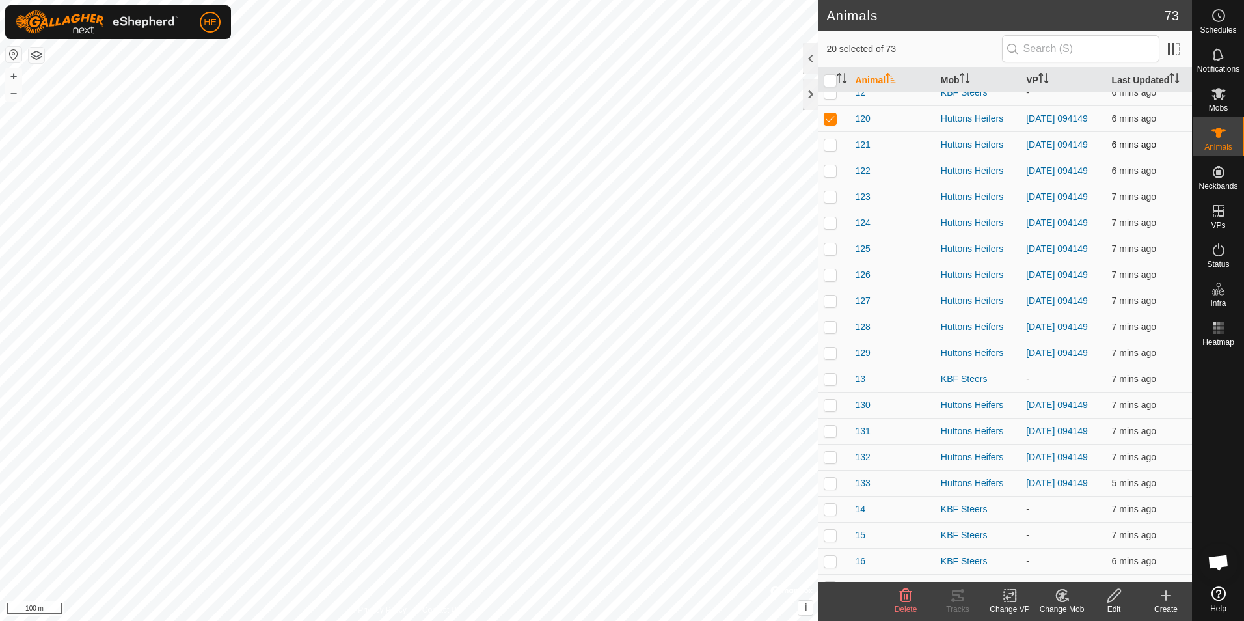
click at [829, 150] on p-checkbox at bounding box center [830, 144] width 13 height 10
checkbox input "true"
click at [831, 176] on p-checkbox at bounding box center [830, 170] width 13 height 10
checkbox input "true"
click at [832, 202] on p-checkbox at bounding box center [830, 196] width 13 height 10
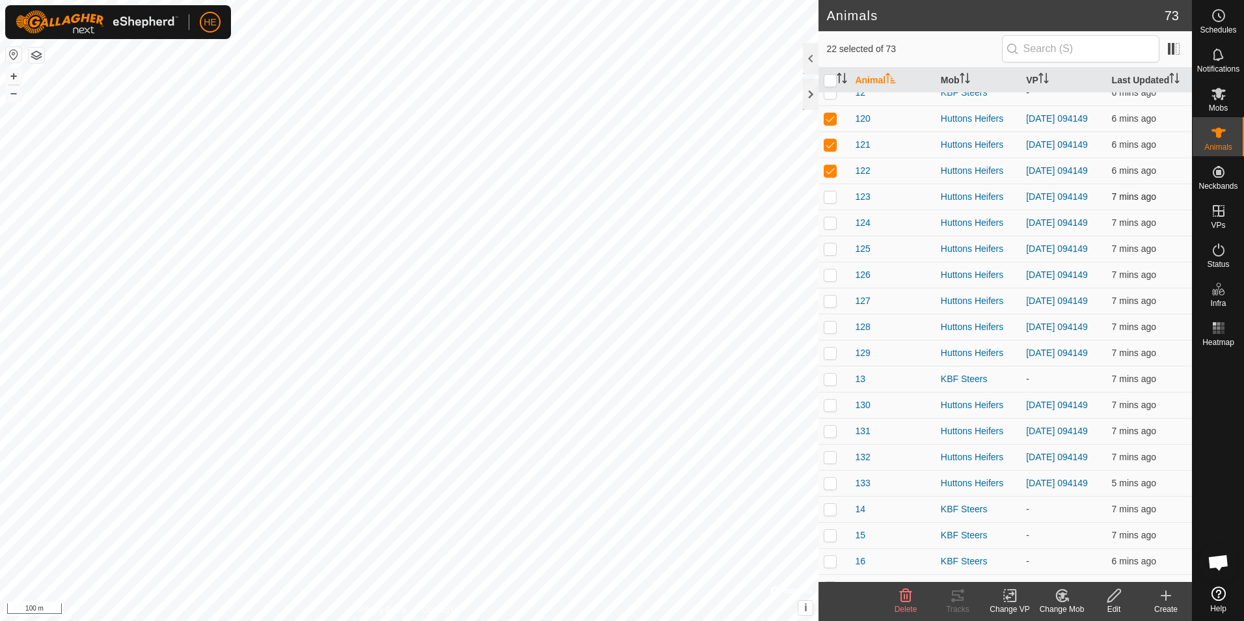
checkbox input "true"
click at [829, 228] on p-checkbox at bounding box center [830, 222] width 13 height 10
checkbox input "true"
click at [830, 254] on p-checkbox at bounding box center [830, 248] width 13 height 10
checkbox input "true"
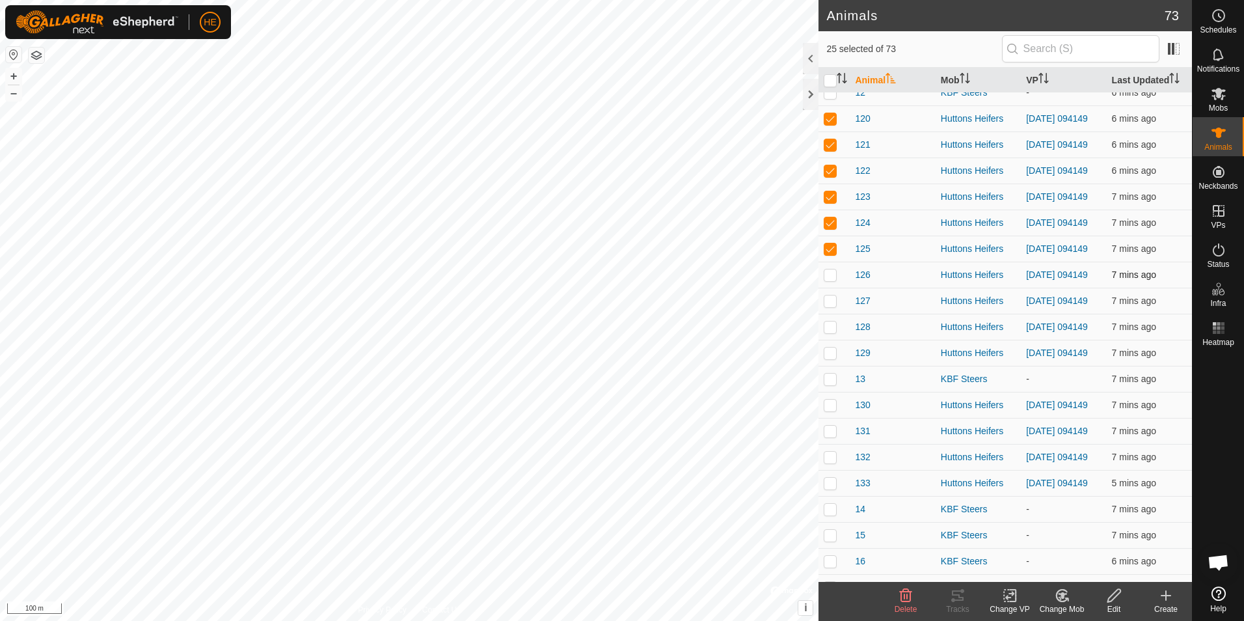
click at [829, 280] on p-checkbox at bounding box center [830, 274] width 13 height 10
checkbox input "true"
click at [831, 306] on p-checkbox at bounding box center [830, 300] width 13 height 10
checkbox input "true"
click at [829, 332] on p-checkbox at bounding box center [830, 326] width 13 height 10
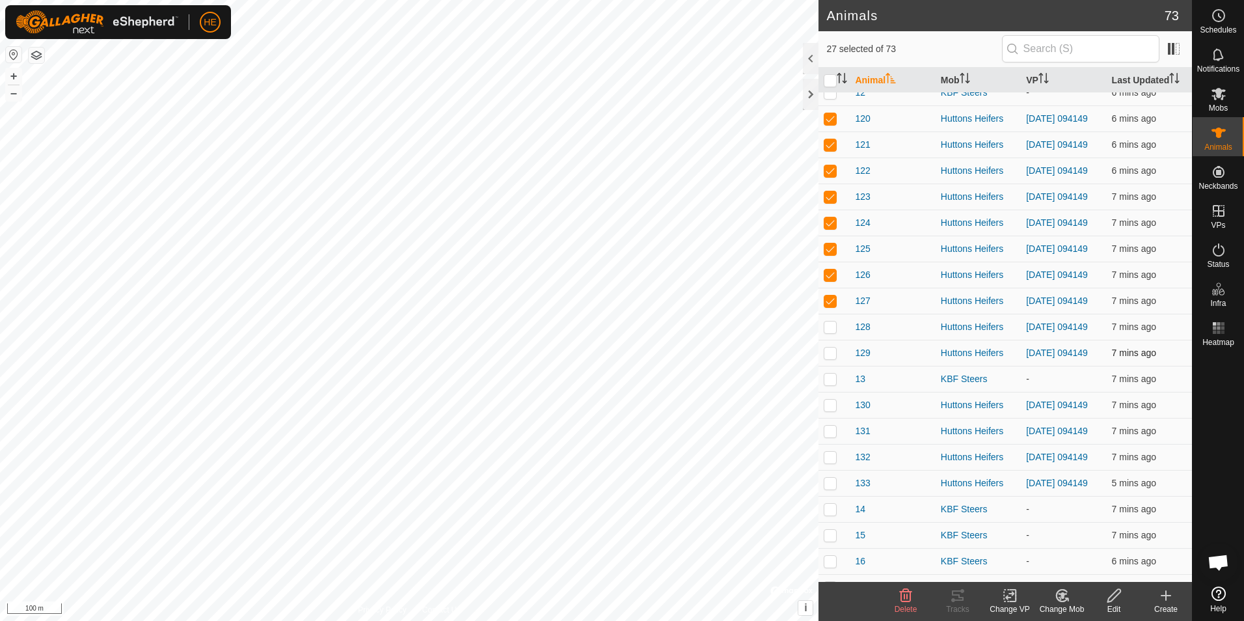
checkbox input "true"
click at [835, 358] on p-checkbox at bounding box center [830, 352] width 13 height 10
checkbox input "true"
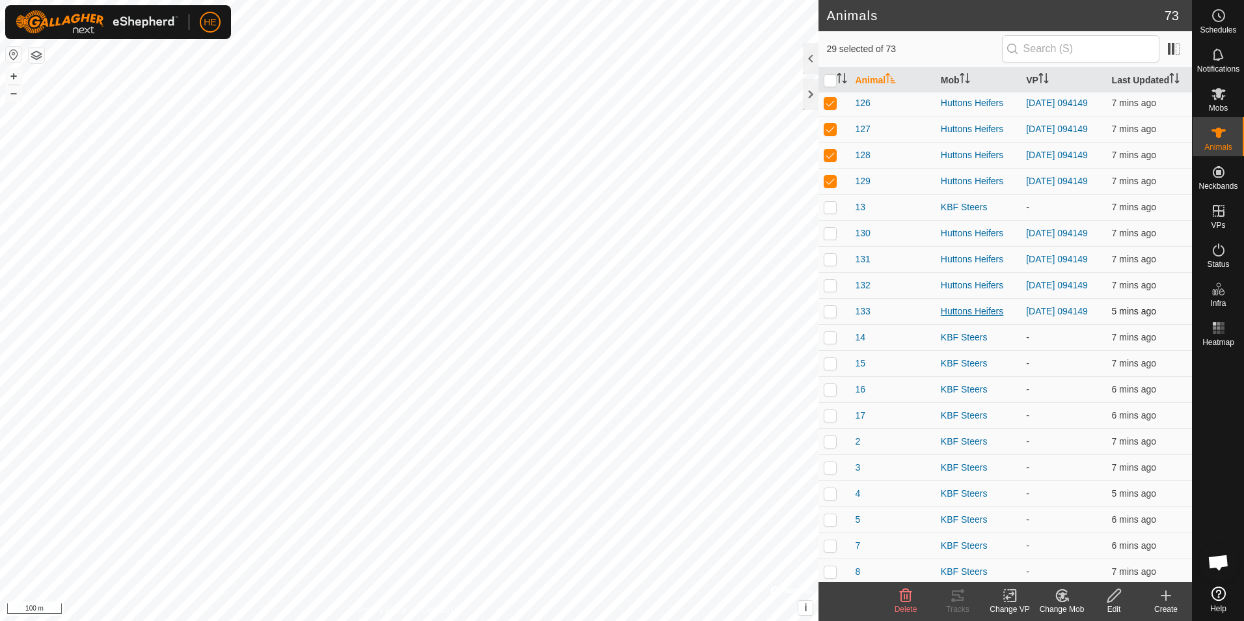
scroll to position [781, 0]
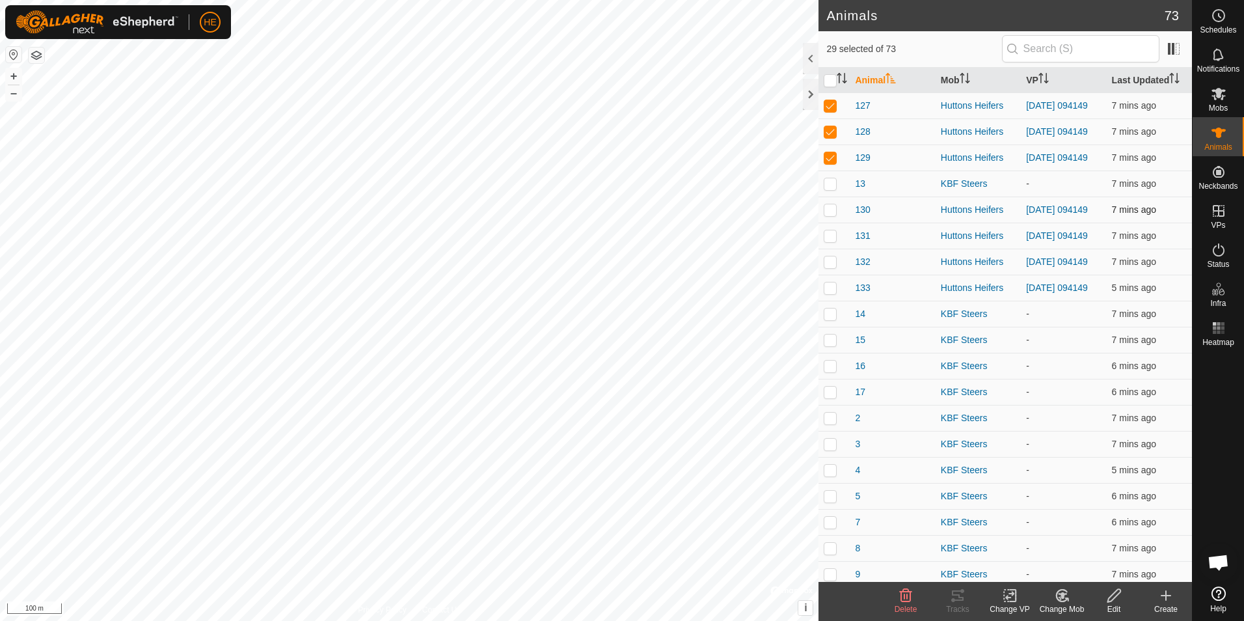
click at [831, 215] on p-checkbox at bounding box center [830, 209] width 13 height 10
checkbox input "true"
drag, startPoint x: 828, startPoint y: 294, endPoint x: 833, endPoint y: 300, distance: 7.4
click at [829, 241] on p-checkbox at bounding box center [830, 235] width 13 height 10
checkbox input "true"
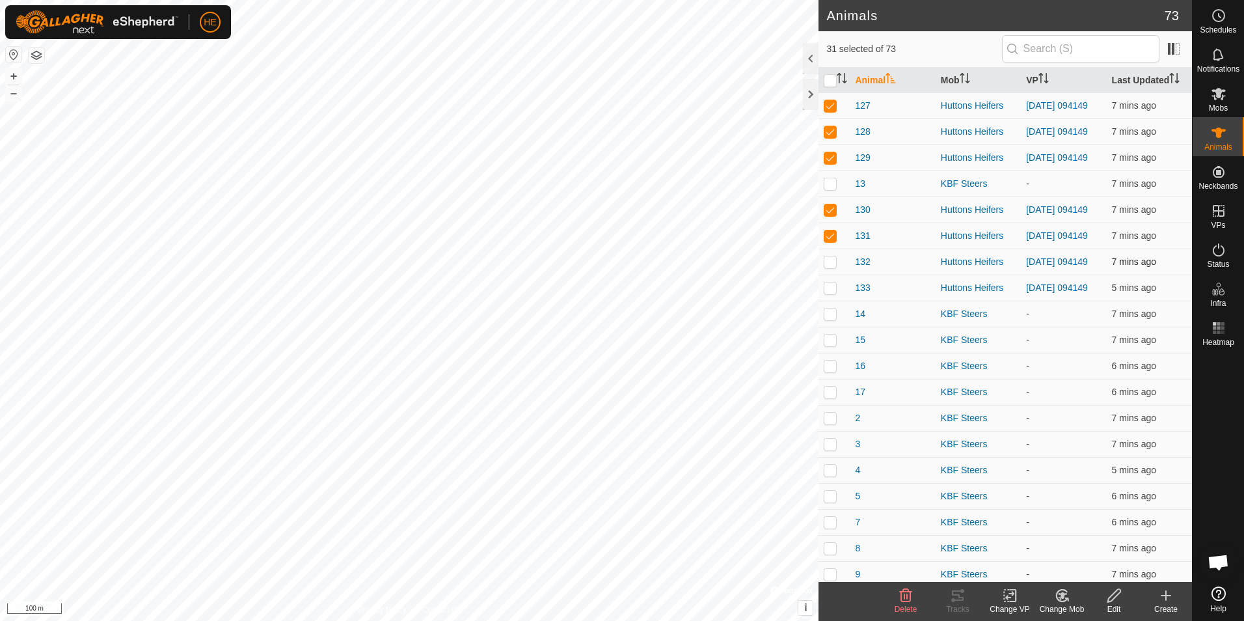
click at [832, 267] on p-checkbox at bounding box center [830, 261] width 13 height 10
checkbox input "true"
click at [827, 293] on p-checkbox at bounding box center [830, 287] width 13 height 10
checkbox input "true"
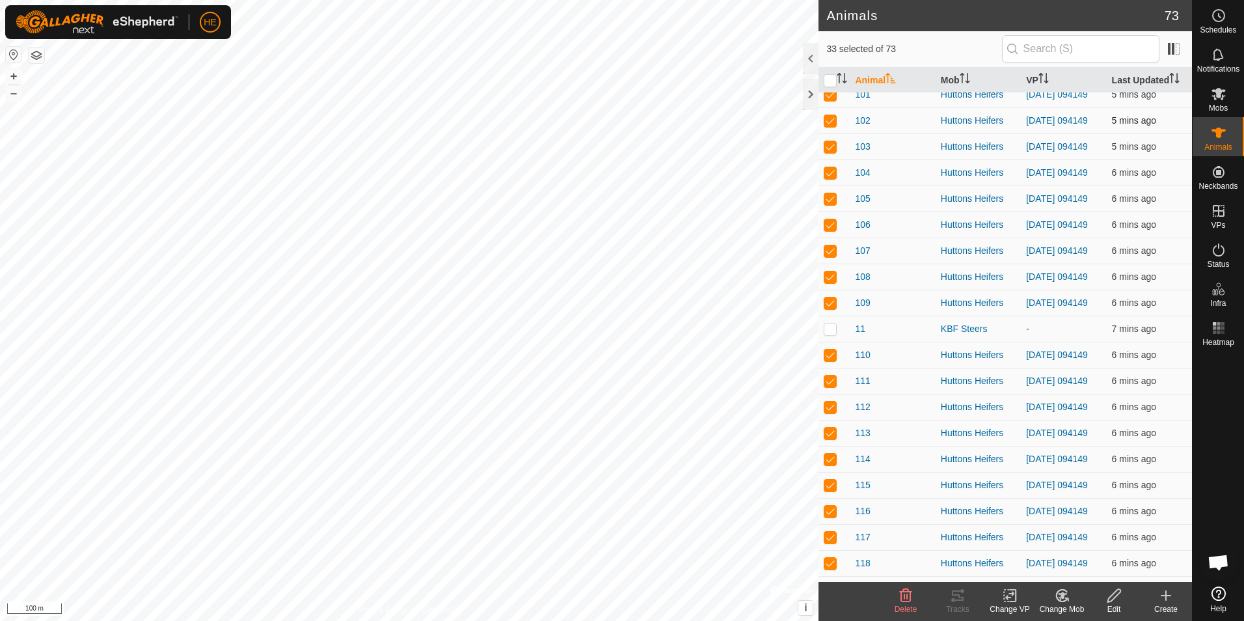
scroll to position [0, 0]
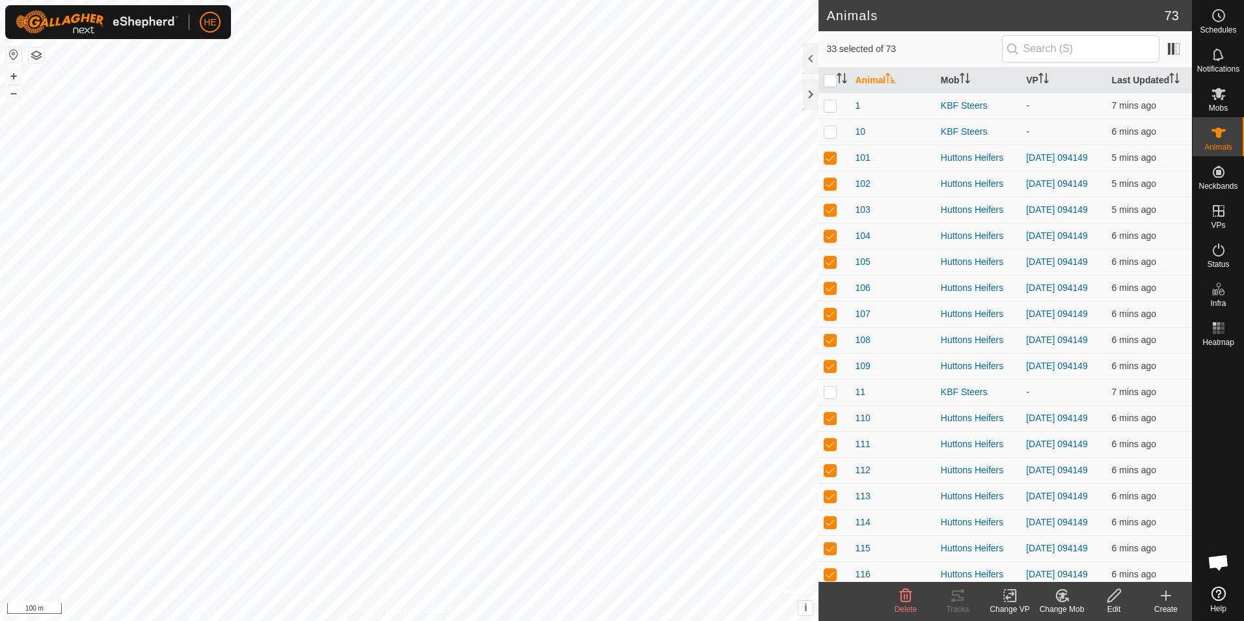
click at [880, 81] on th "Animal" at bounding box center [892, 80] width 85 height 25
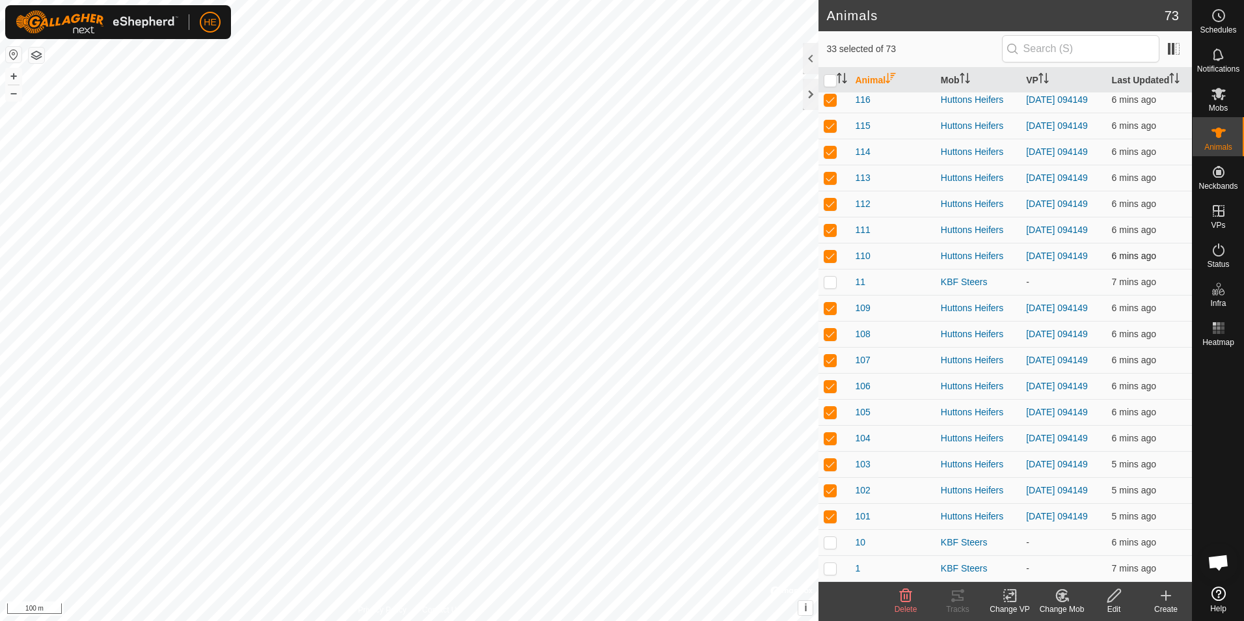
scroll to position [1522, 0]
click at [1012, 599] on icon at bounding box center [1010, 595] width 16 height 16
click at [1010, 596] on icon at bounding box center [1009, 595] width 9 height 8
click at [1159, 595] on icon at bounding box center [1166, 595] width 16 height 16
click at [1162, 600] on icon at bounding box center [1166, 595] width 16 height 16
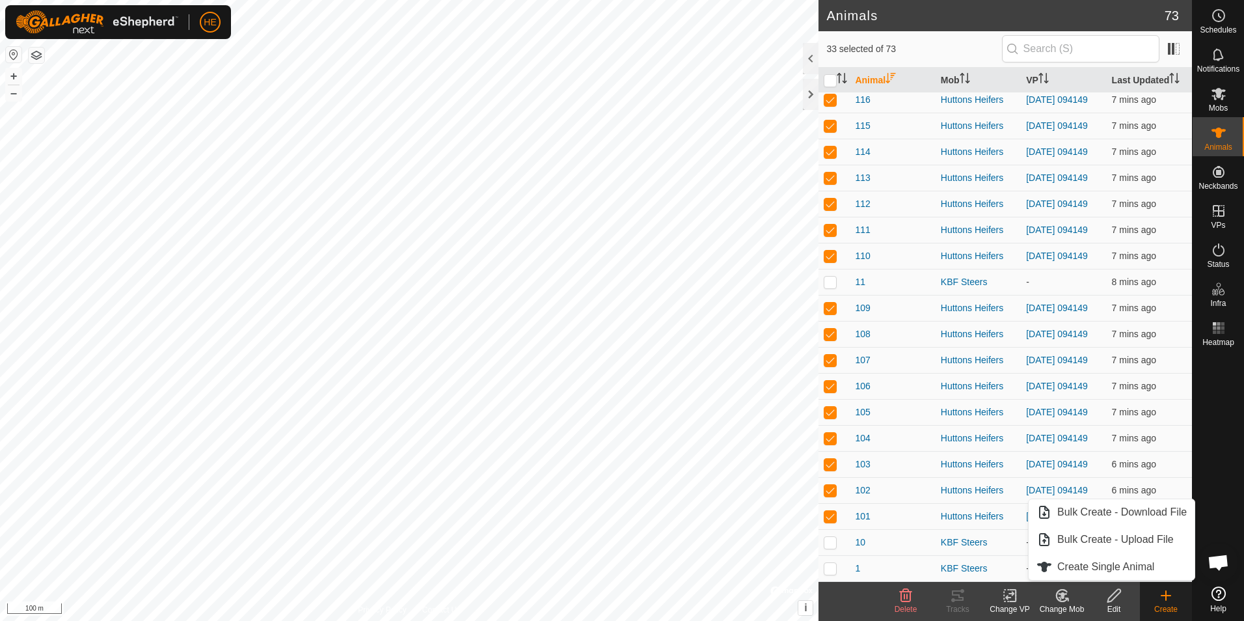
click at [1008, 599] on icon at bounding box center [1010, 595] width 16 height 16
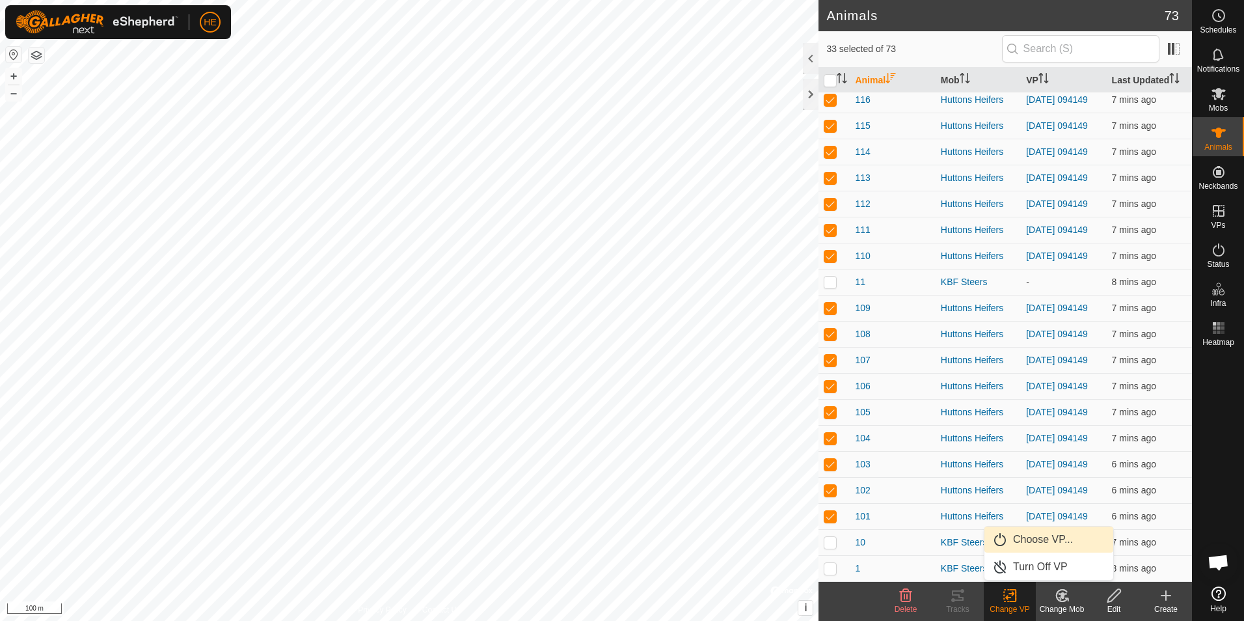
click at [1038, 537] on link "Choose VP..." at bounding box center [1048, 539] width 129 height 26
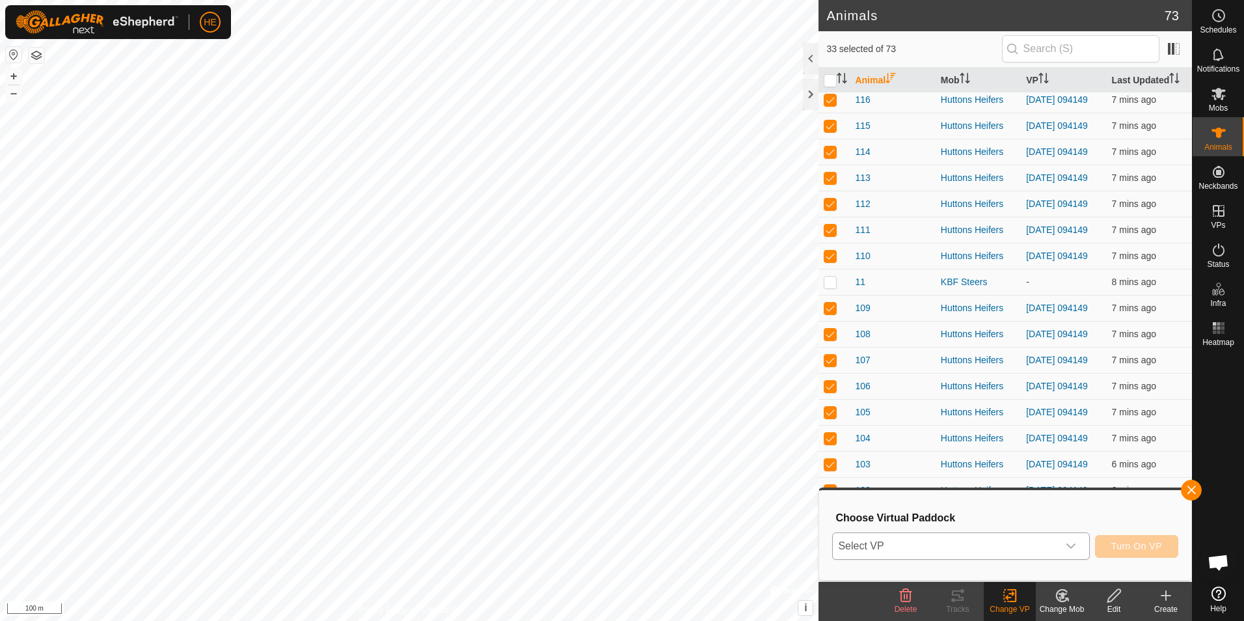
click at [1069, 545] on icon "dropdown trigger" at bounding box center [1070, 546] width 10 height 10
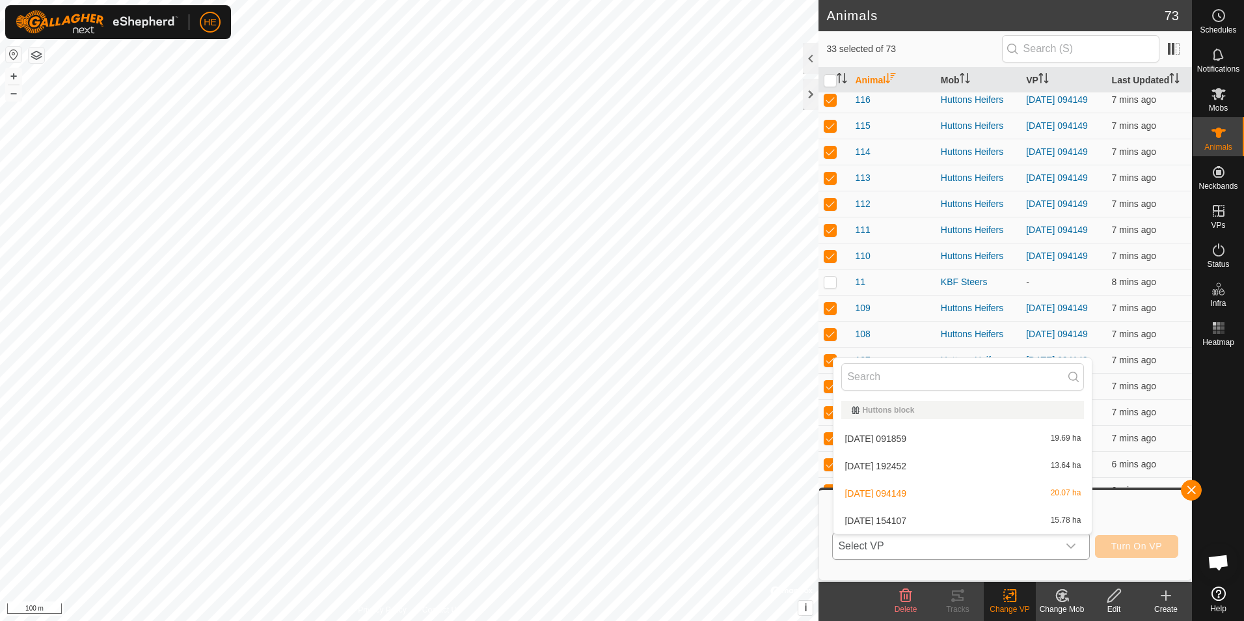
click at [928, 520] on li "2025-10-08 154107 15.78 ha" at bounding box center [962, 520] width 258 height 26
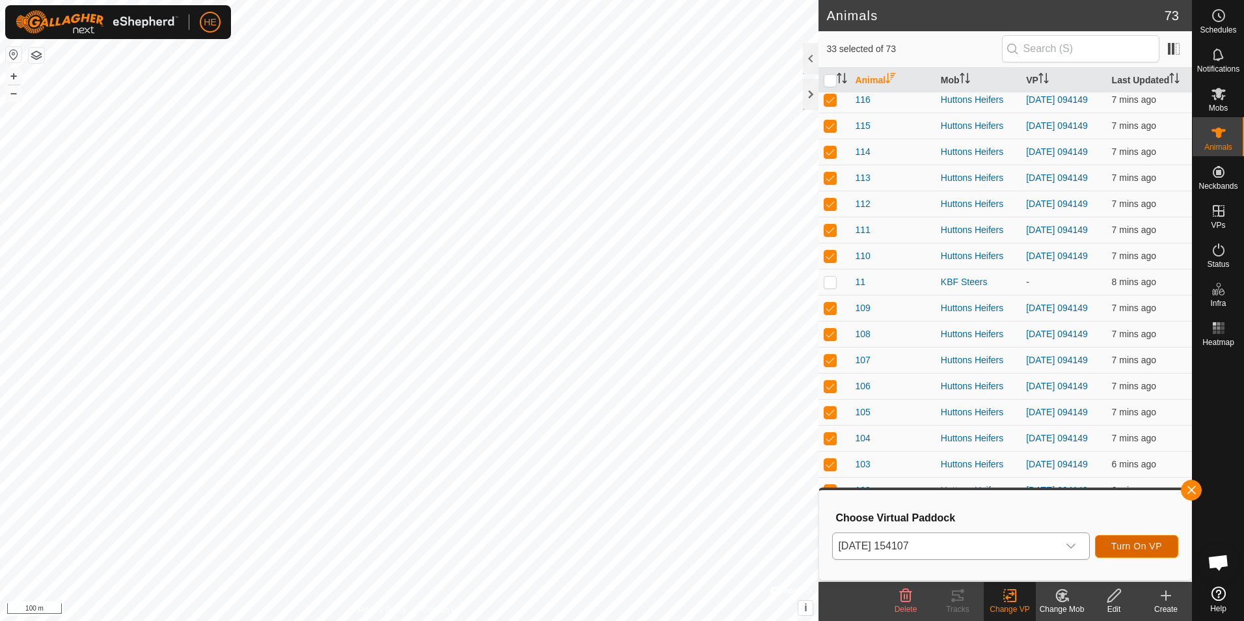
click at [1136, 541] on span "Turn On VP" at bounding box center [1136, 546] width 51 height 10
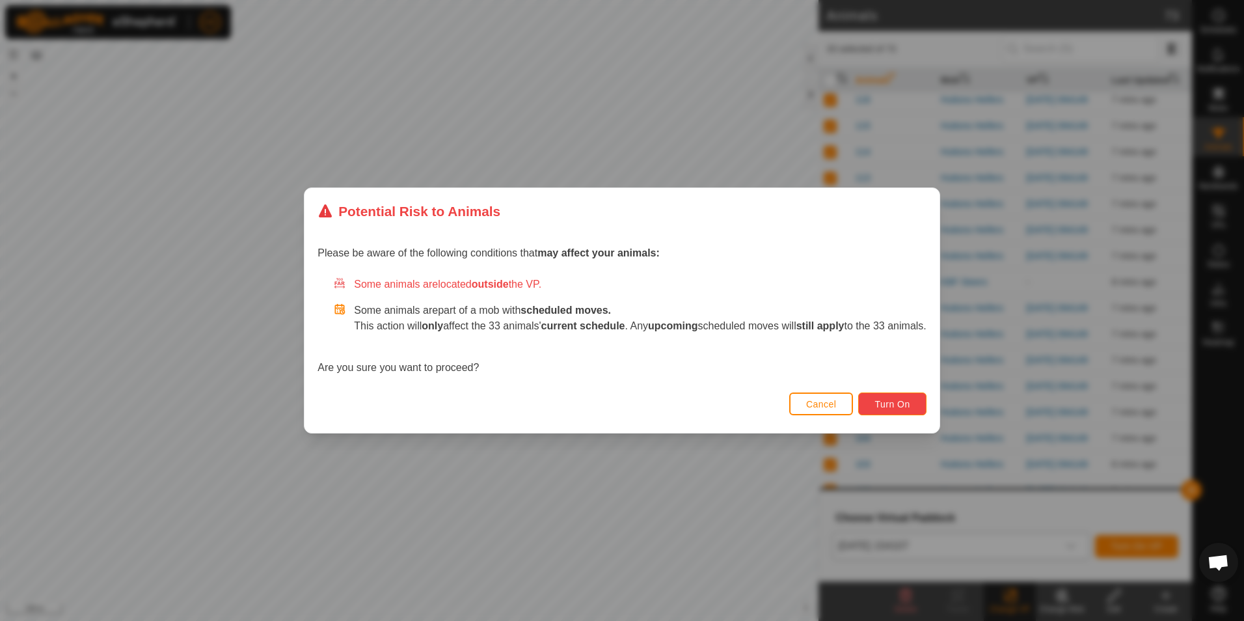
click at [898, 402] on span "Turn On" at bounding box center [891, 404] width 35 height 10
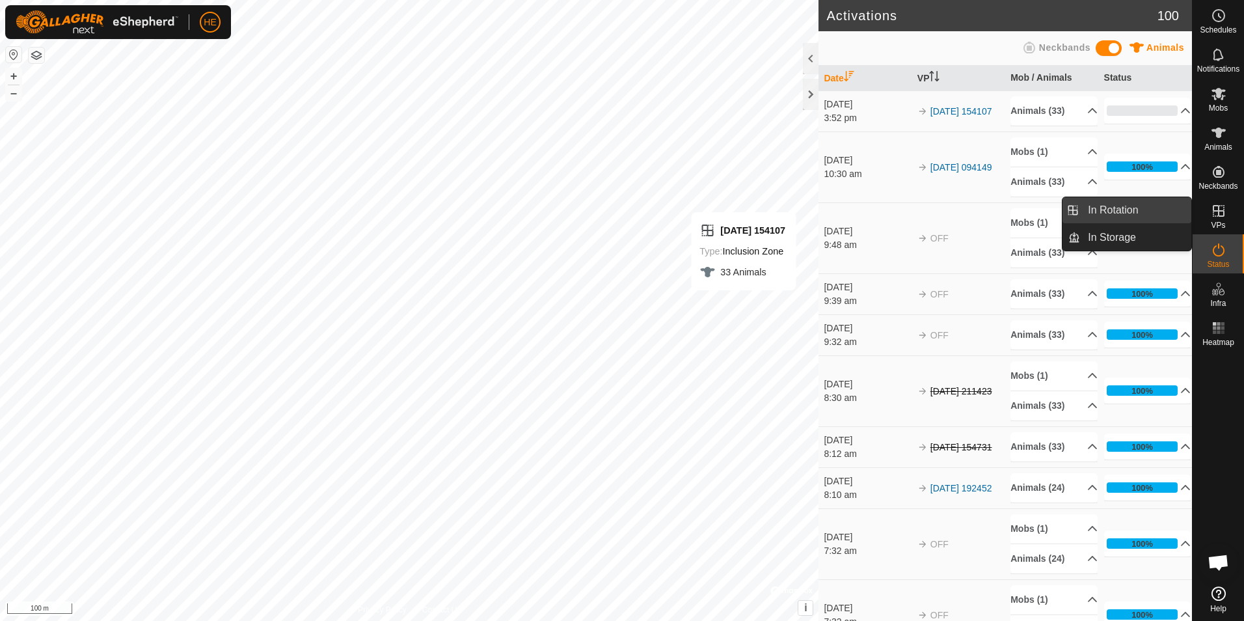
click at [1142, 208] on link "In Rotation" at bounding box center [1135, 210] width 111 height 26
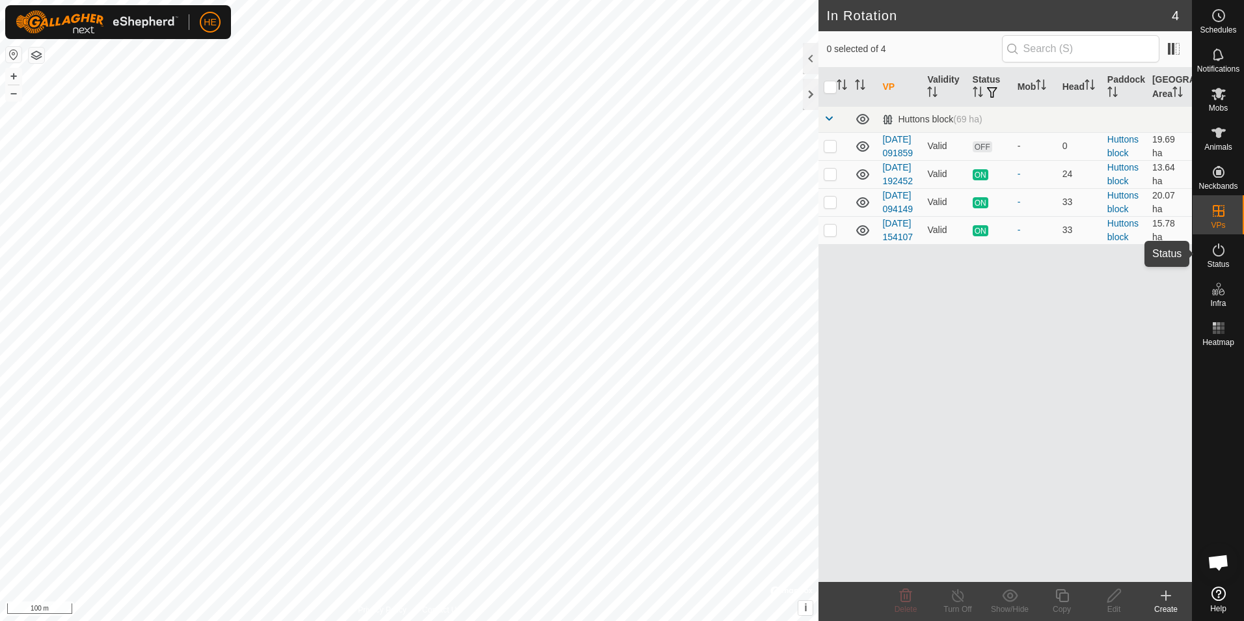
click at [1218, 245] on icon at bounding box center [1219, 249] width 12 height 13
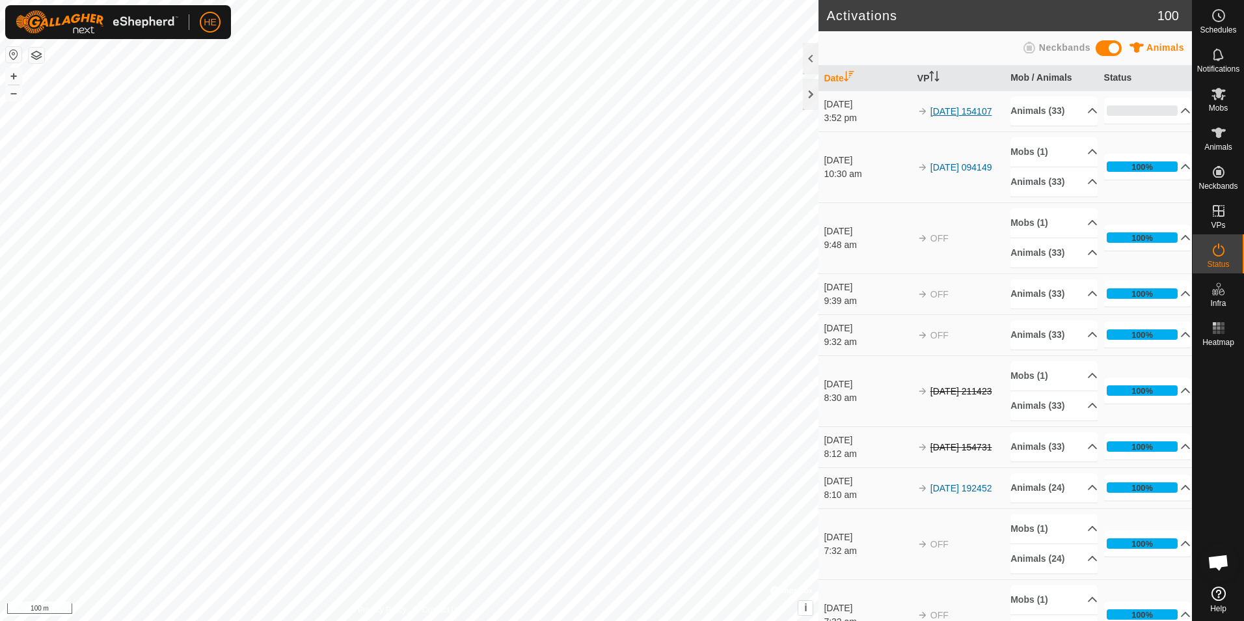
click at [937, 116] on link "[DATE] 154107" at bounding box center [961, 111] width 62 height 10
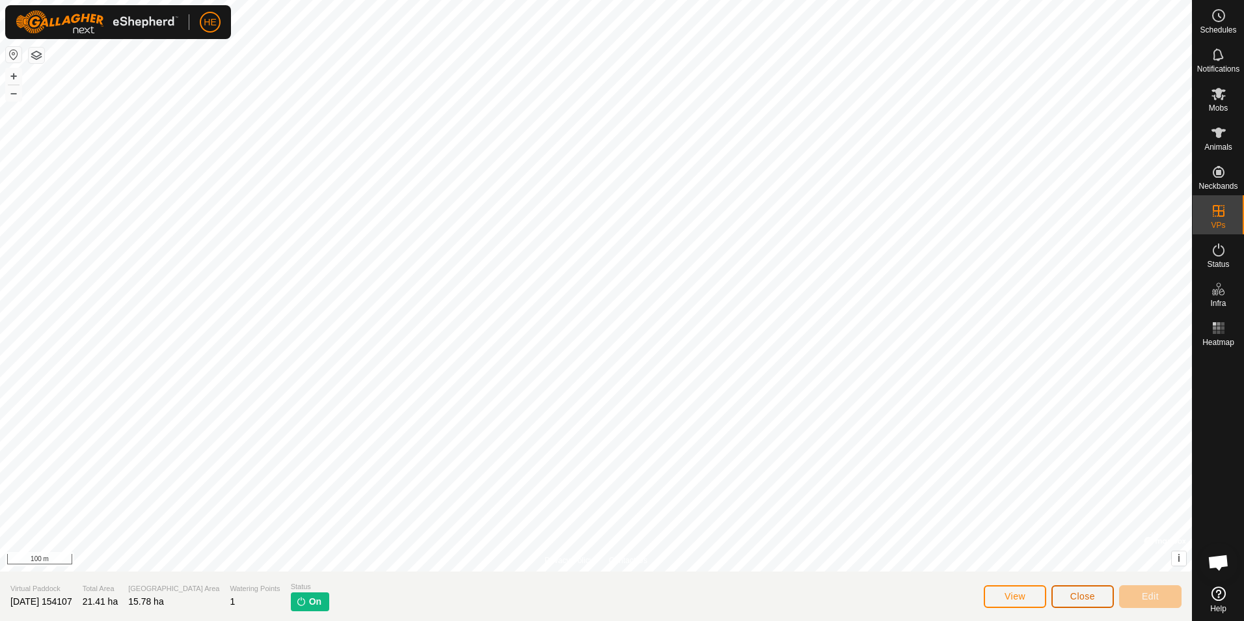
click at [1082, 598] on span "Close" at bounding box center [1082, 596] width 25 height 10
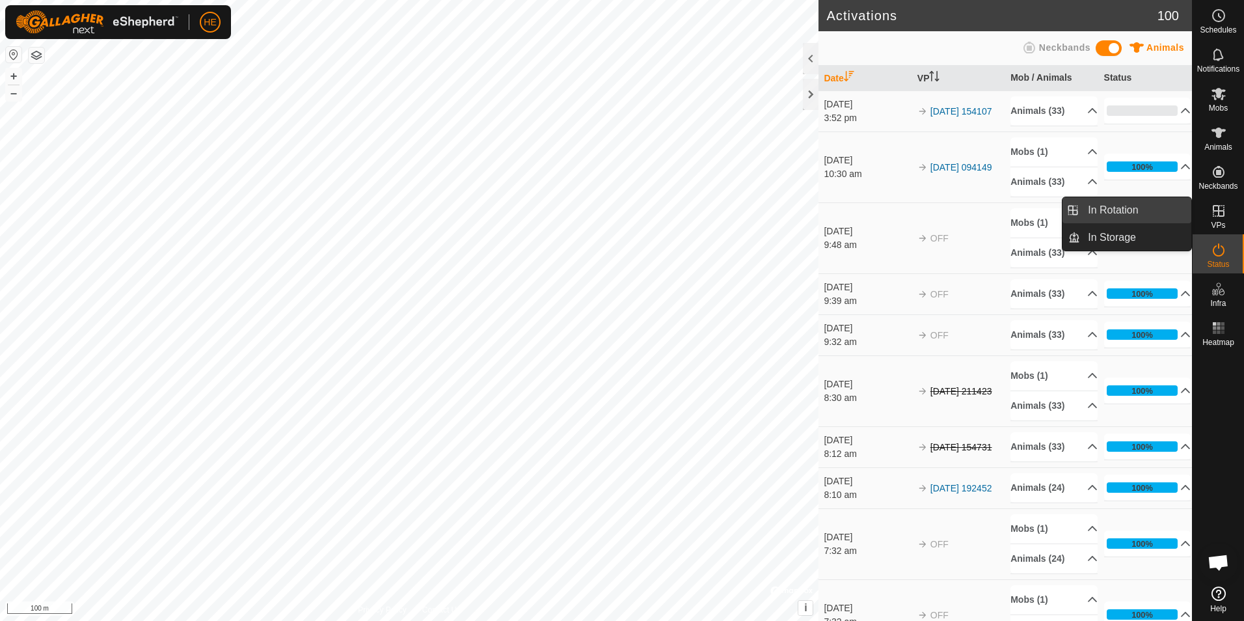
click at [1153, 207] on link "In Rotation" at bounding box center [1135, 210] width 111 height 26
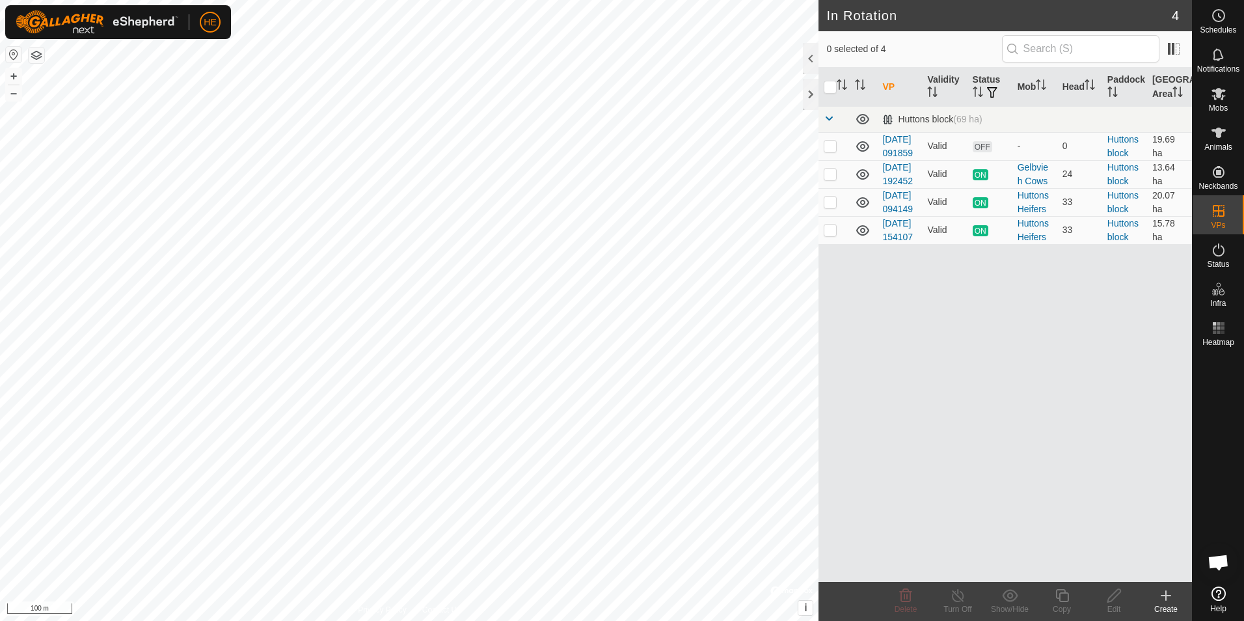
click at [892, 242] on link "[DATE] 154107" at bounding box center [897, 230] width 31 height 24
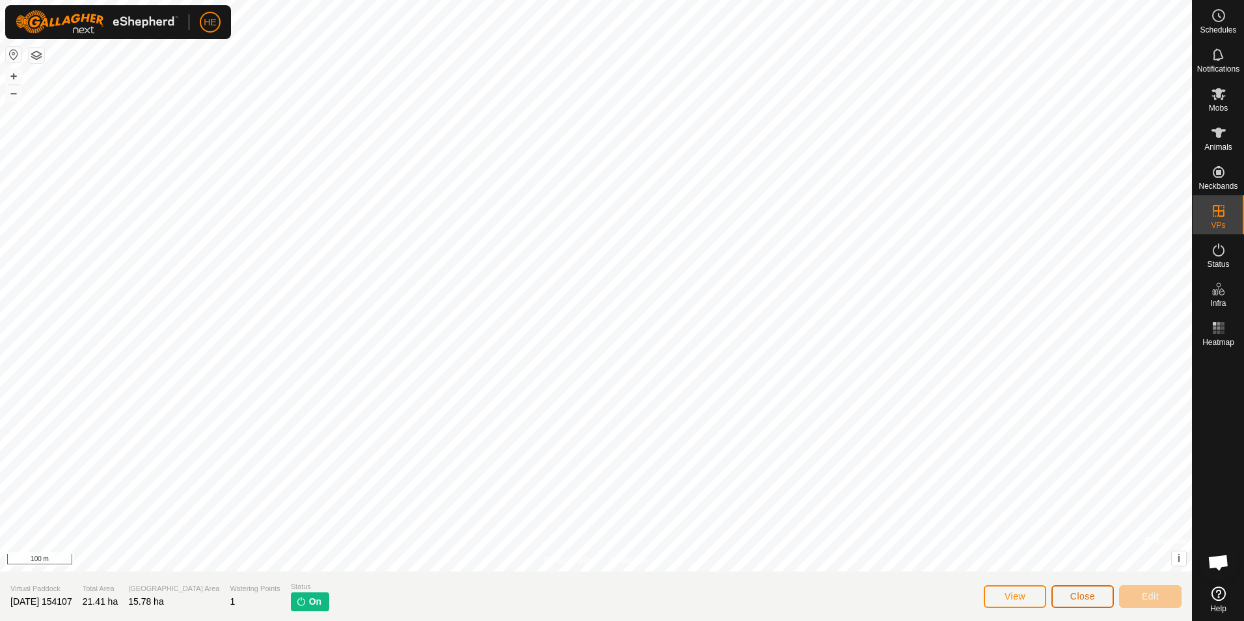
click at [1079, 597] on span "Close" at bounding box center [1082, 596] width 25 height 10
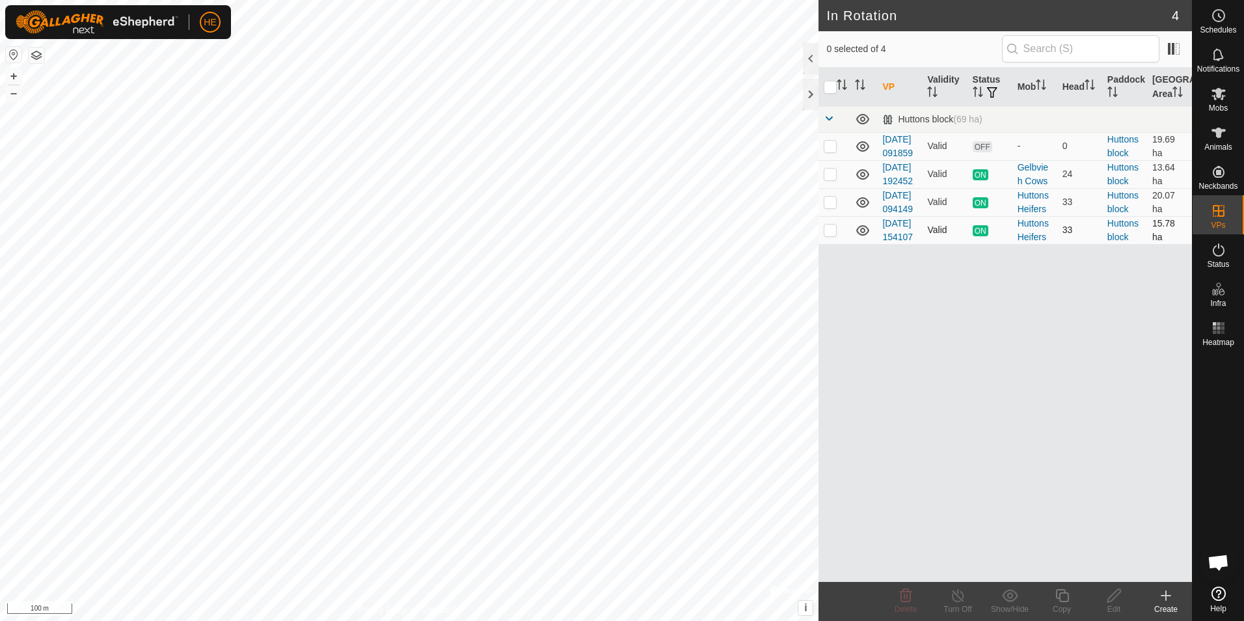
click at [827, 235] on p-checkbox at bounding box center [830, 229] width 13 height 10
checkbox input "true"
click at [956, 594] on line at bounding box center [957, 596] width 10 height 10
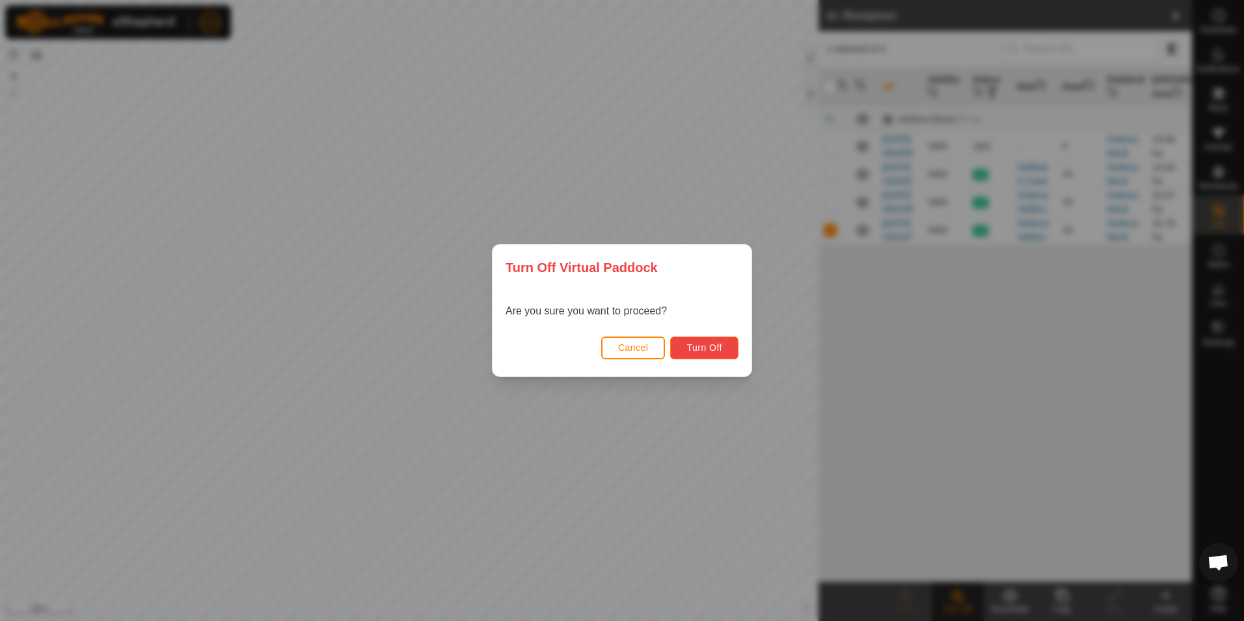
click at [691, 345] on span "Turn Off" at bounding box center [704, 347] width 36 height 10
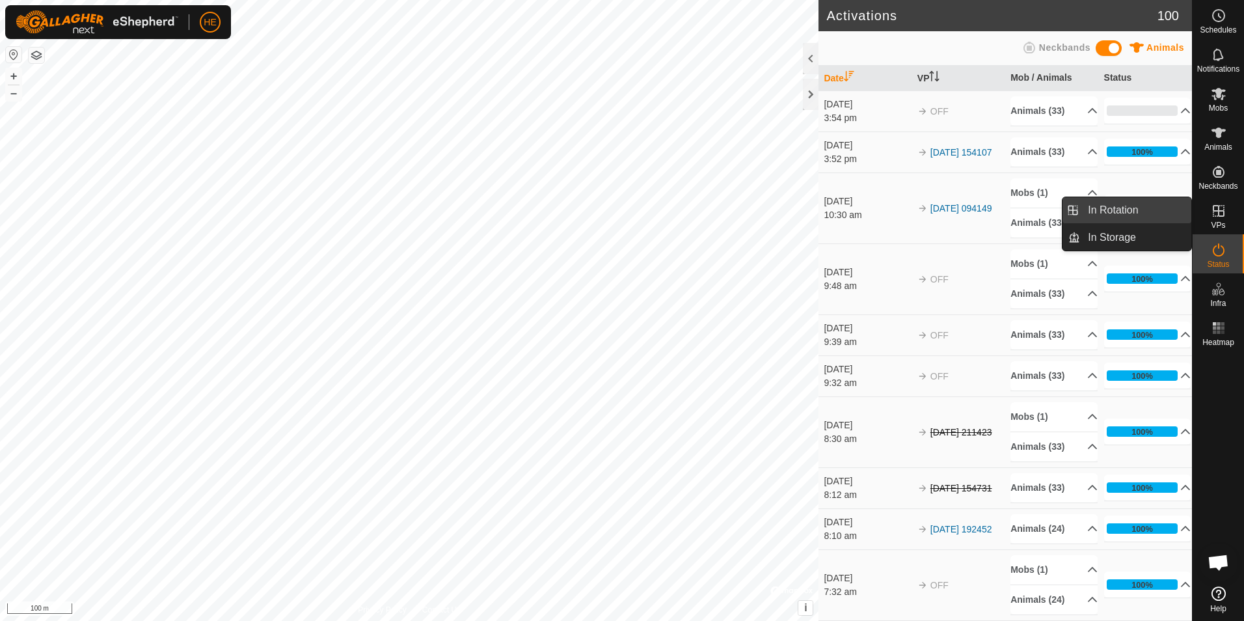
click at [1123, 207] on link "In Rotation" at bounding box center [1135, 210] width 111 height 26
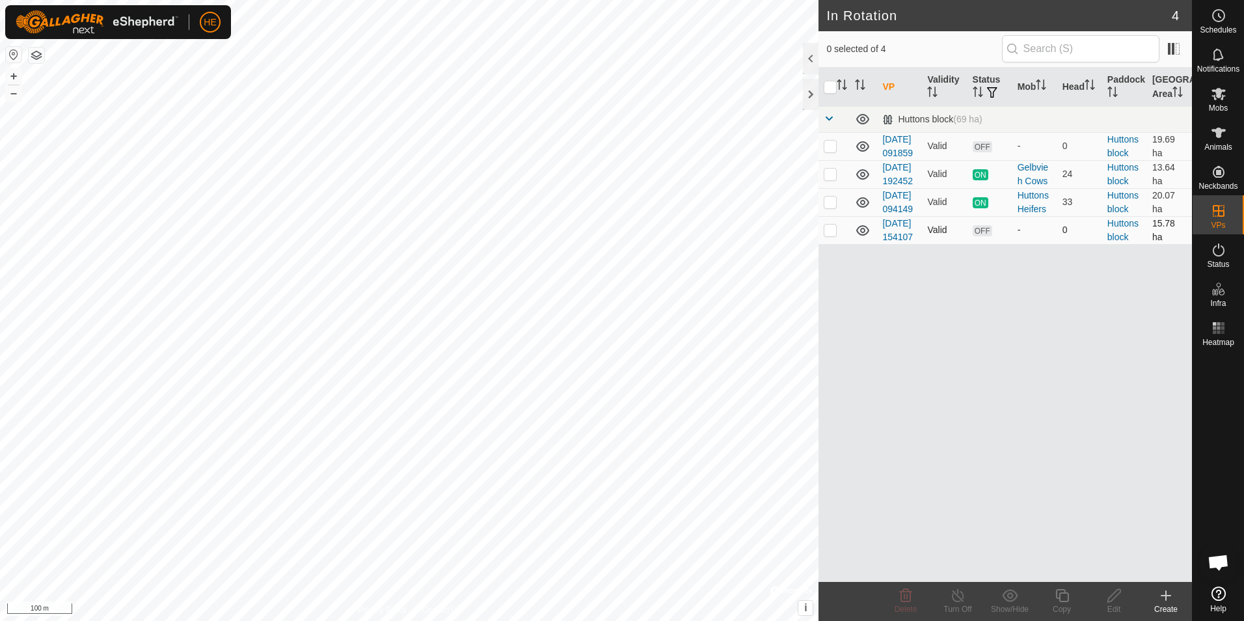
click at [830, 235] on p-checkbox at bounding box center [830, 229] width 13 height 10
checkbox input "true"
click at [1114, 598] on icon at bounding box center [1113, 595] width 13 height 13
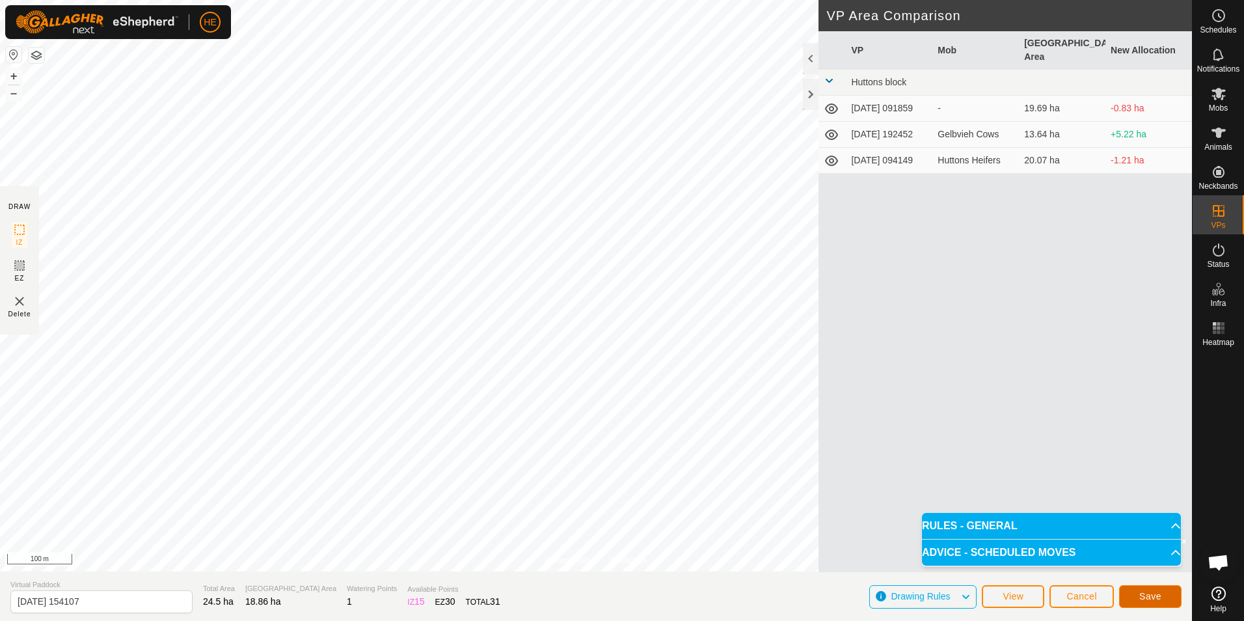
click at [1150, 591] on span "Save" at bounding box center [1150, 596] width 22 height 10
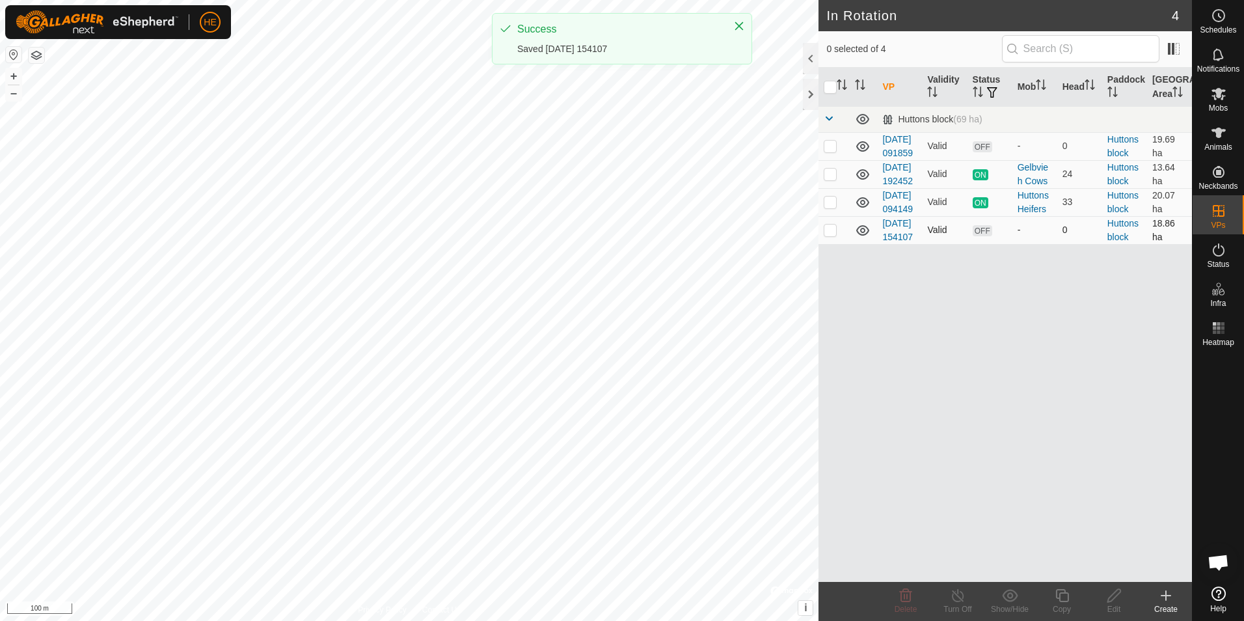
click at [832, 235] on p-checkbox at bounding box center [830, 229] width 13 height 10
checkbox input "true"
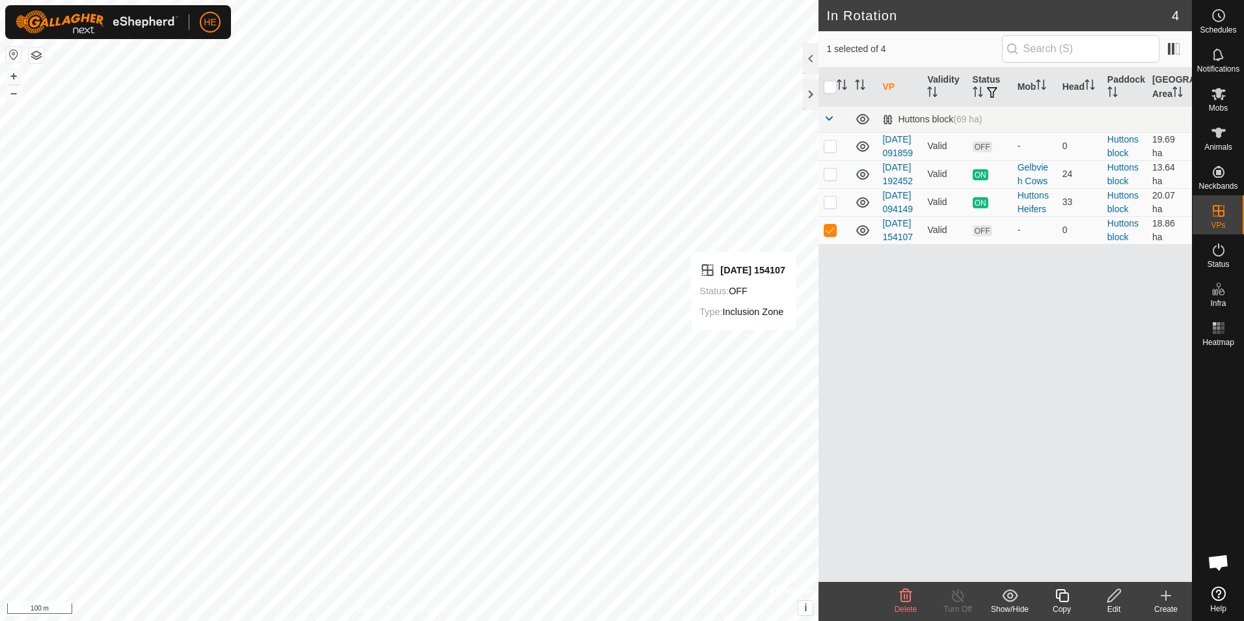
click at [1112, 595] on icon at bounding box center [1114, 595] width 16 height 16
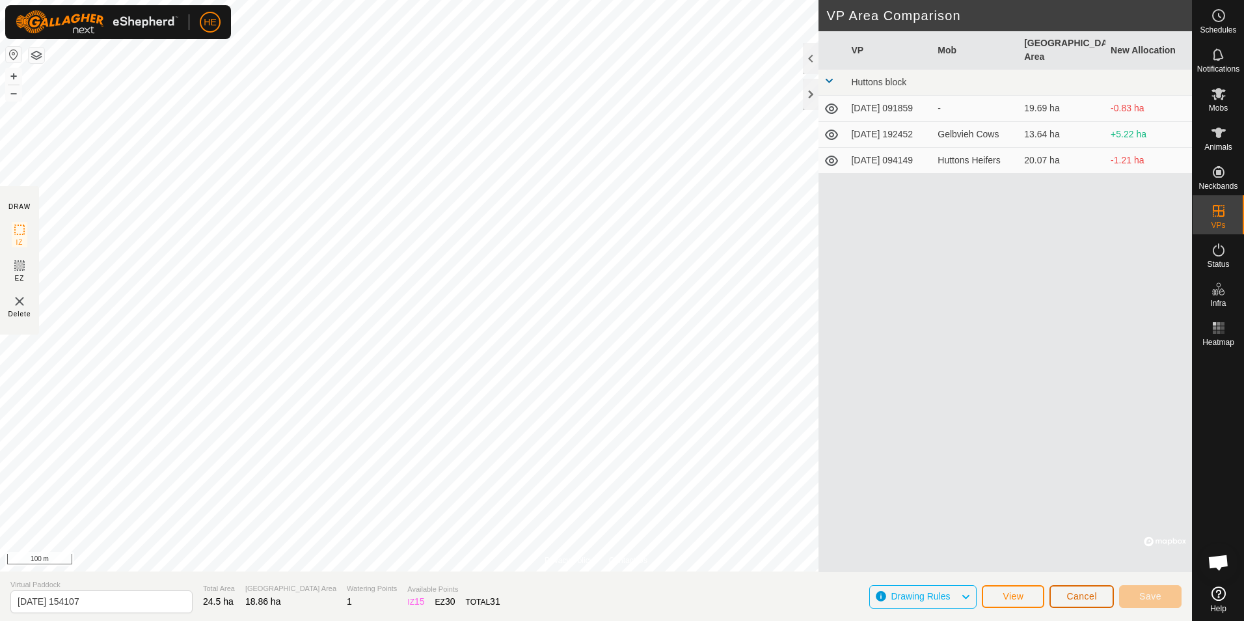
click at [1080, 596] on span "Cancel" at bounding box center [1081, 596] width 31 height 10
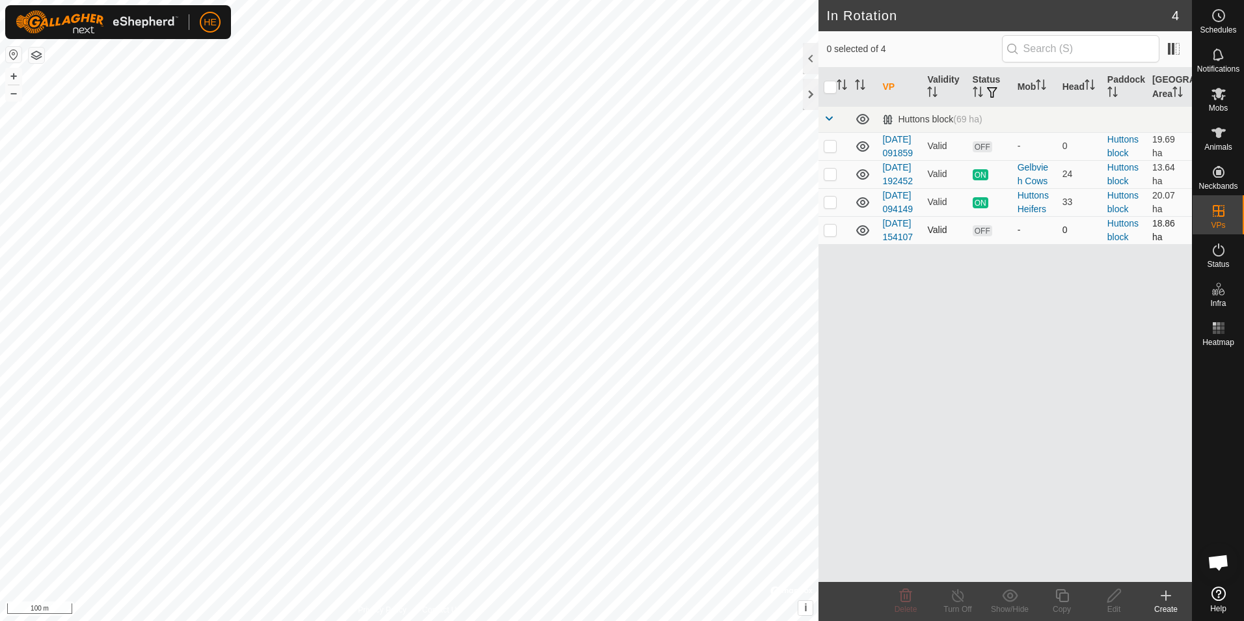
click at [829, 235] on p-checkbox at bounding box center [830, 229] width 13 height 10
click at [833, 235] on p-checkbox at bounding box center [830, 229] width 13 height 10
checkbox input "false"
click at [1218, 133] on icon at bounding box center [1218, 132] width 14 height 10
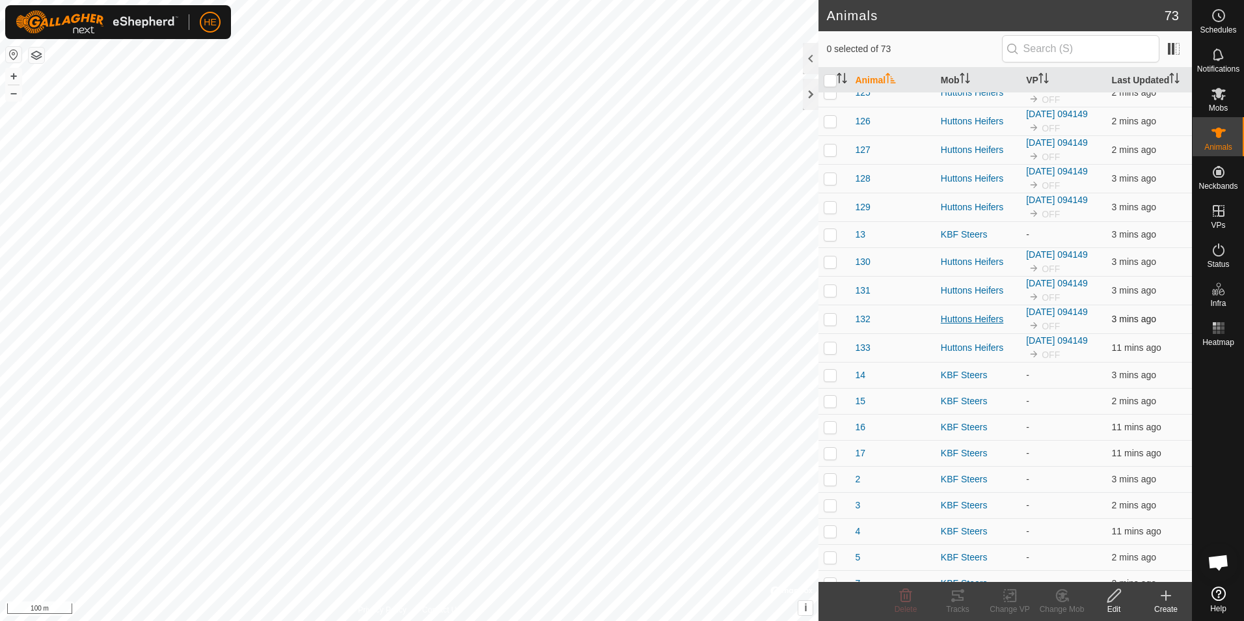
scroll to position [846, 0]
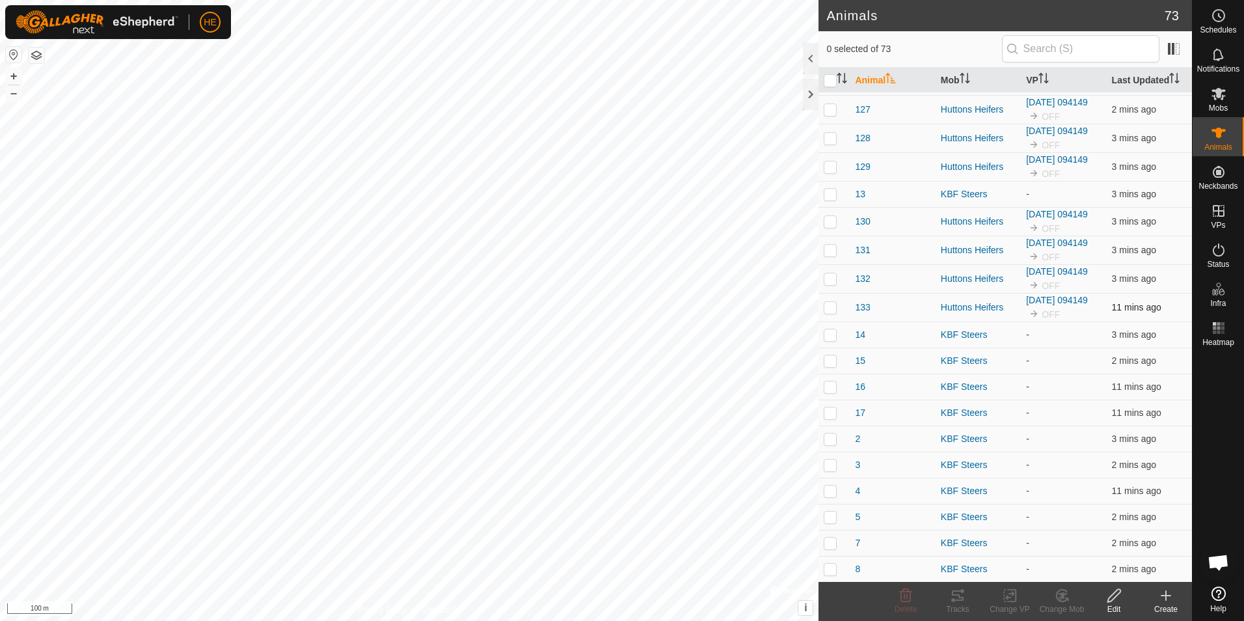
click at [830, 309] on p-checkbox at bounding box center [830, 307] width 13 height 10
checkbox input "true"
click at [827, 81] on input "checkbox" at bounding box center [830, 80] width 13 height 13
checkbox input "true"
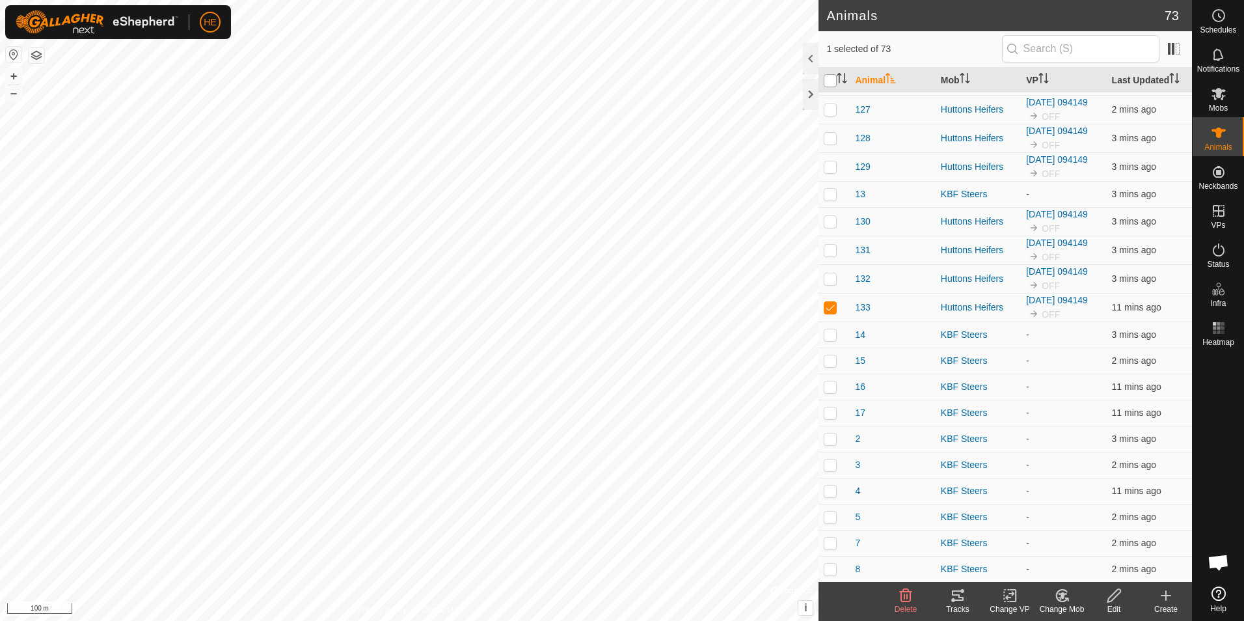
checkbox input "true"
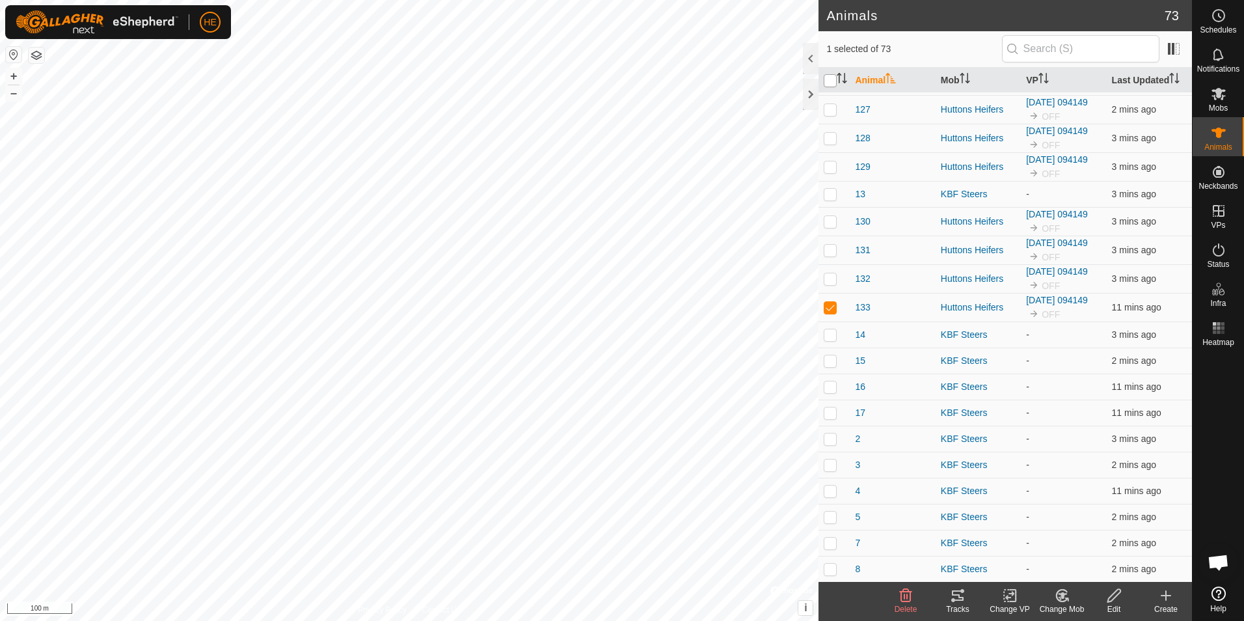
checkbox input "true"
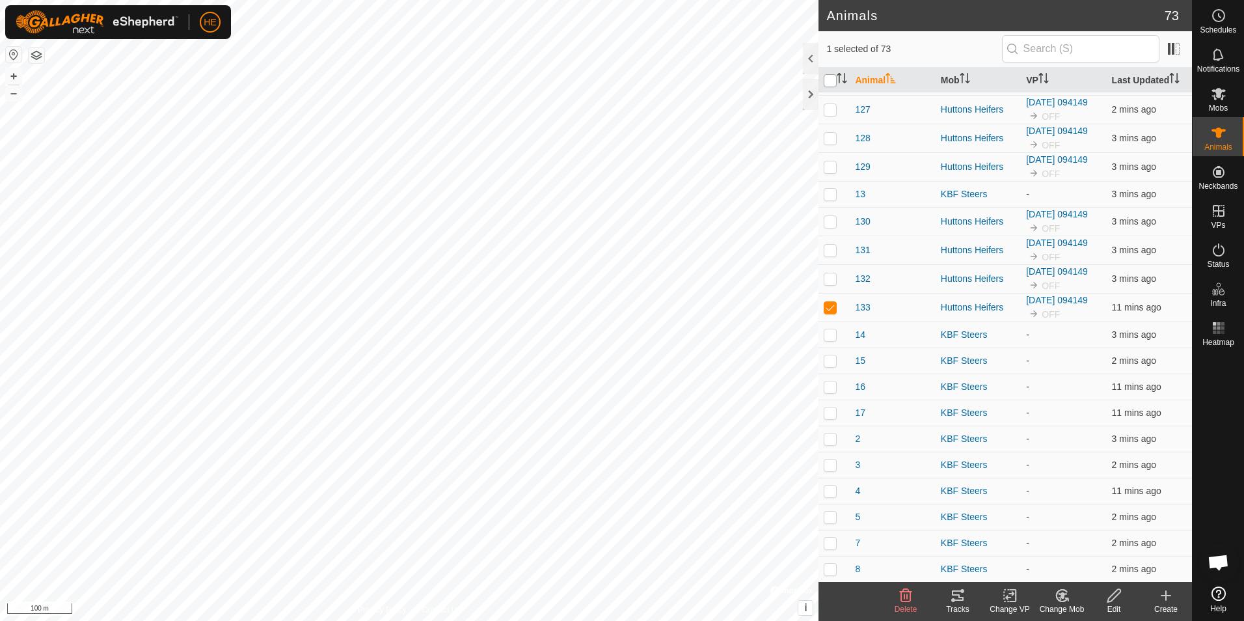
checkbox input "true"
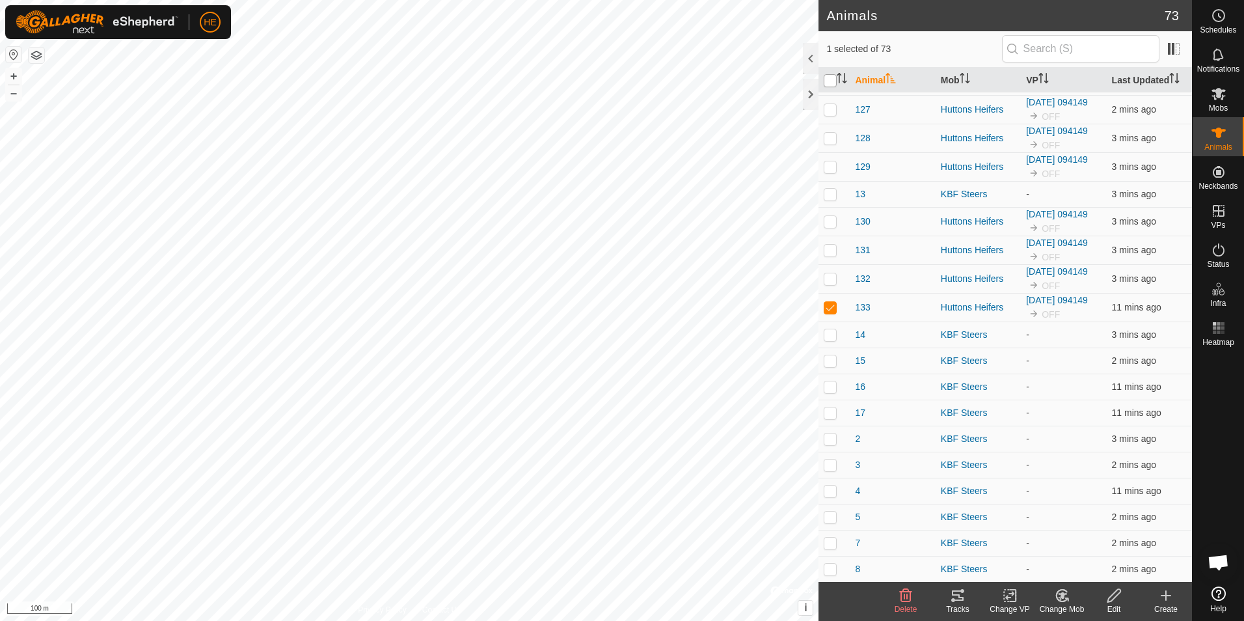
checkbox input "true"
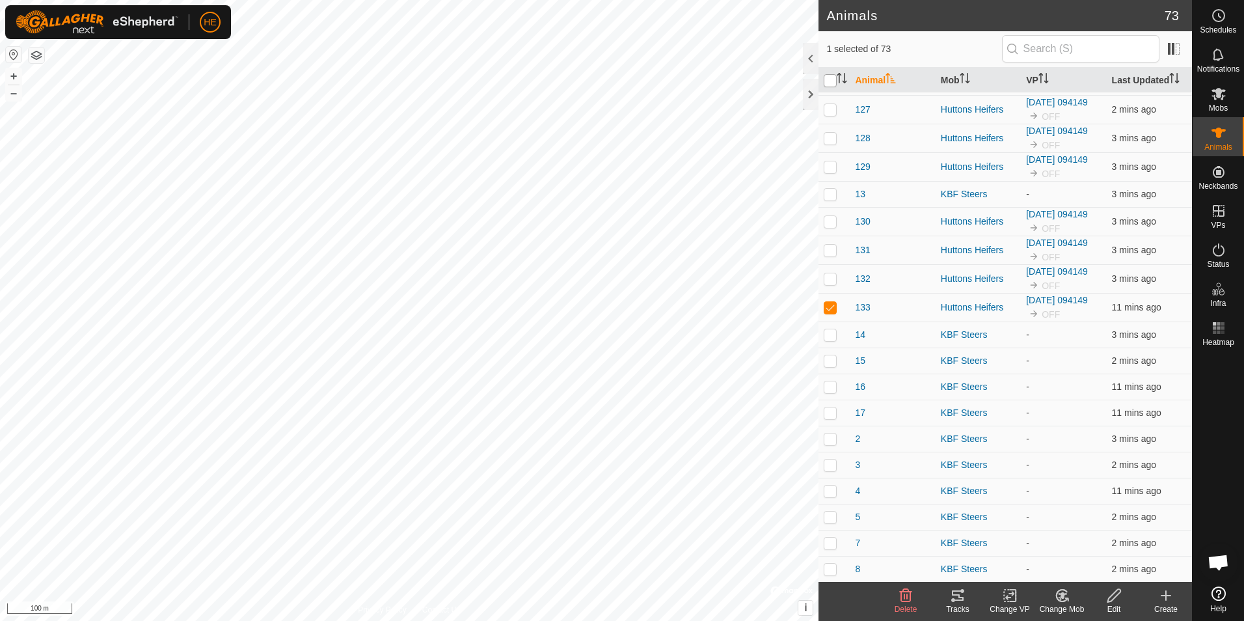
checkbox input "true"
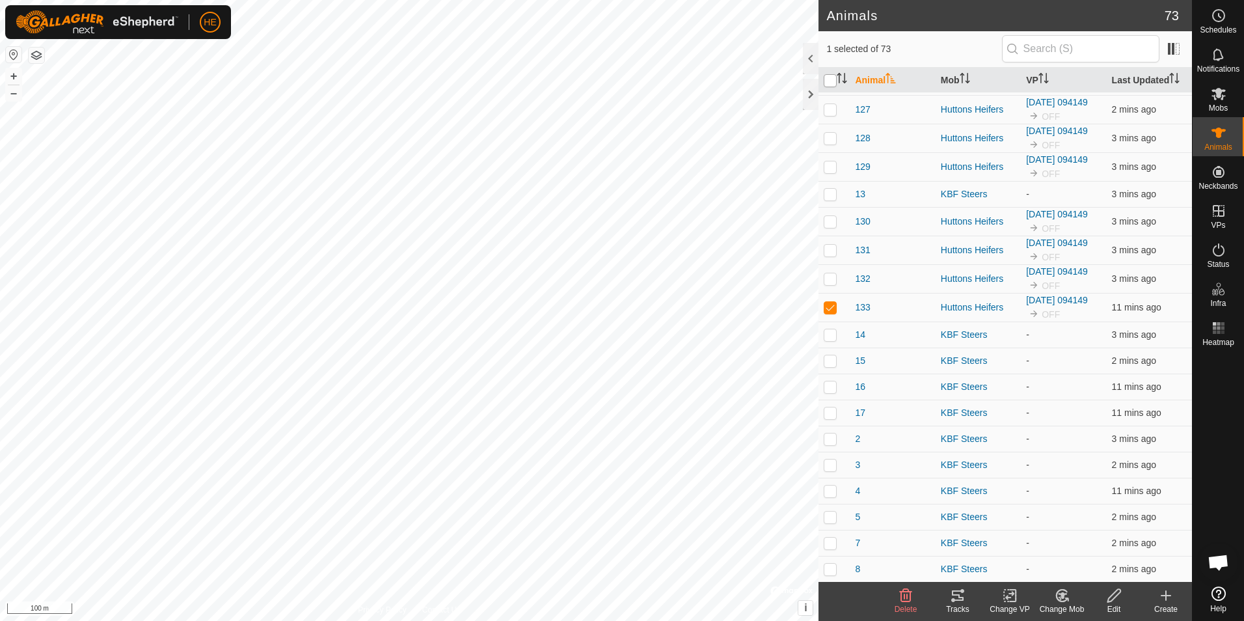
checkbox input "true"
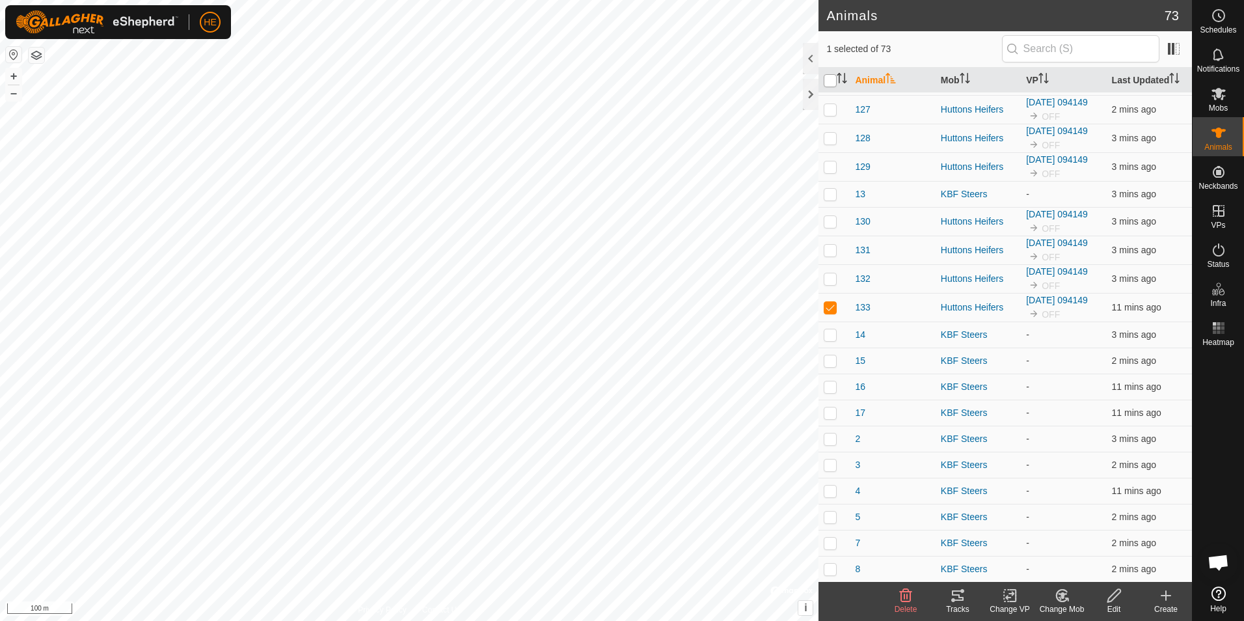
checkbox input "true"
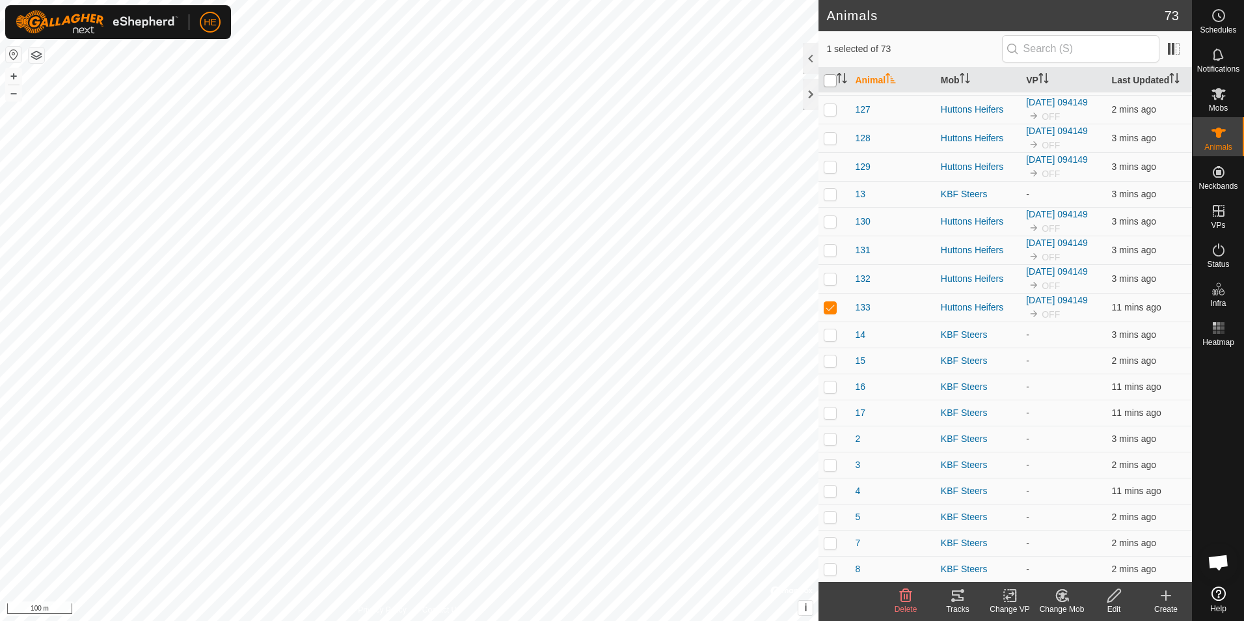
checkbox input "true"
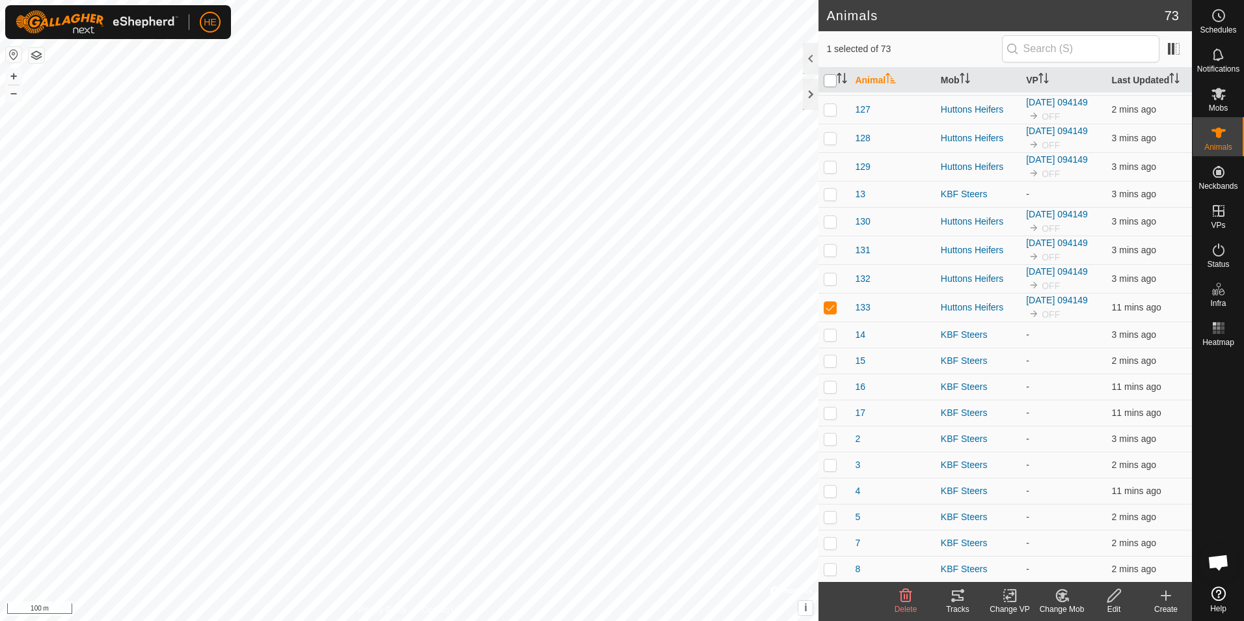
checkbox input "true"
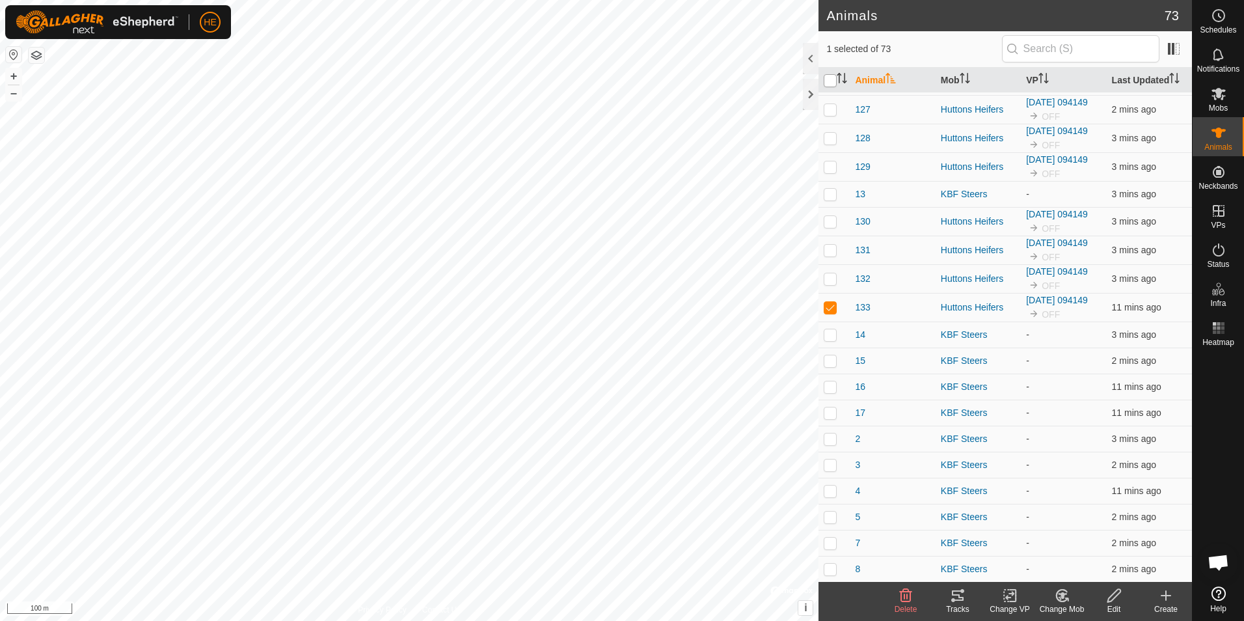
checkbox input "true"
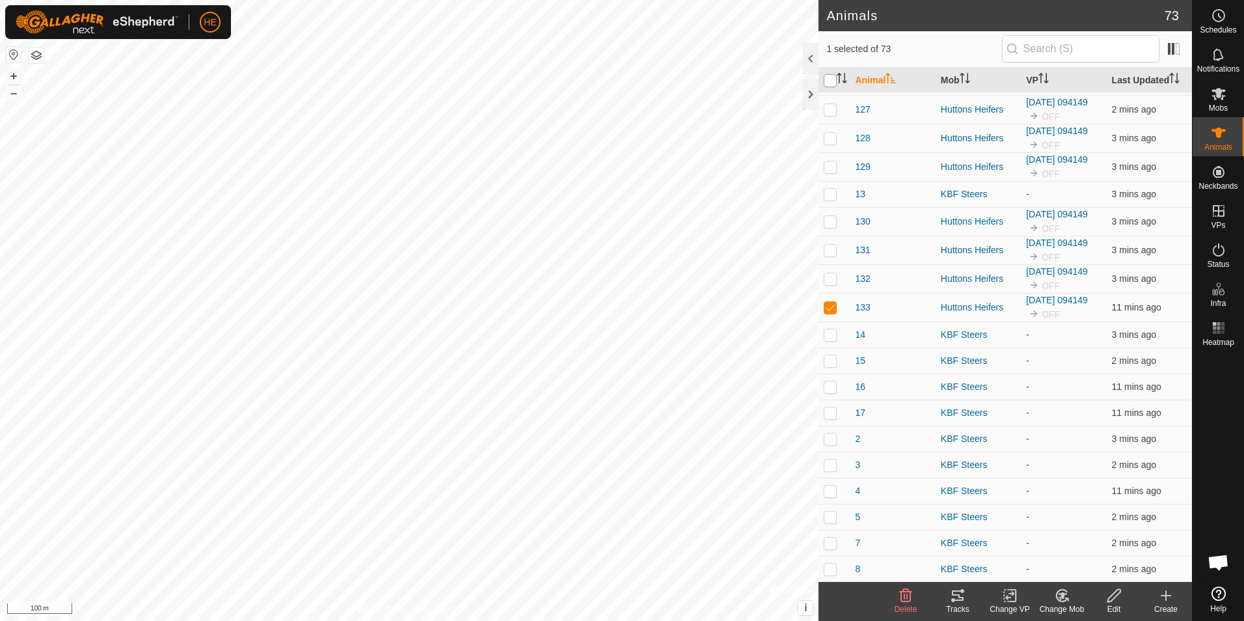
checkbox input "true"
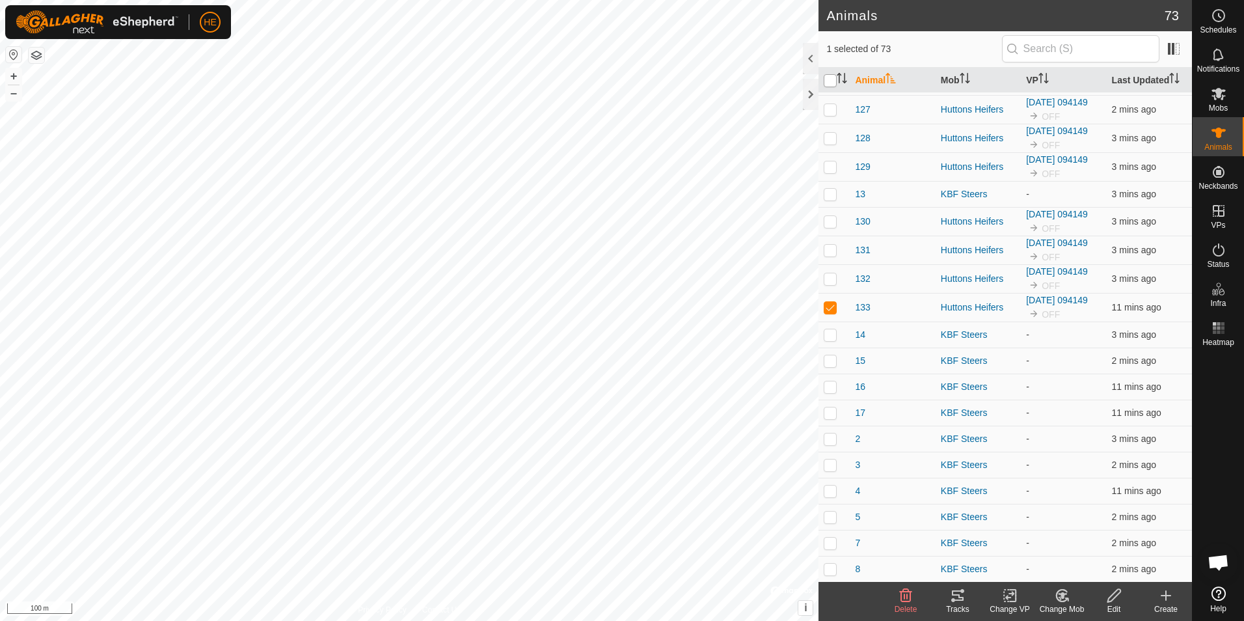
checkbox input "true"
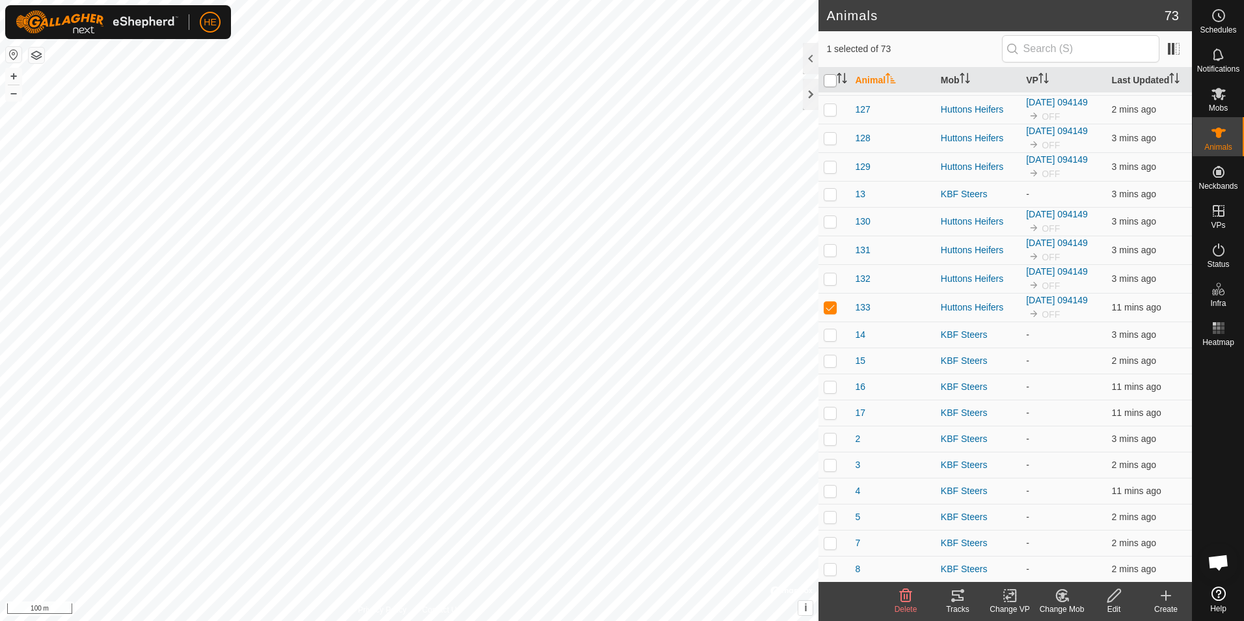
checkbox input "true"
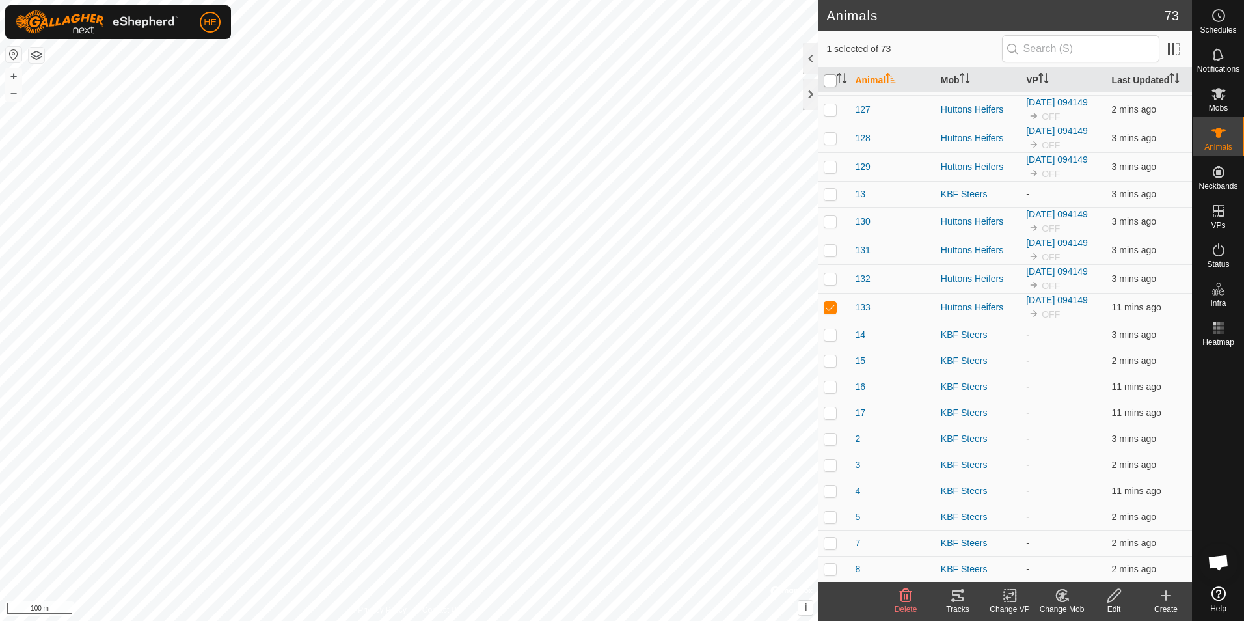
checkbox input "true"
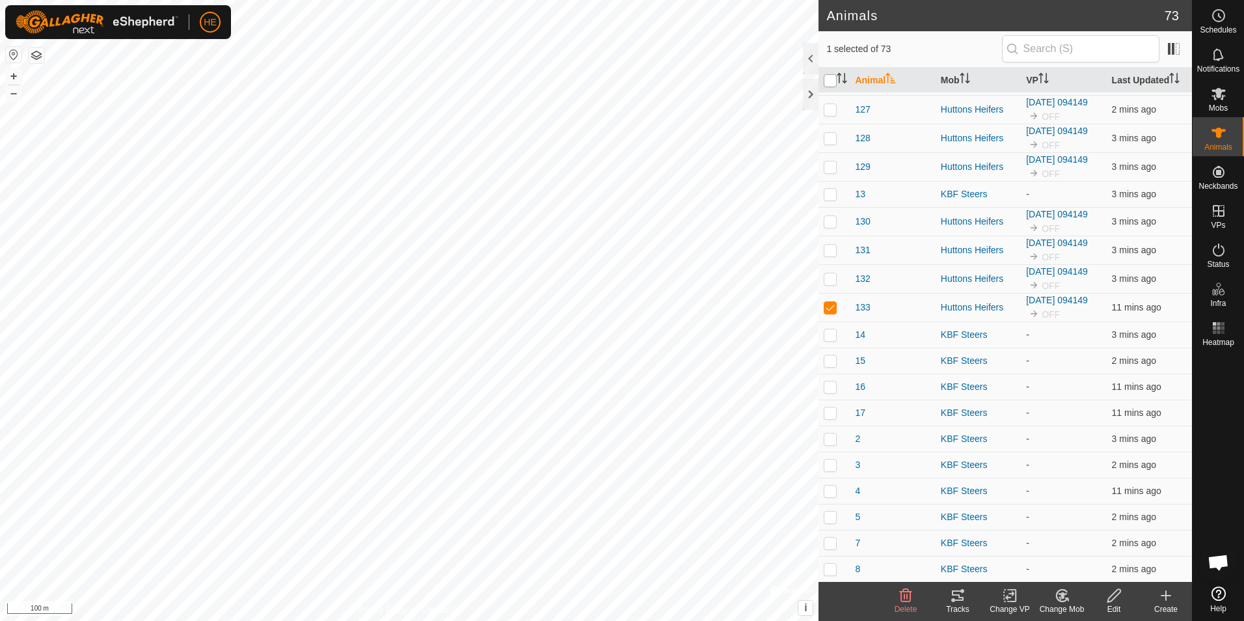
checkbox input "true"
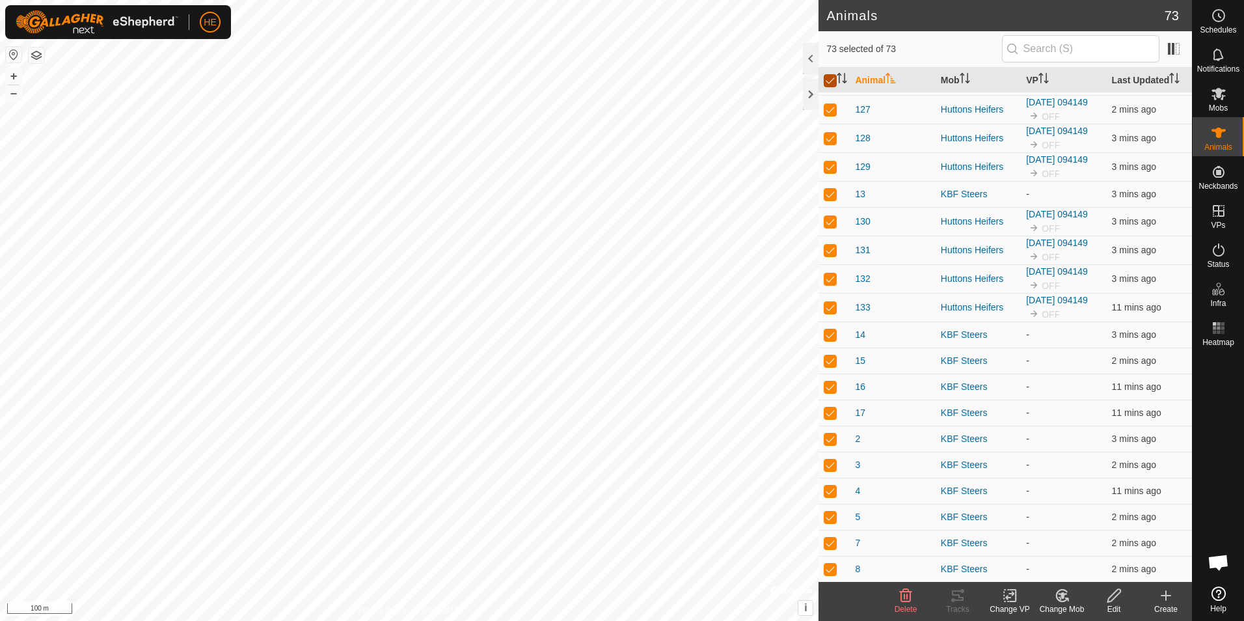
click at [832, 81] on input "checkbox" at bounding box center [830, 80] width 13 height 13
checkbox input "false"
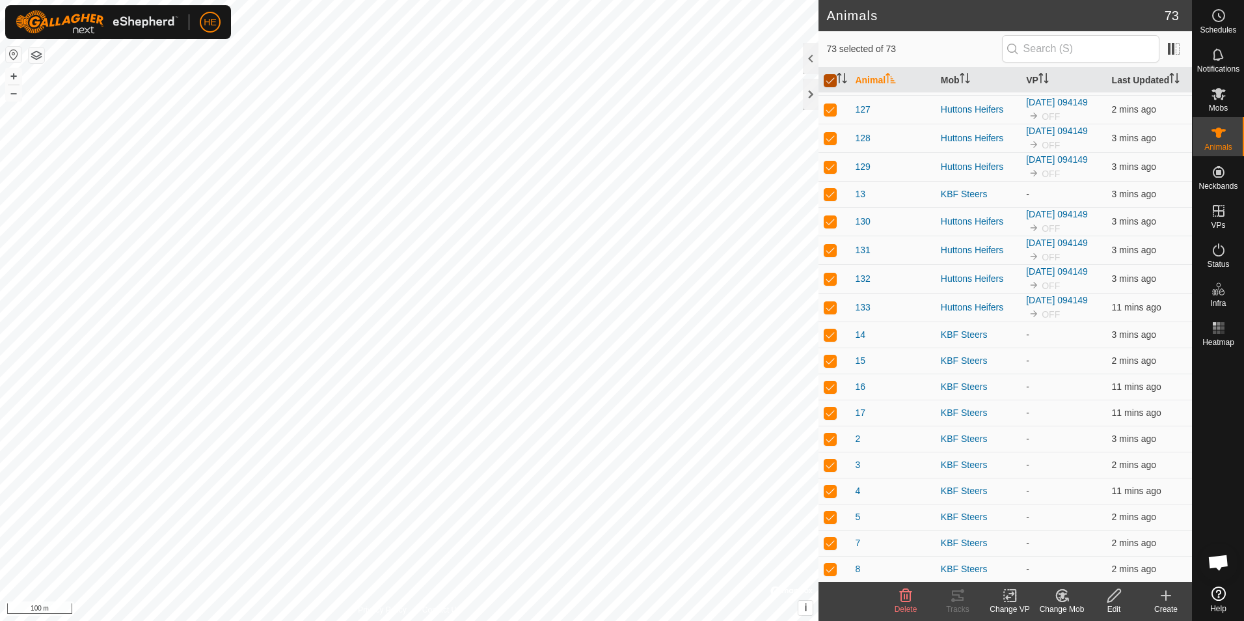
checkbox input "false"
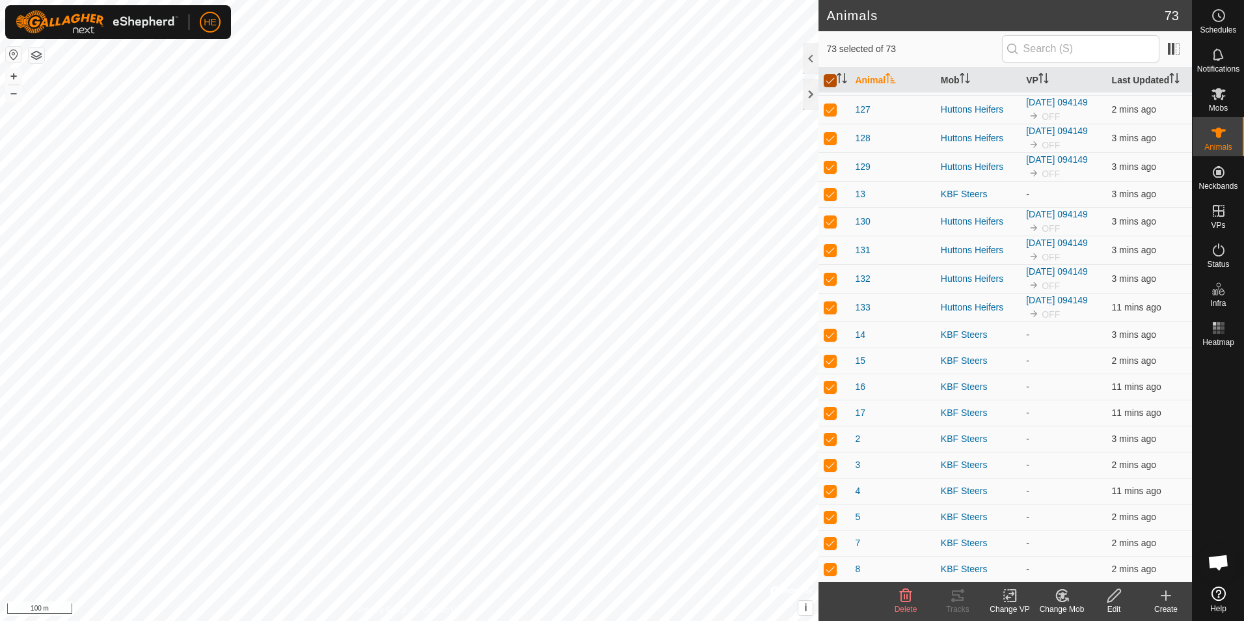
checkbox input "false"
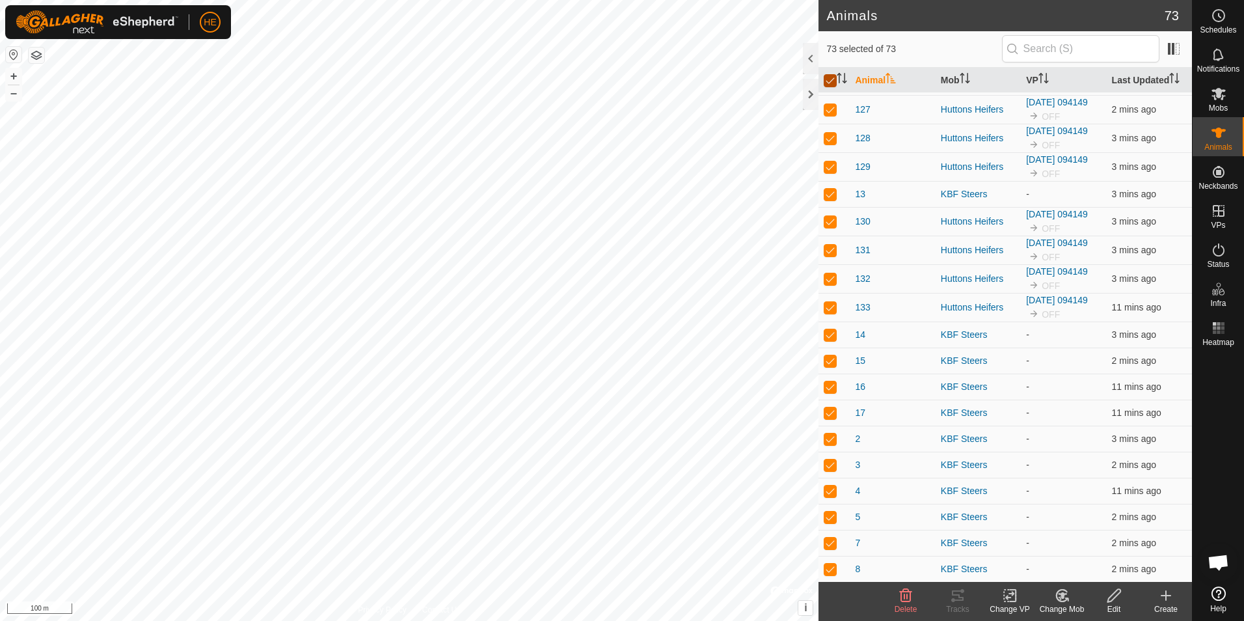
checkbox input "false"
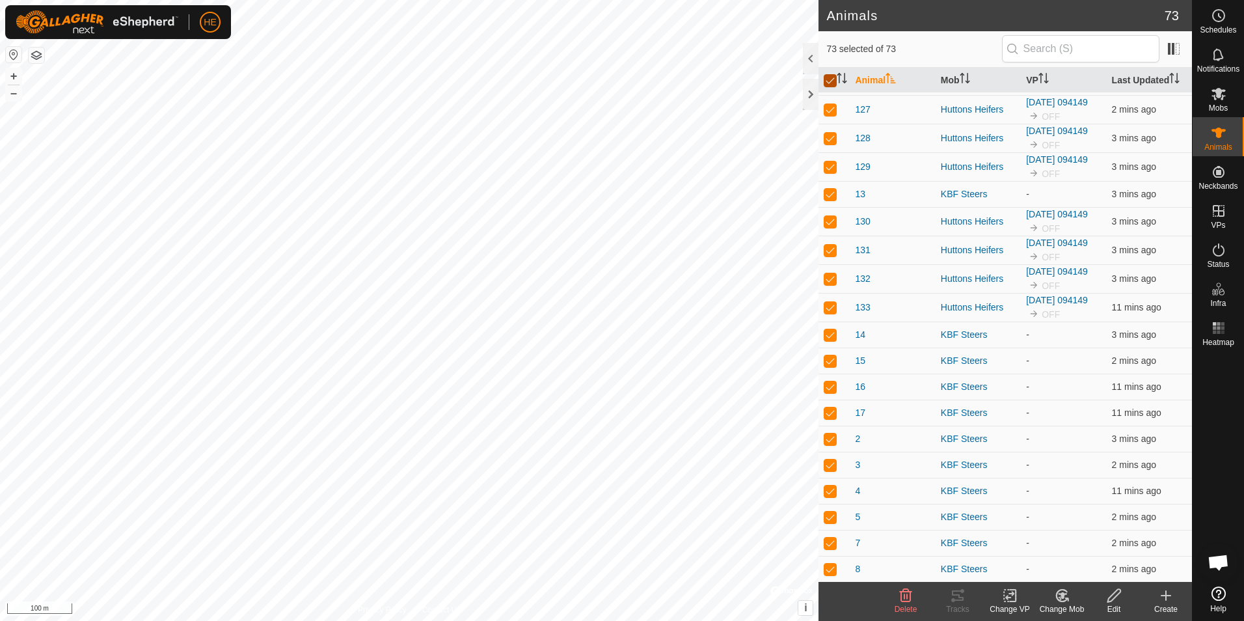
checkbox input "false"
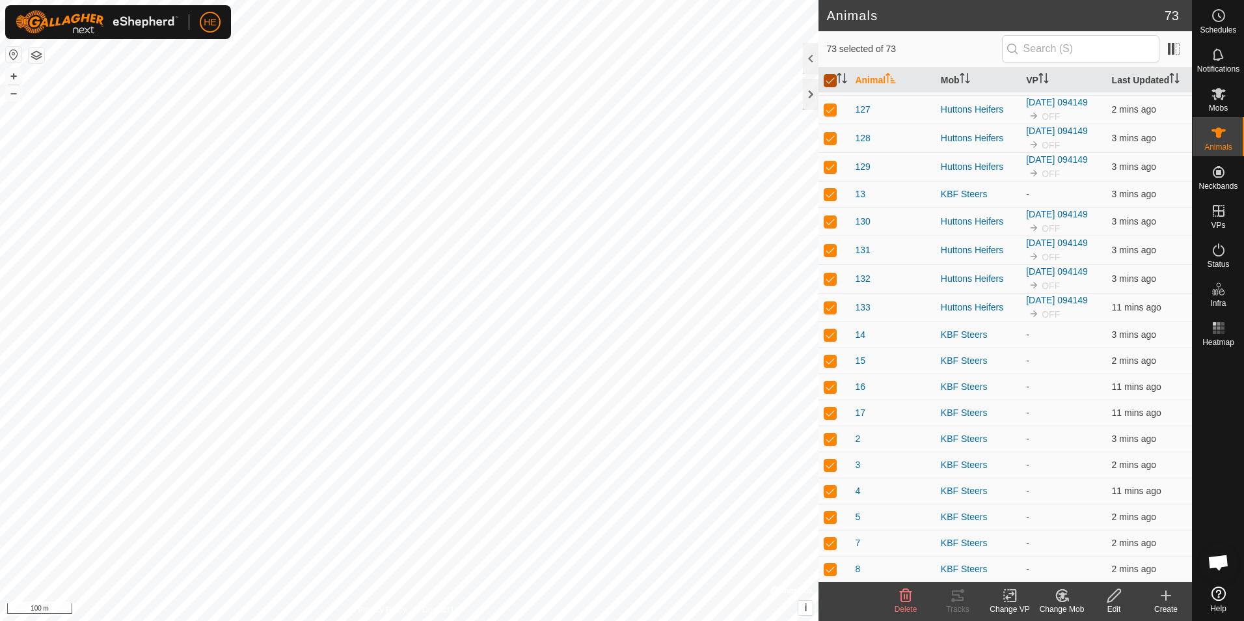
checkbox input "false"
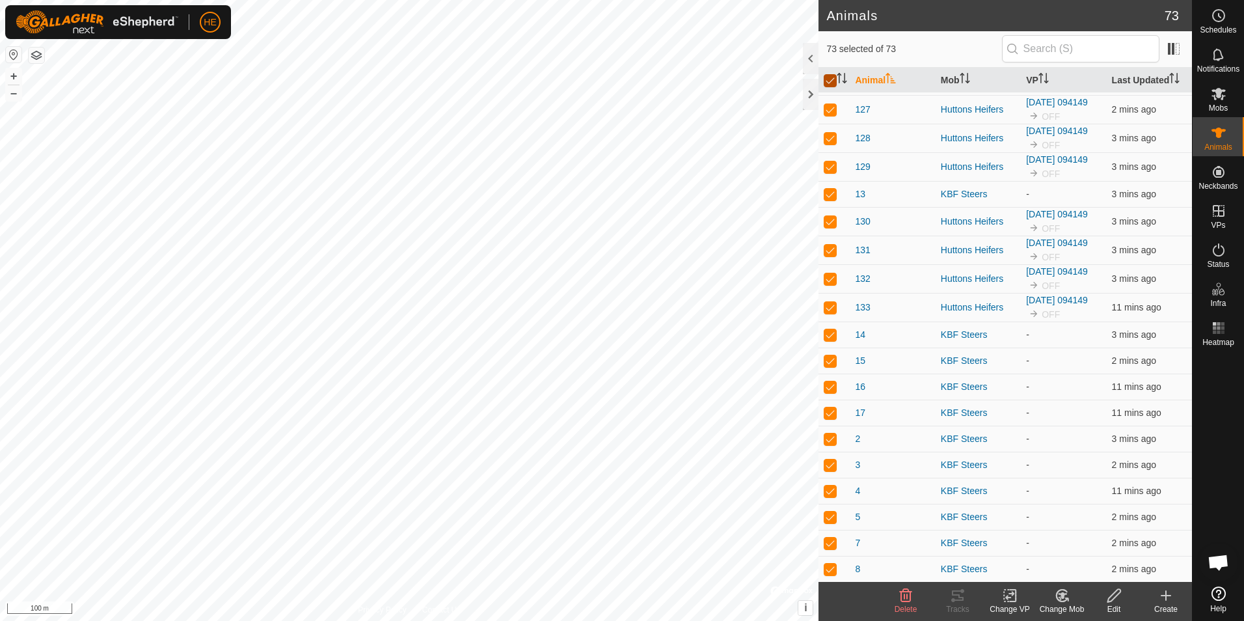
checkbox input "false"
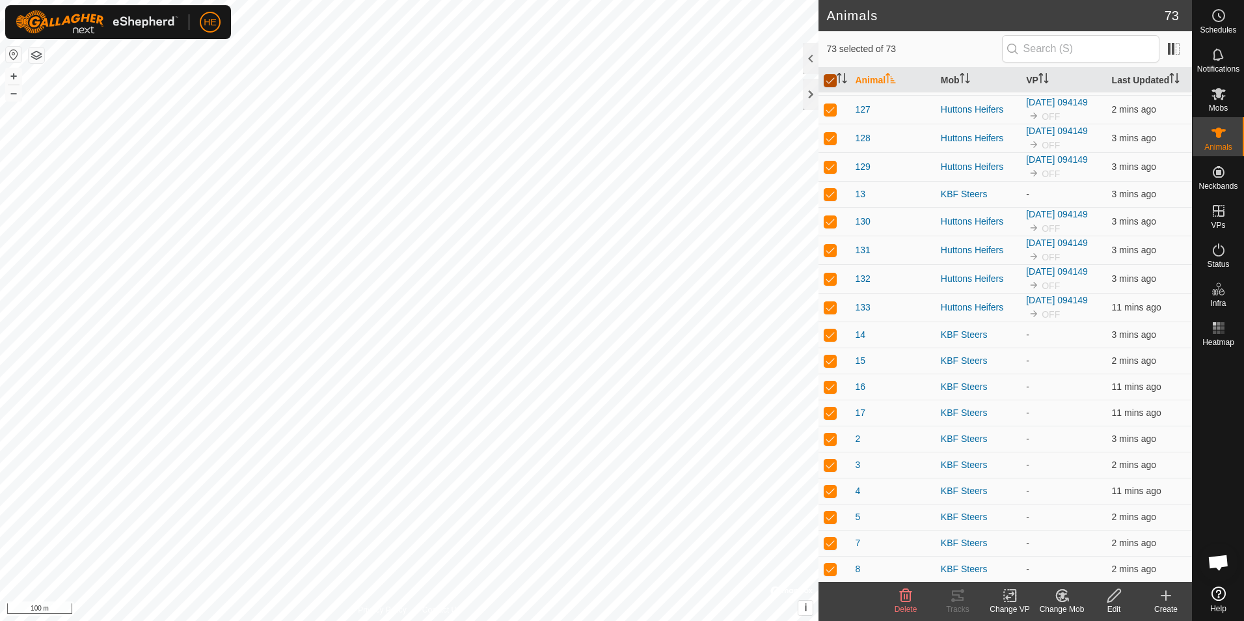
checkbox input "false"
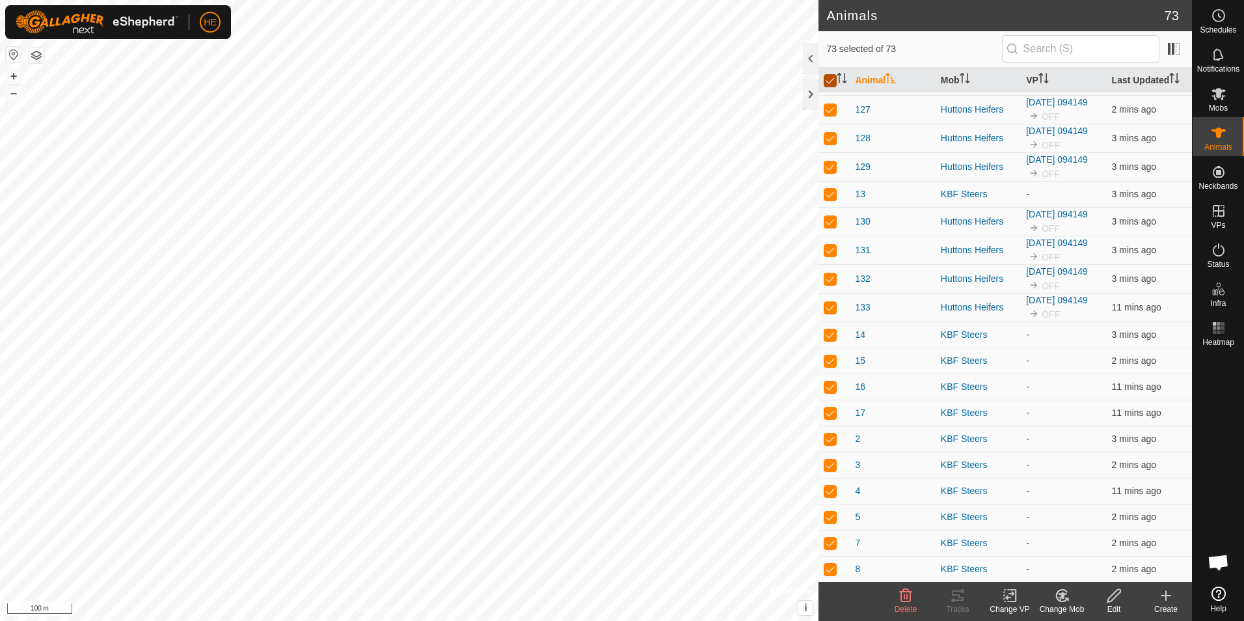
checkbox input "false"
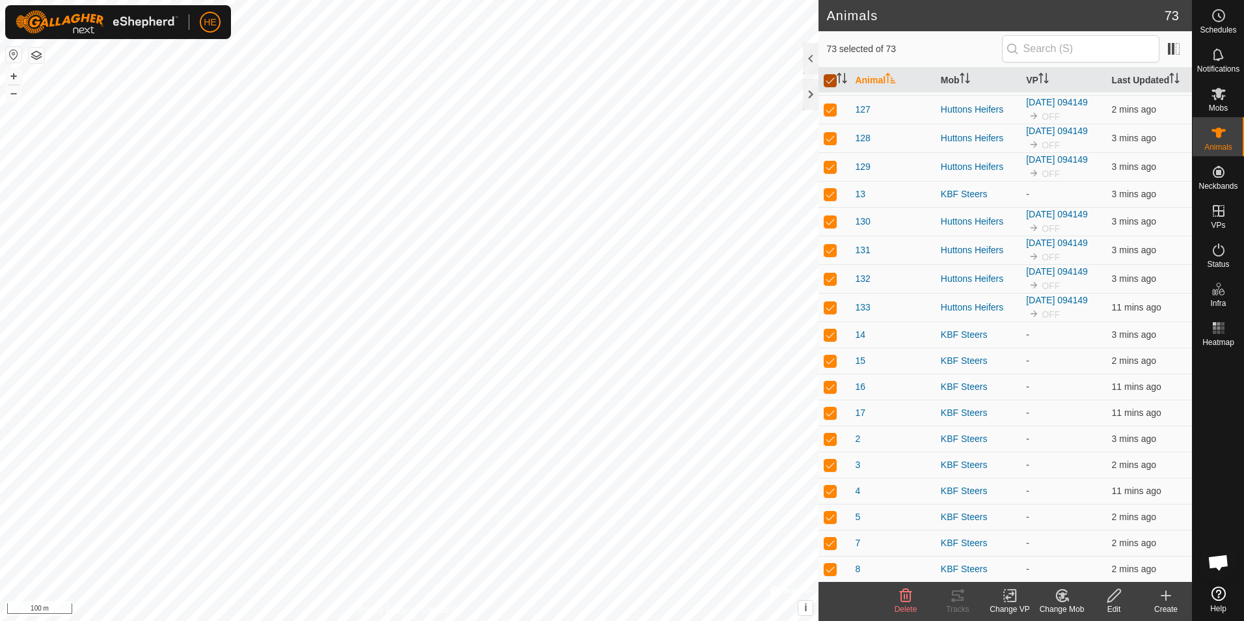
checkbox input "false"
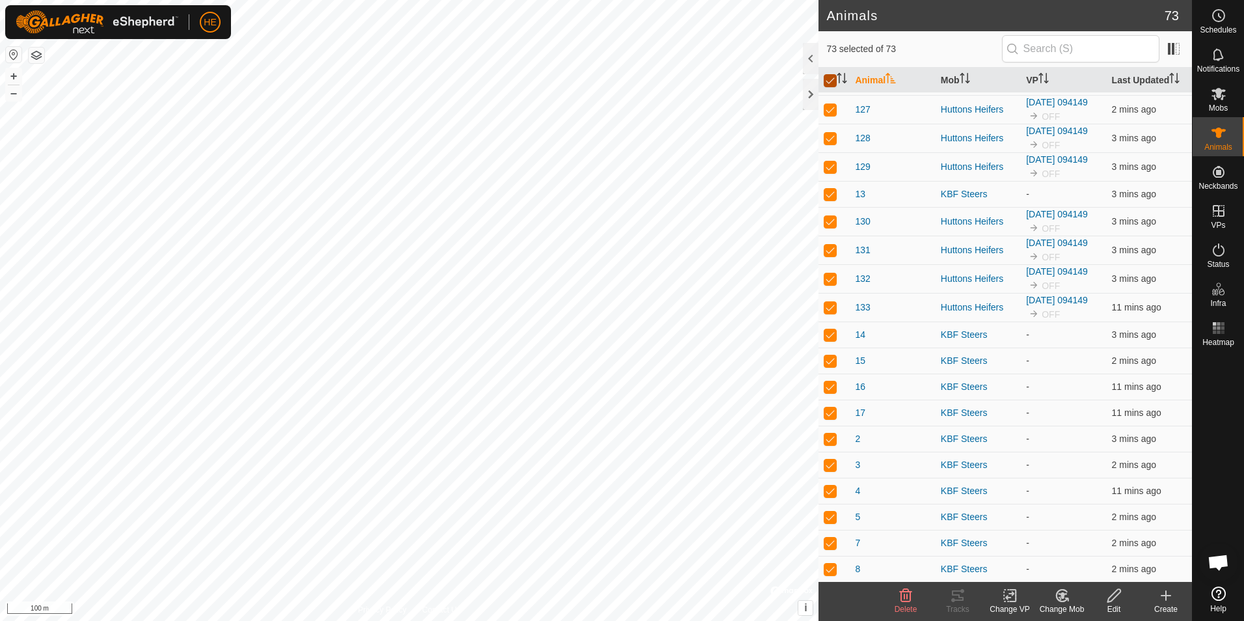
checkbox input "false"
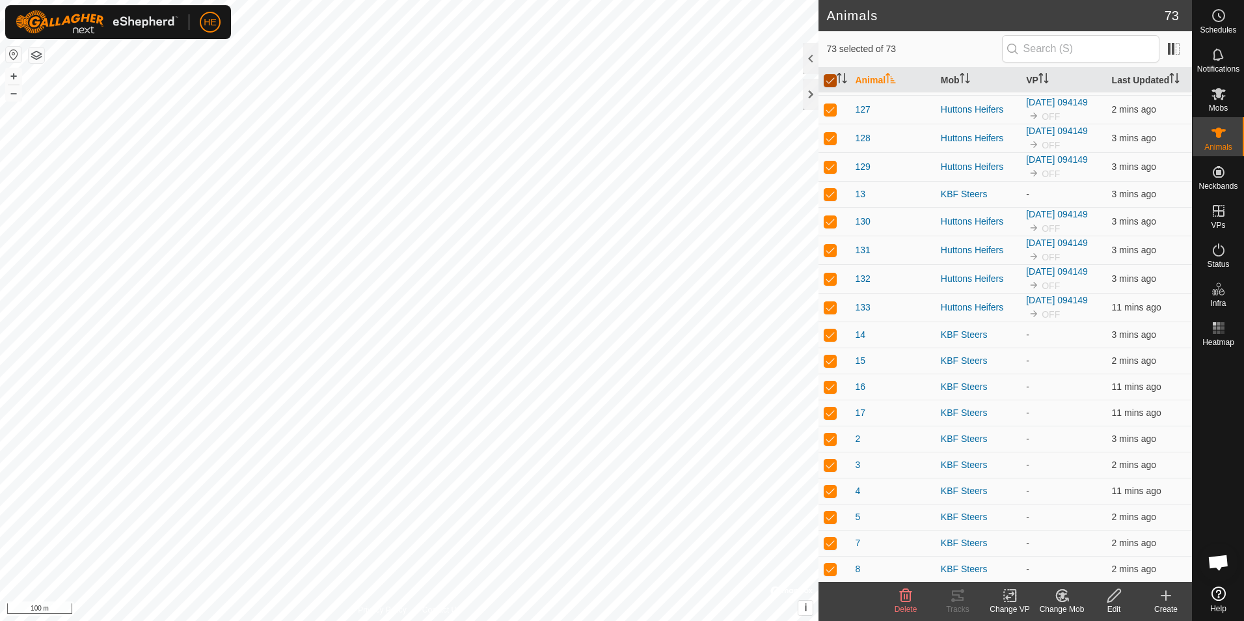
checkbox input "false"
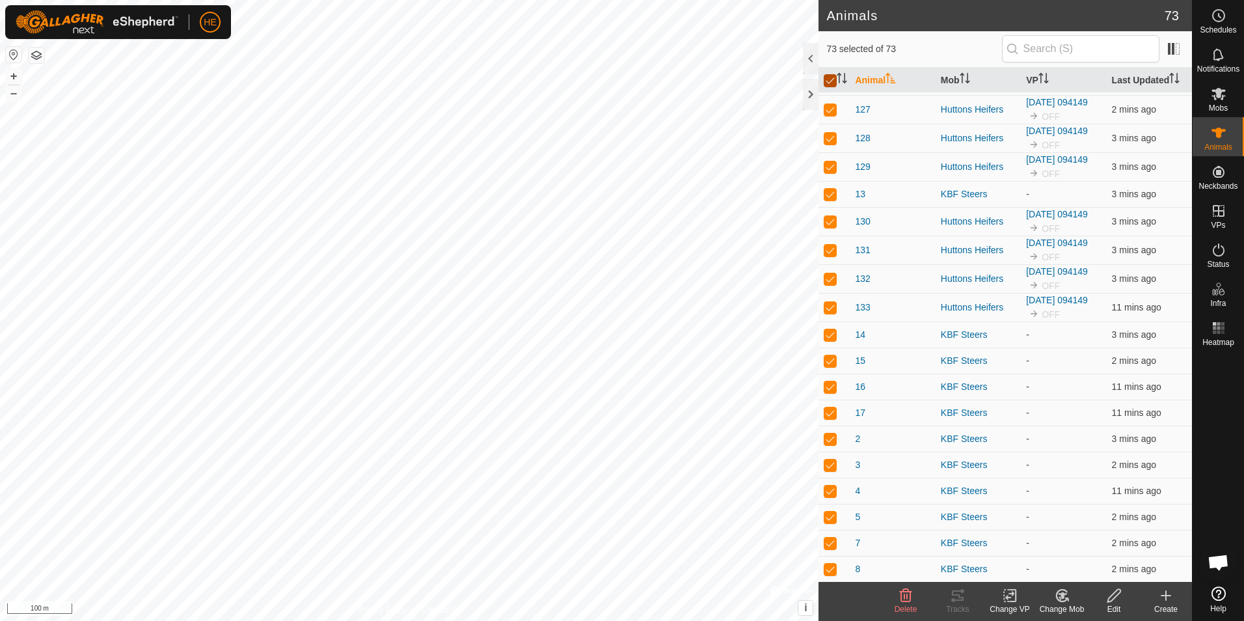
checkbox input "false"
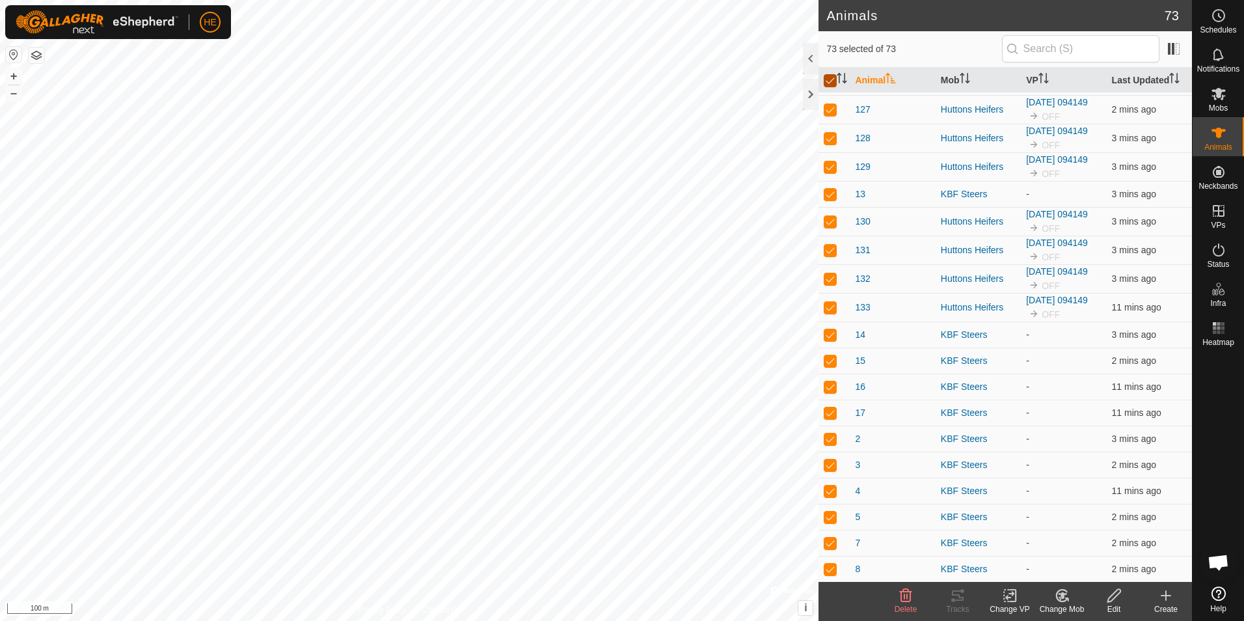
checkbox input "false"
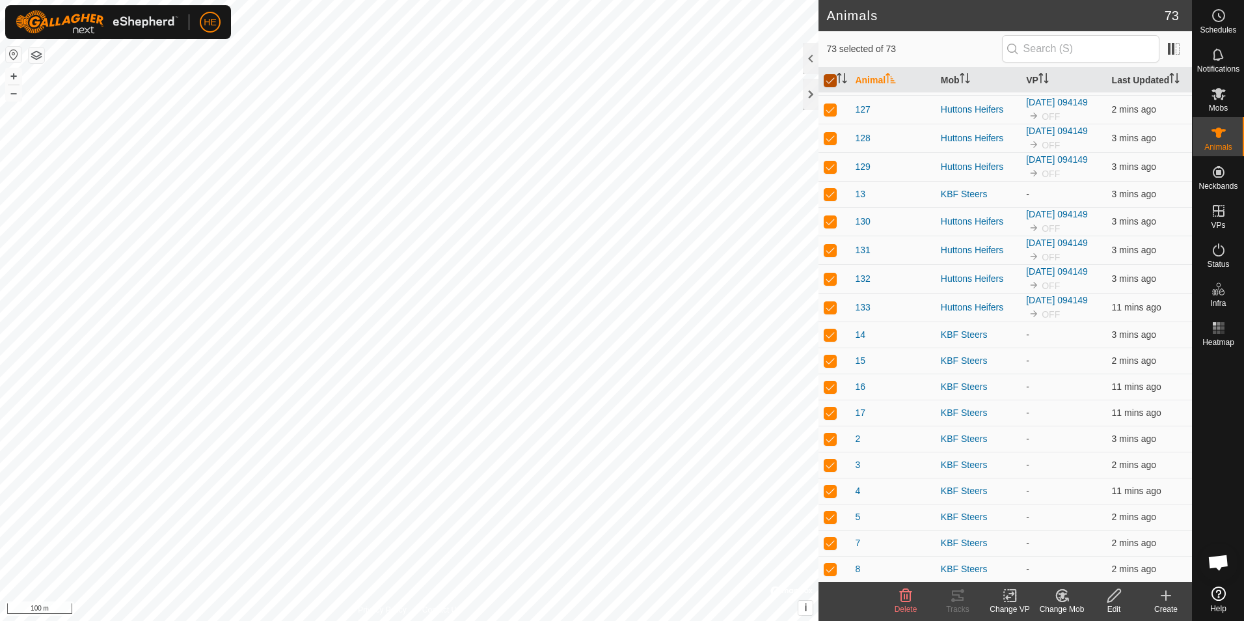
checkbox input "false"
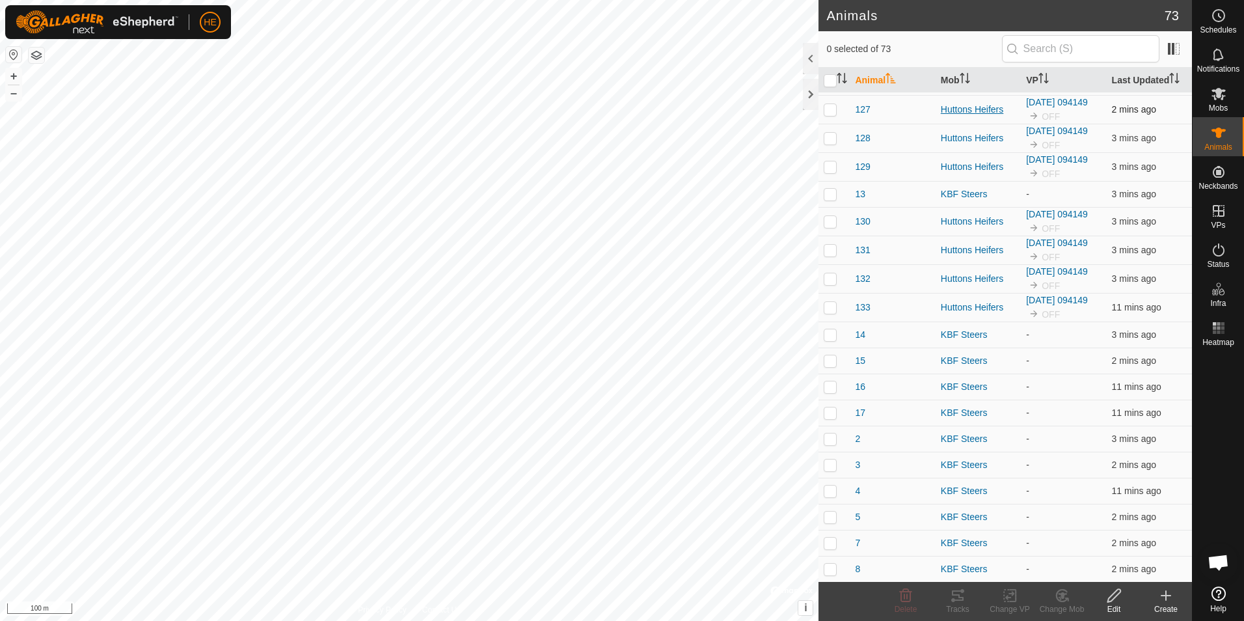
click at [960, 109] on div "Huttons Heifers" at bounding box center [978, 110] width 75 height 14
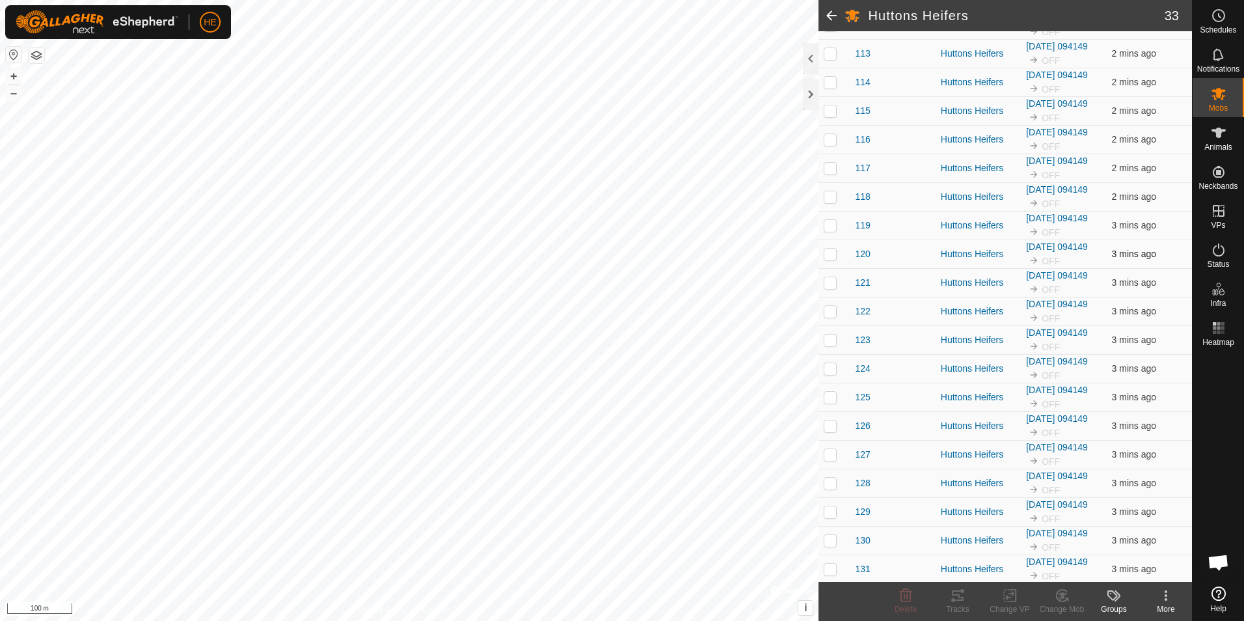
scroll to position [558, 0]
click at [829, 570] on p-checkbox at bounding box center [830, 566] width 13 height 10
checkbox input "true"
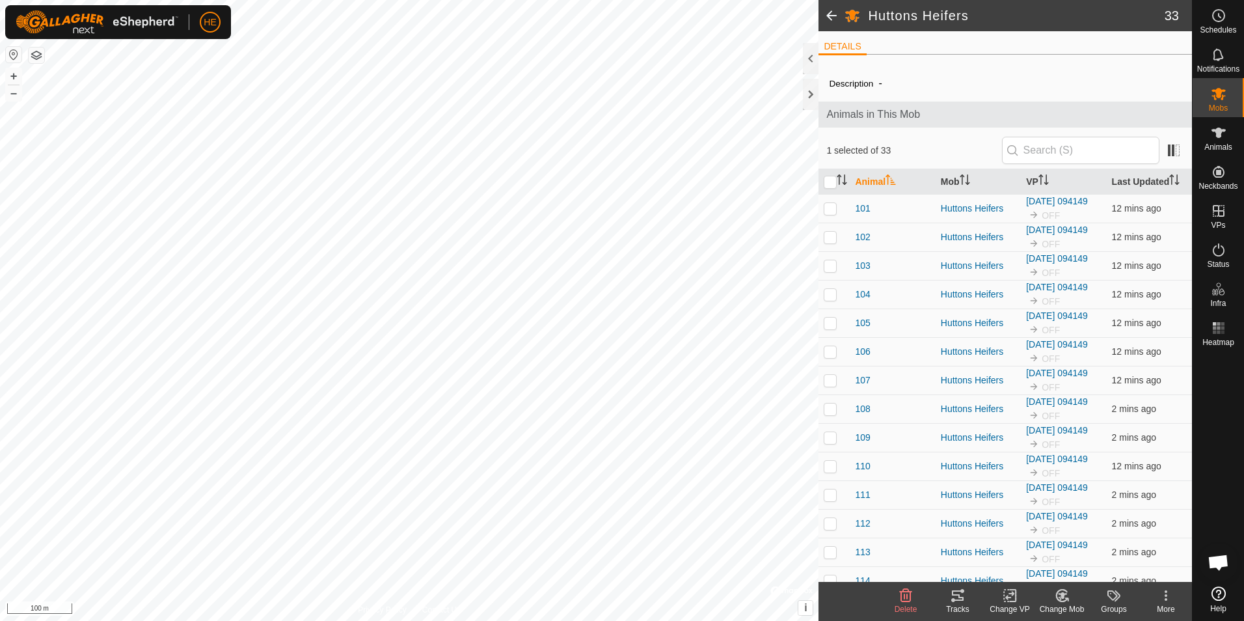
scroll to position [0, 0]
click at [871, 182] on th "Animal" at bounding box center [892, 182] width 85 height 25
click at [873, 181] on th "Animal" at bounding box center [892, 182] width 85 height 25
click at [828, 184] on input "checkbox" at bounding box center [830, 182] width 13 height 13
checkbox input "true"
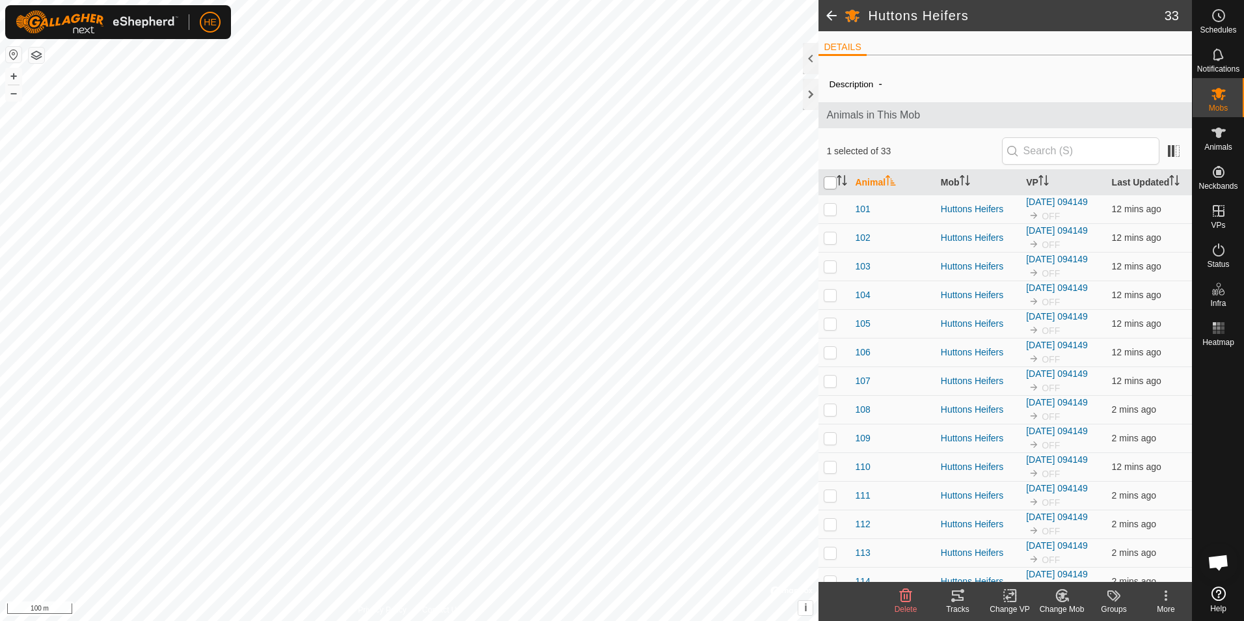
checkbox input "true"
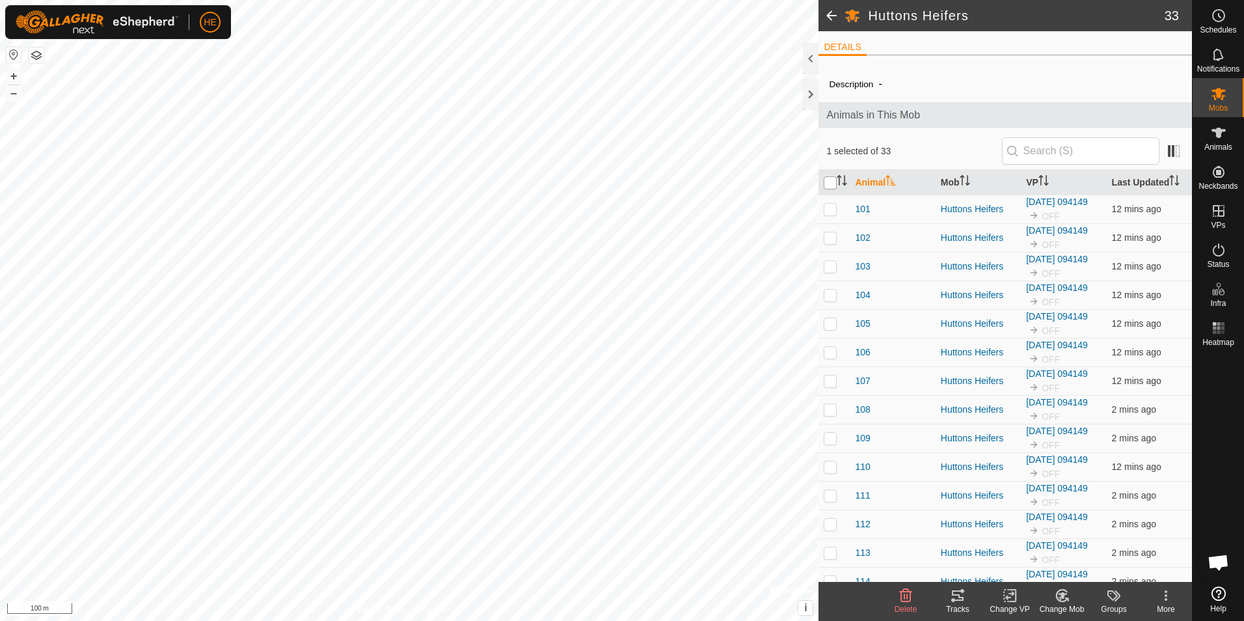
checkbox input "true"
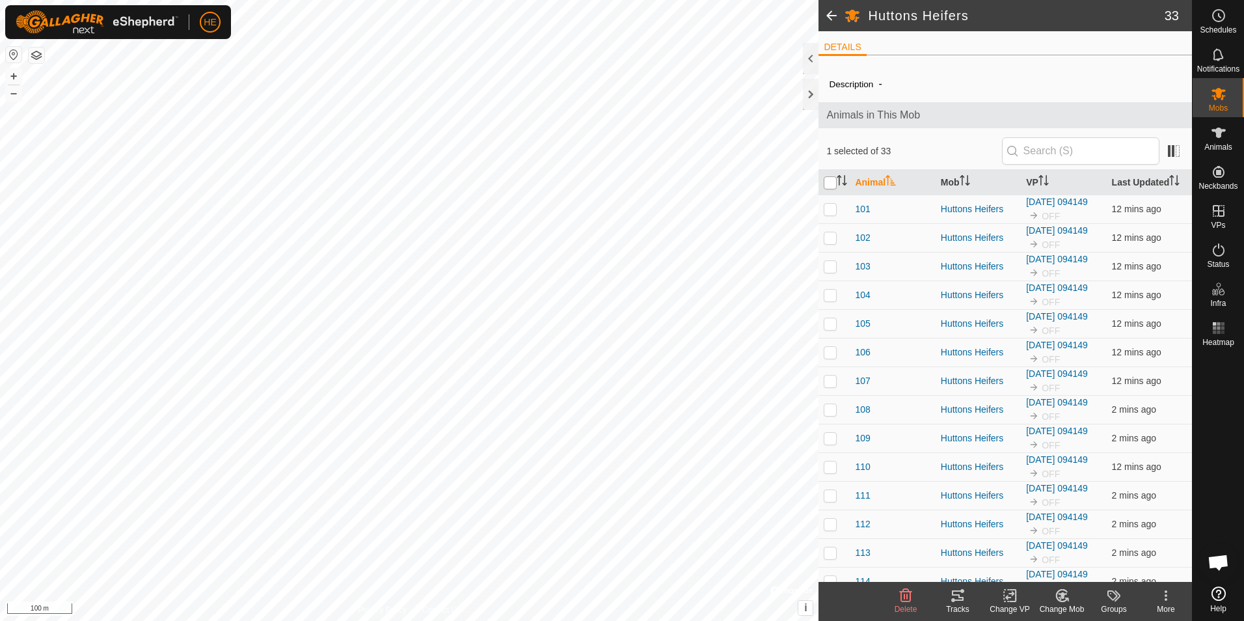
checkbox input "true"
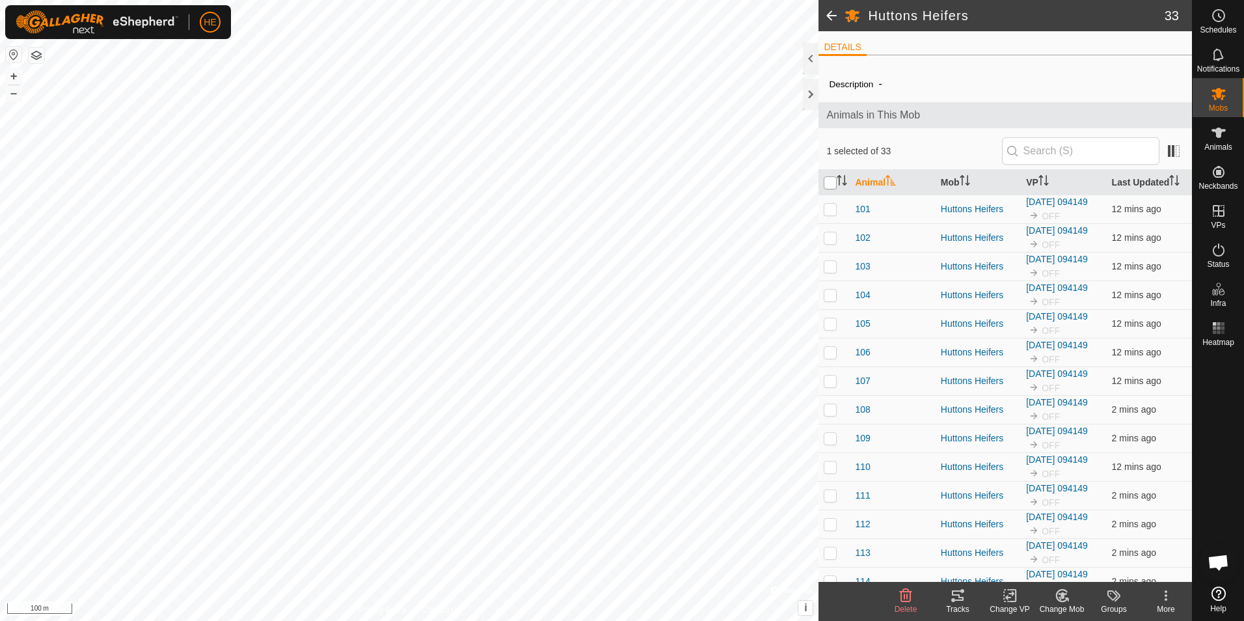
checkbox input "true"
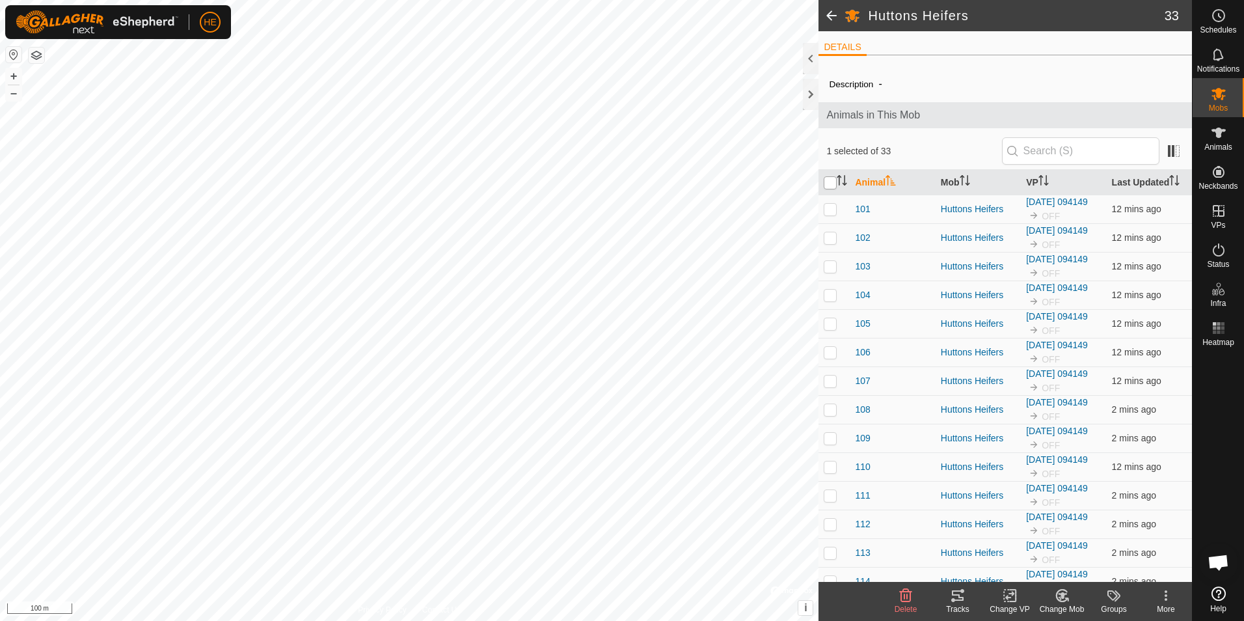
checkbox input "true"
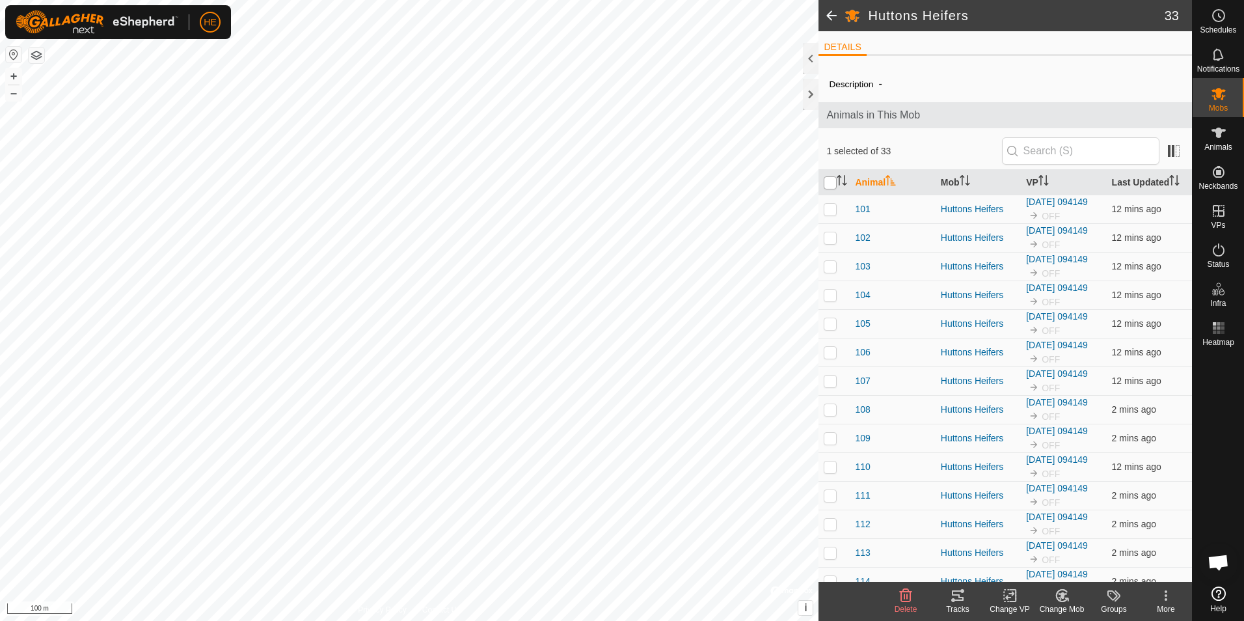
checkbox input "true"
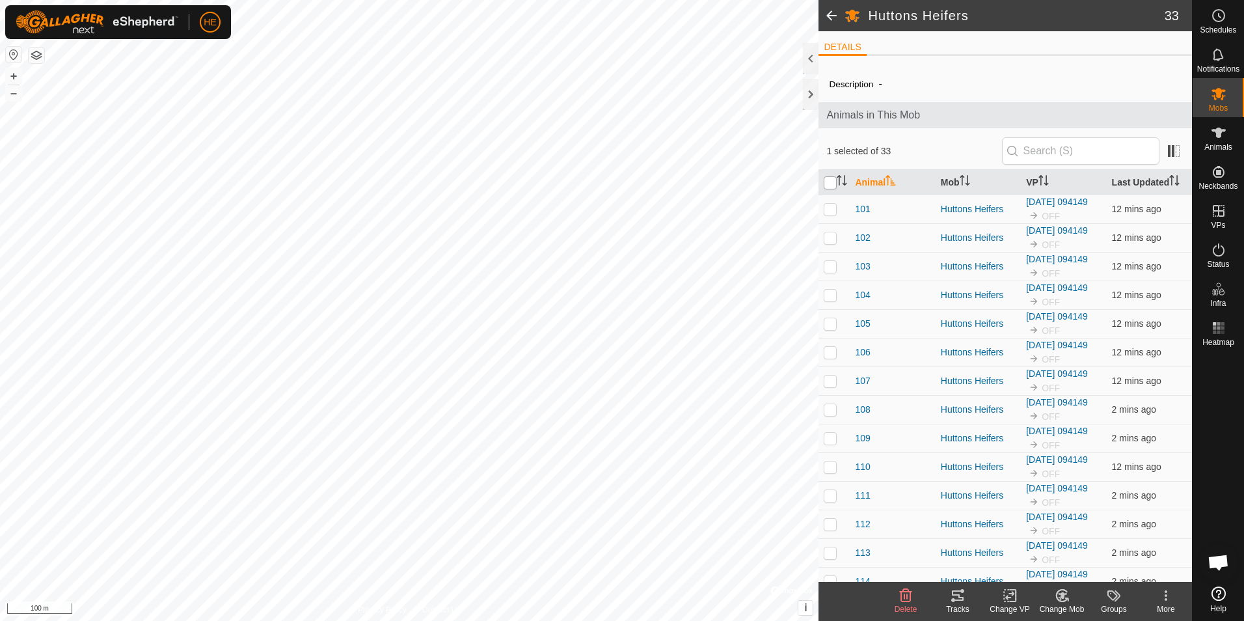
checkbox input "true"
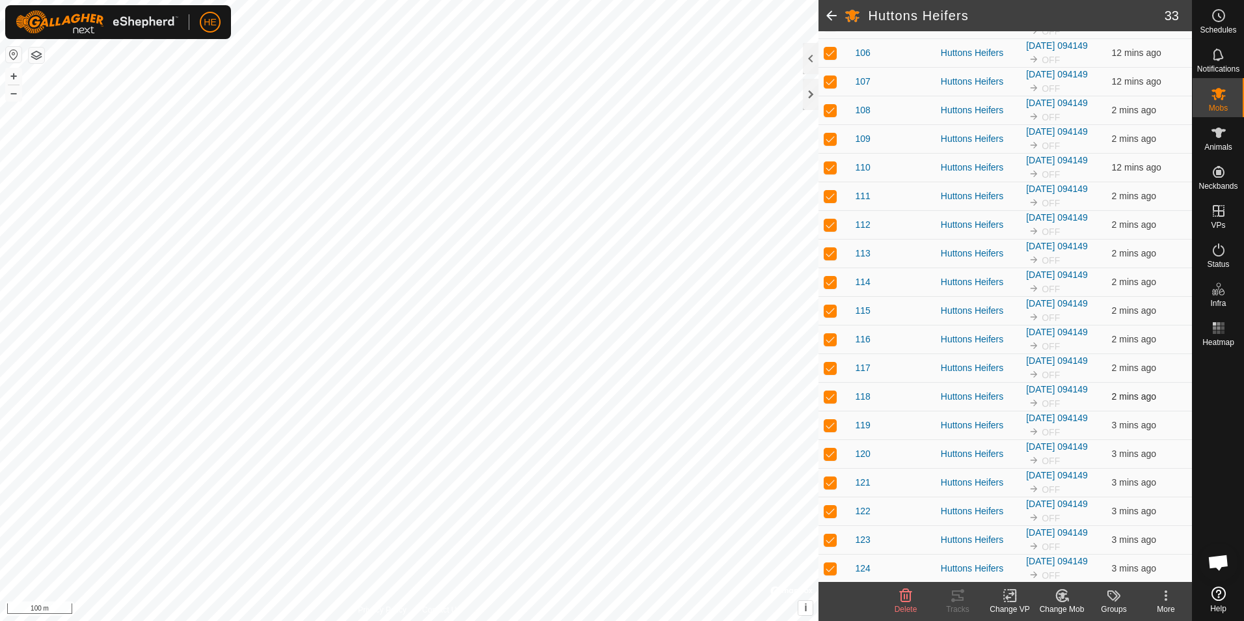
scroll to position [298, 0]
click at [1010, 597] on icon at bounding box center [1009, 595] width 9 height 8
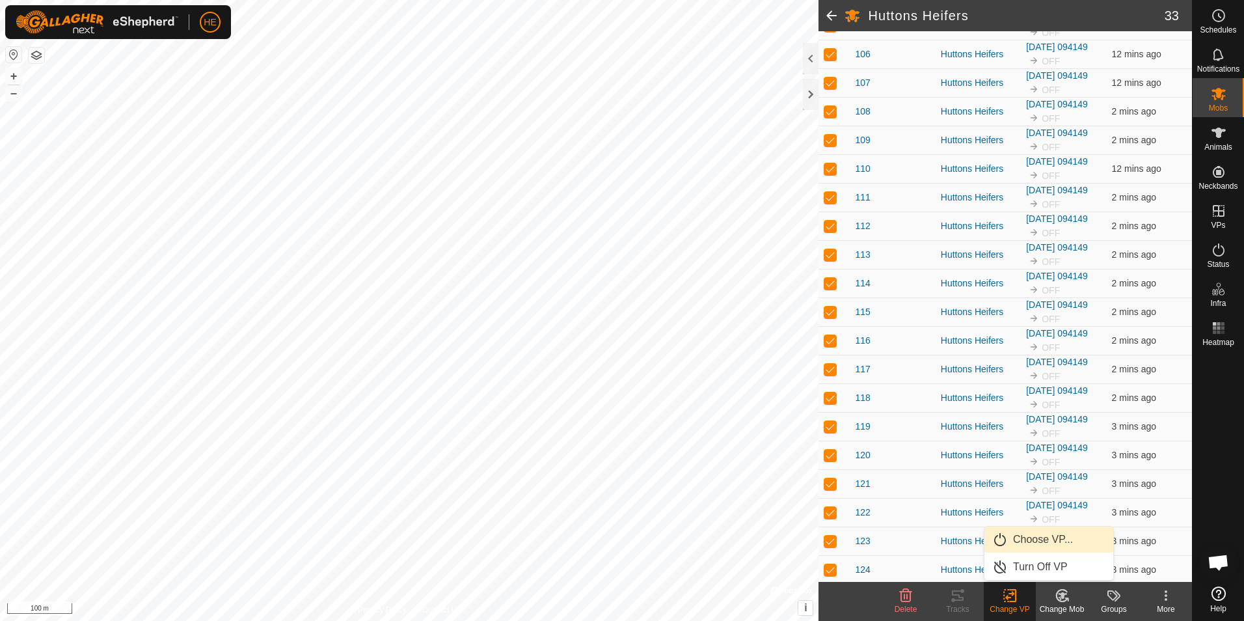
click at [1034, 538] on link "Choose VP..." at bounding box center [1048, 539] width 129 height 26
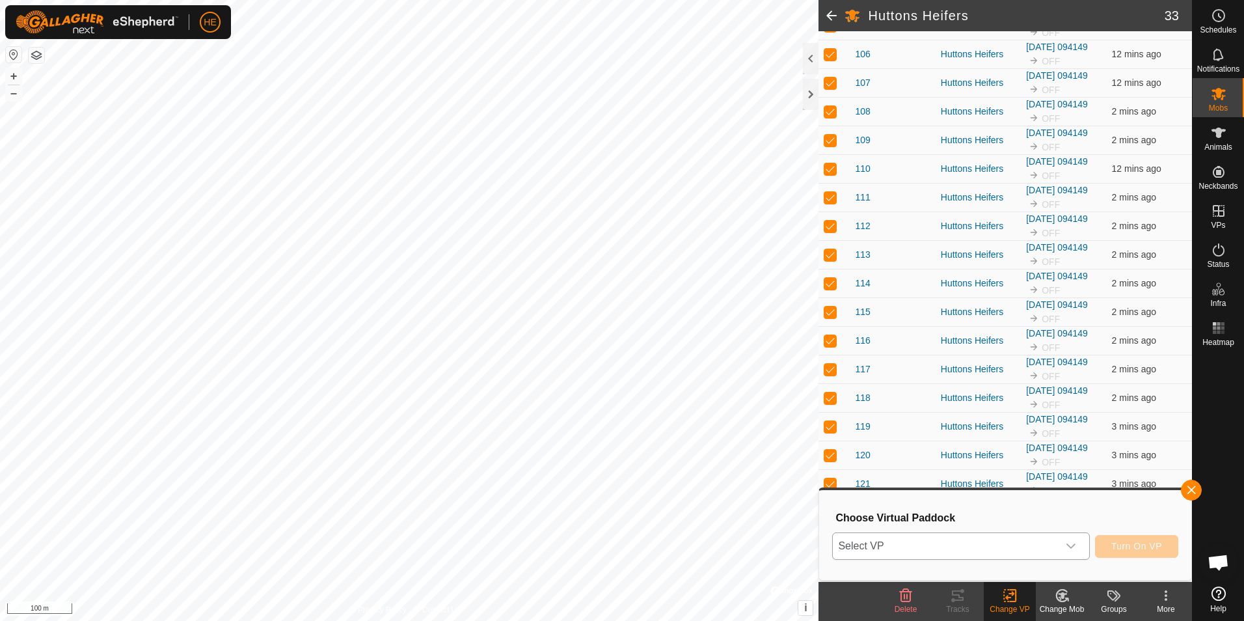
click at [1073, 544] on icon "dropdown trigger" at bounding box center [1070, 546] width 10 height 10
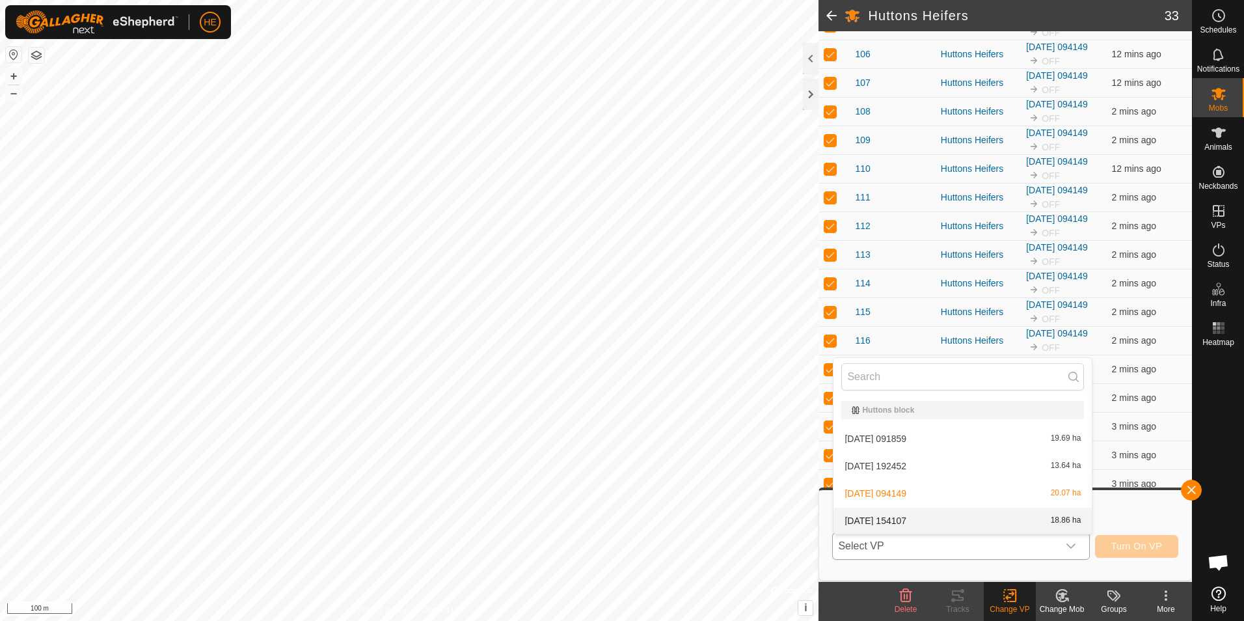
click at [958, 522] on li "2025-10-08 154107 18.86 ha" at bounding box center [962, 520] width 258 height 26
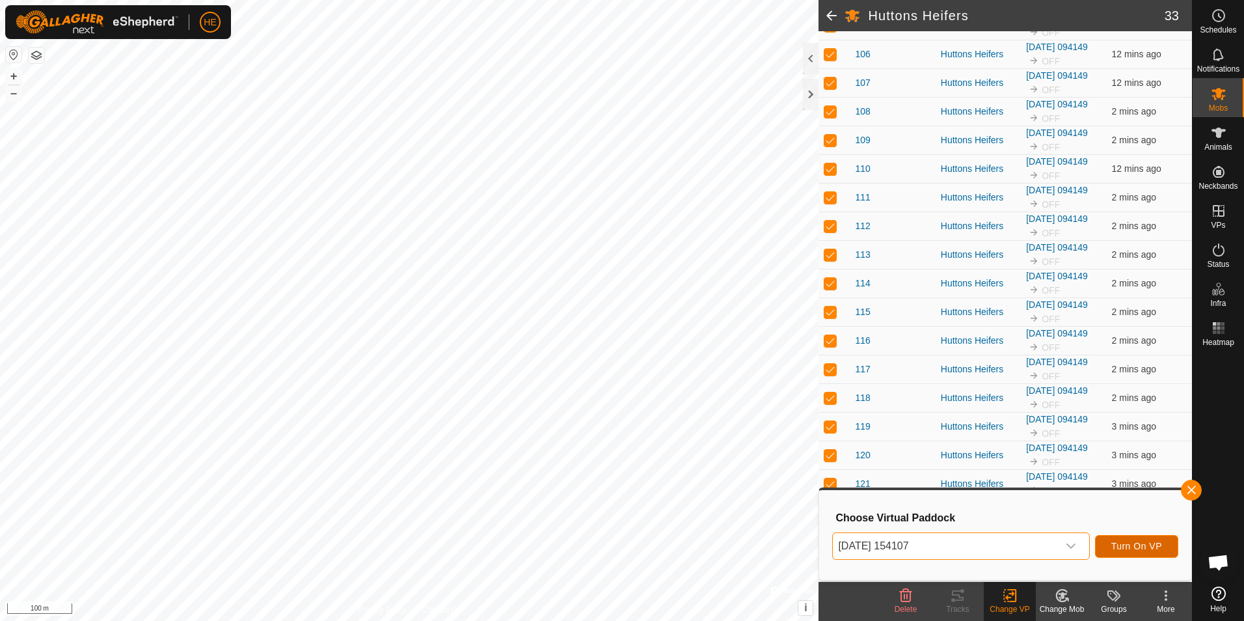
click at [1145, 544] on span "Turn On VP" at bounding box center [1136, 546] width 51 height 10
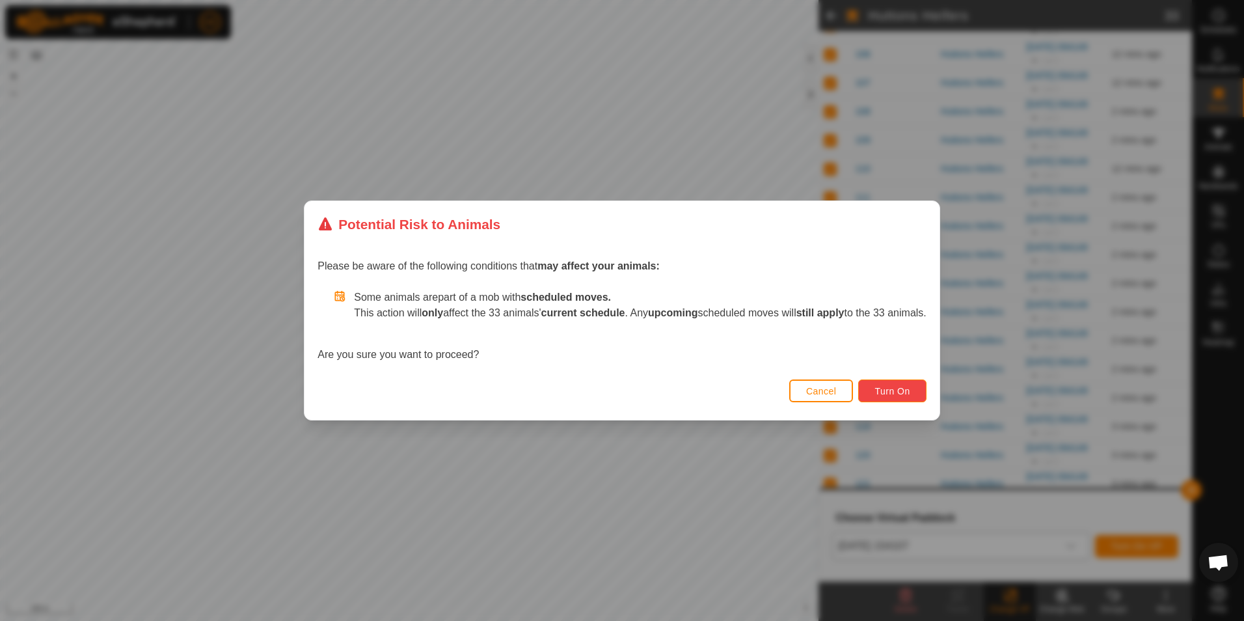
click at [916, 392] on button "Turn On" at bounding box center [892, 390] width 68 height 23
